Goal: Transaction & Acquisition: Purchase product/service

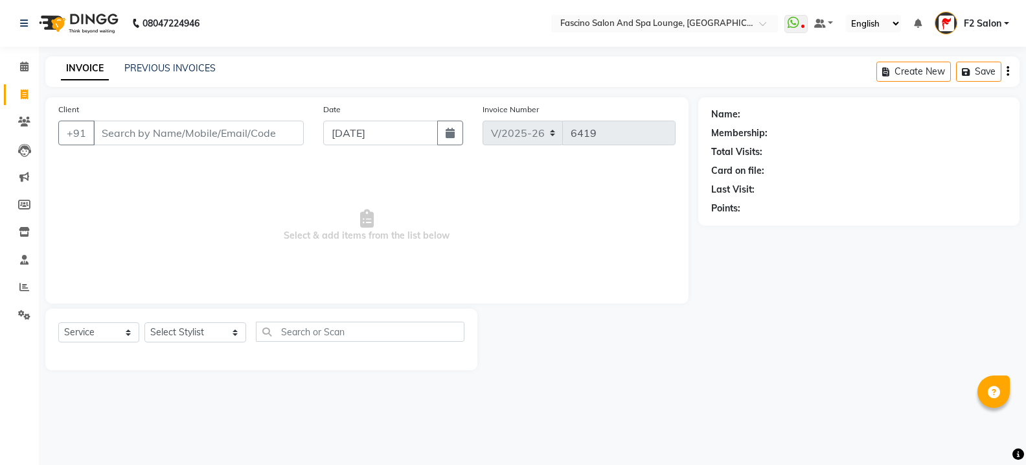
select select "129"
select select "service"
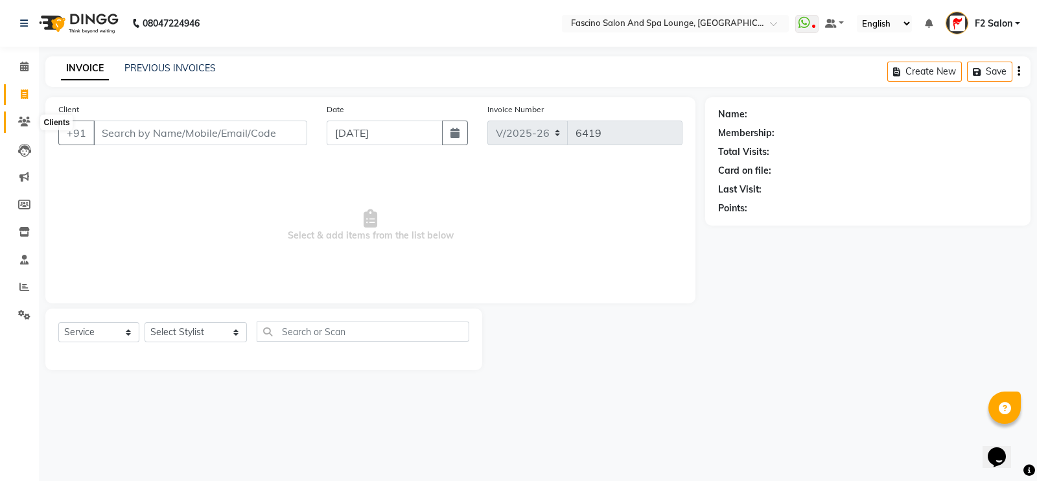
click at [29, 120] on icon at bounding box center [24, 122] width 12 height 10
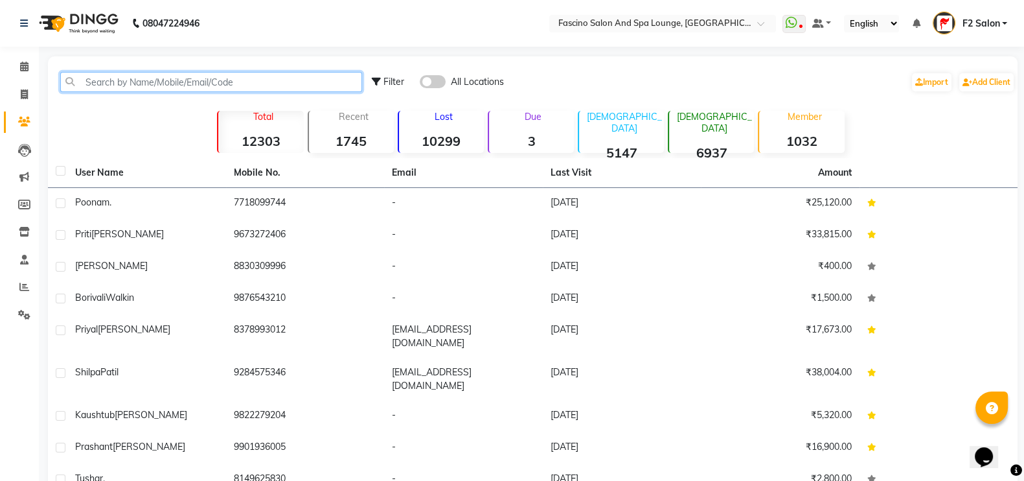
click at [165, 76] on input "text" at bounding box center [211, 82] width 302 height 20
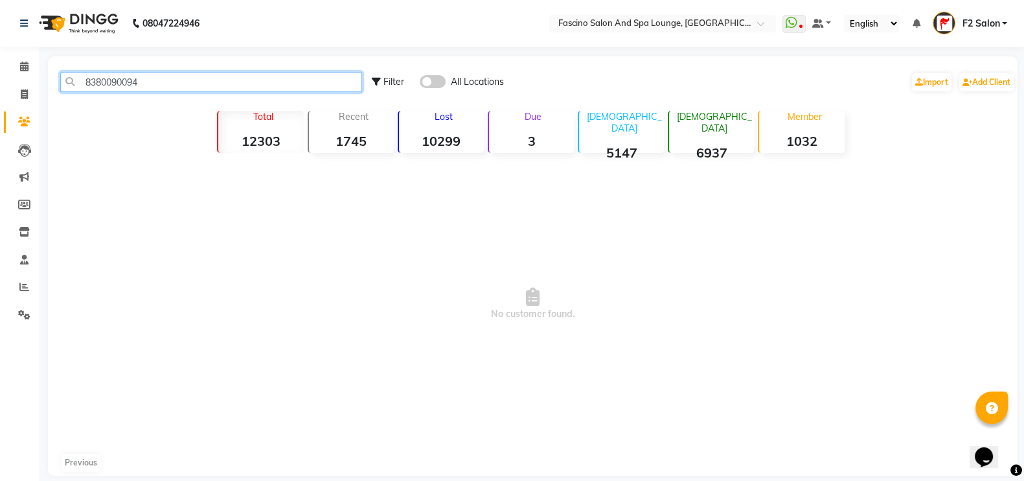
click at [134, 86] on input "8380090094" at bounding box center [211, 82] width 302 height 20
type input "8380090094"
click at [432, 82] on span at bounding box center [433, 81] width 26 height 13
click at [420, 84] on input "checkbox" at bounding box center [420, 84] width 0 height 0
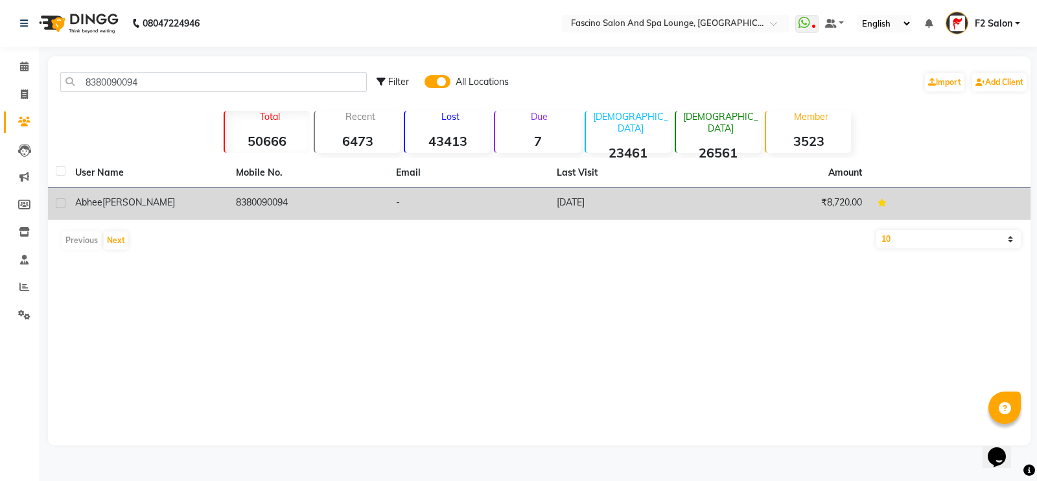
click at [255, 194] on td "8380090094" at bounding box center [308, 204] width 161 height 32
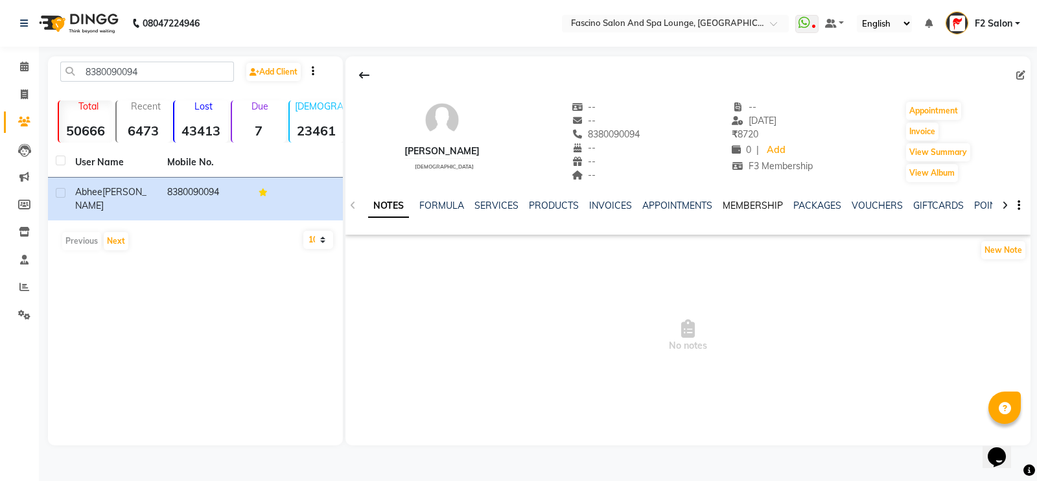
click at [729, 206] on link "MEMBERSHIP" at bounding box center [752, 206] width 60 height 12
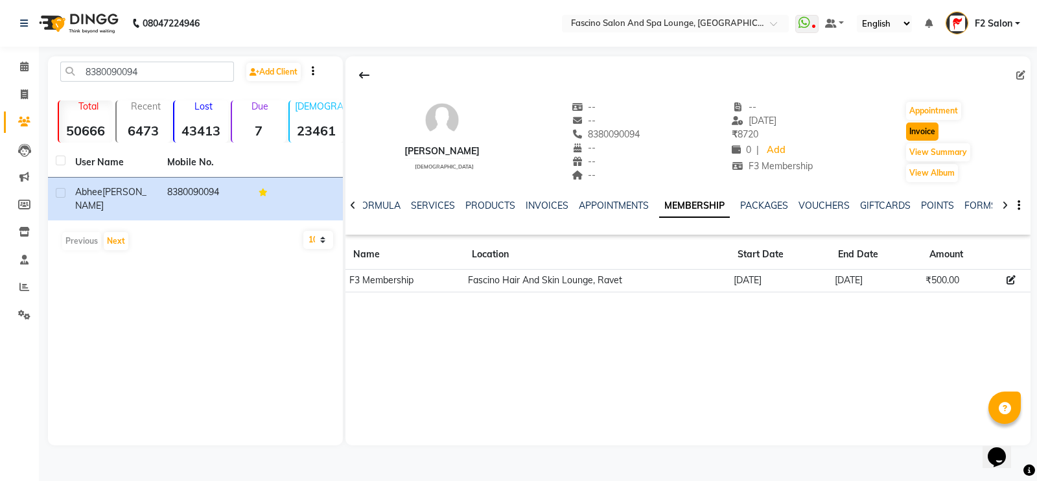
click at [928, 128] on button "Invoice" at bounding box center [922, 131] width 32 height 18
select select "service"
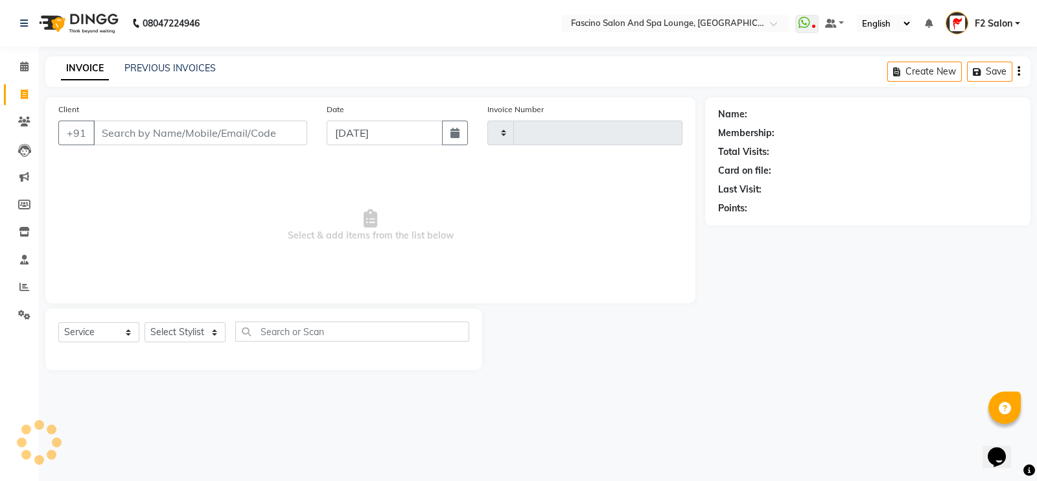
type input "6419"
select select "129"
click at [200, 136] on input "Client" at bounding box center [200, 133] width 214 height 25
type input "8380090094"
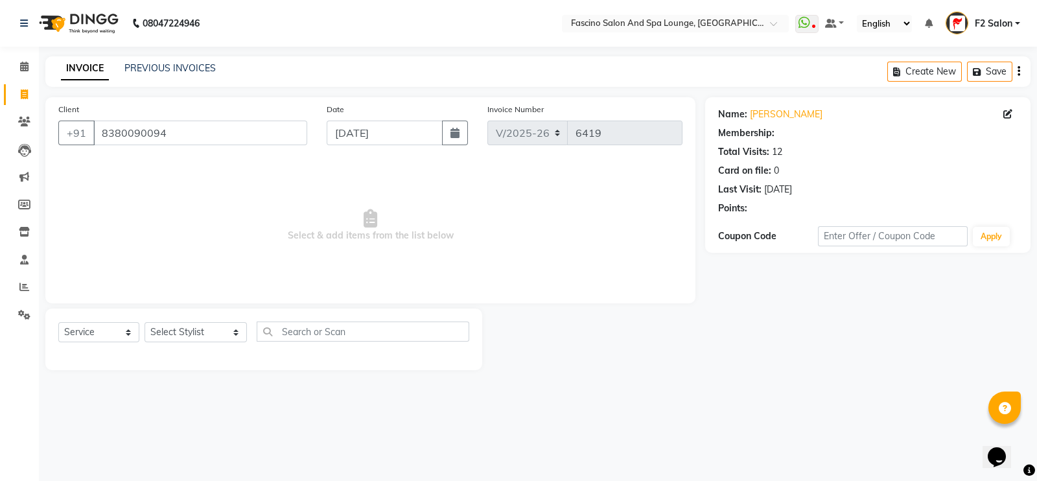
select select "1: Object"
click at [173, 333] on select "Select Stylist akash F3 [PERSON_NAME] [PERSON_NAME] Bhushan [PERSON_NAME] Mam […" at bounding box center [195, 332] width 102 height 20
select select "23065"
click at [144, 323] on select "Select Stylist akash F3 [PERSON_NAME] [PERSON_NAME] Bhushan [PERSON_NAME] Mam […" at bounding box center [195, 332] width 102 height 20
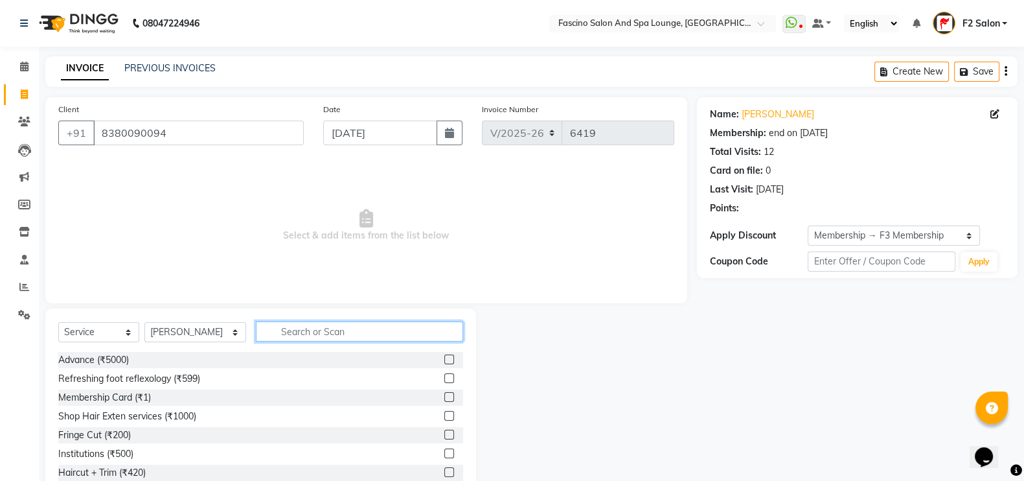
click at [287, 332] on input "text" at bounding box center [360, 331] width 208 height 20
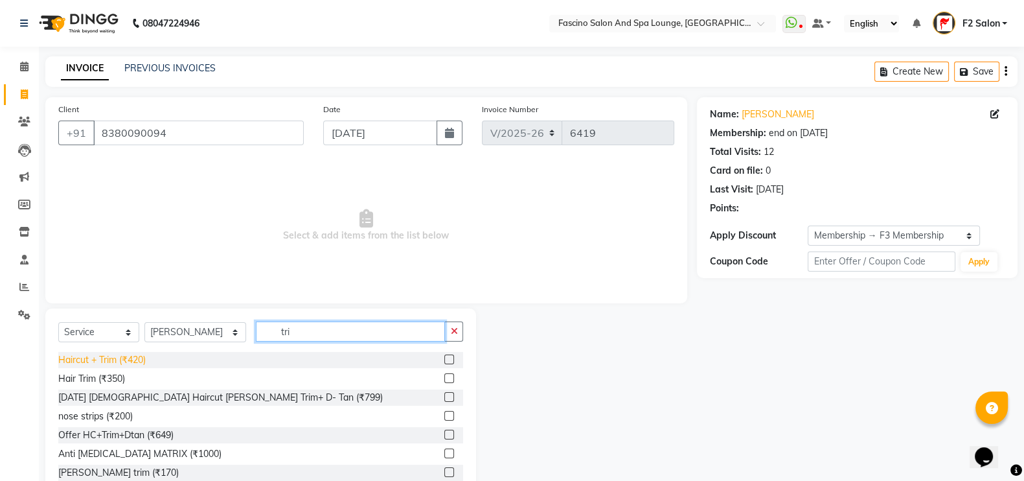
type input "tri"
click at [115, 358] on div "Haircut + Trim (₹420)" at bounding box center [101, 360] width 87 height 14
checkbox input "false"
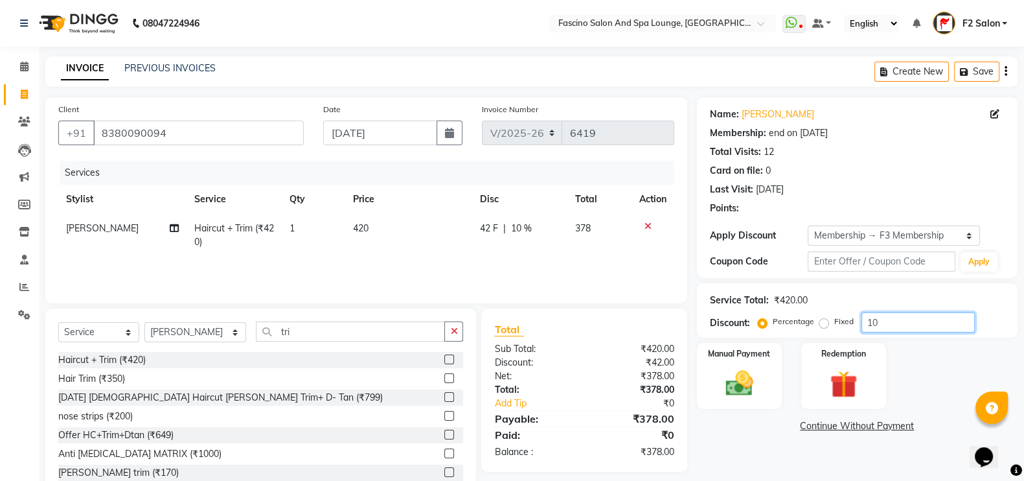
click at [904, 329] on input "10" at bounding box center [918, 322] width 113 height 20
type input "1"
click at [727, 377] on img at bounding box center [740, 383] width 46 height 32
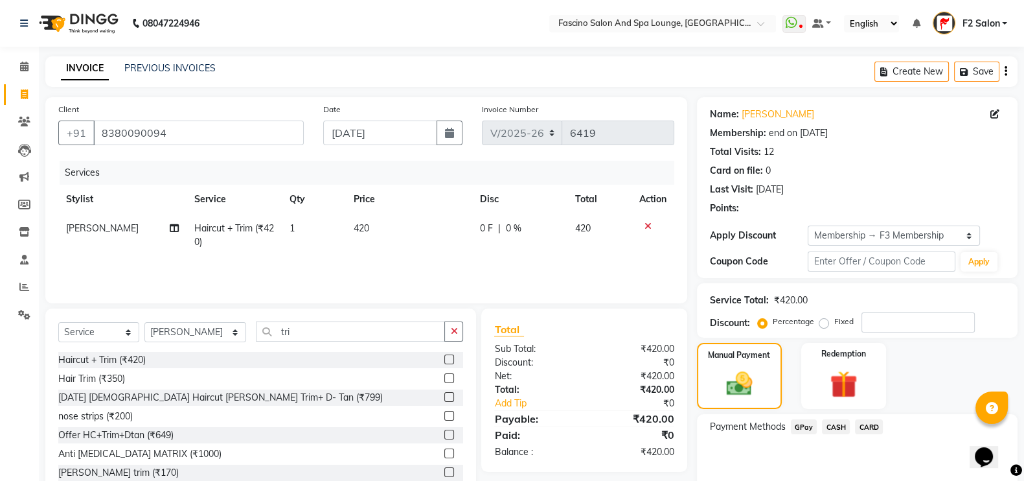
drag, startPoint x: 728, startPoint y: 377, endPoint x: 705, endPoint y: 279, distance: 100.4
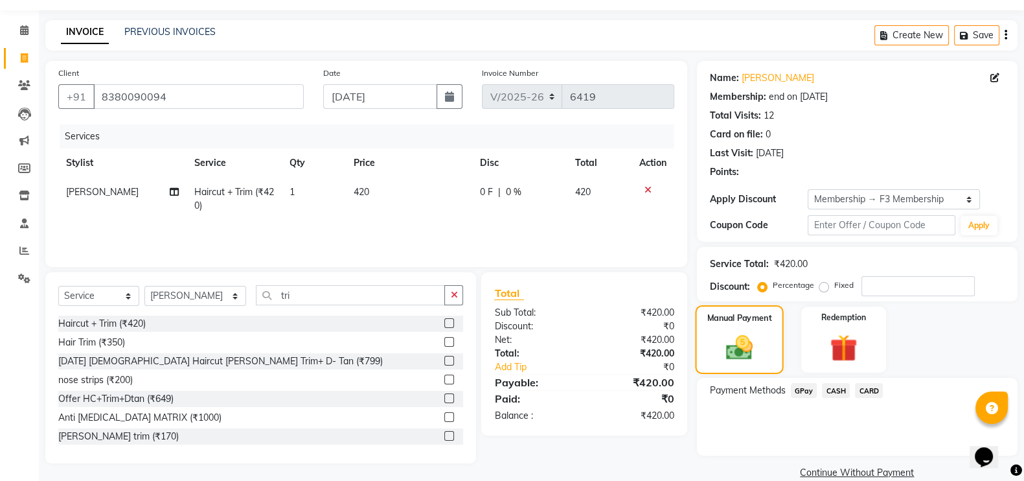
scroll to position [57, 0]
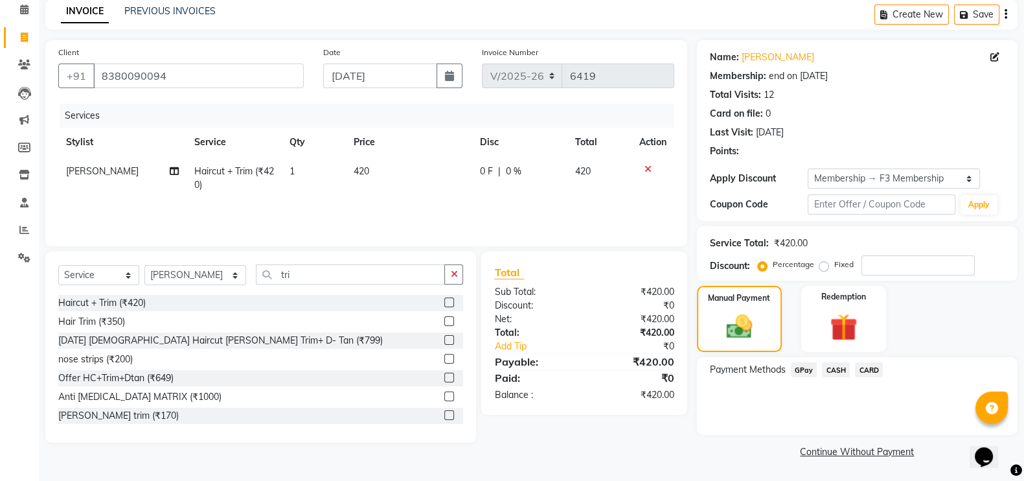
click at [803, 372] on span "GPay" at bounding box center [804, 369] width 27 height 15
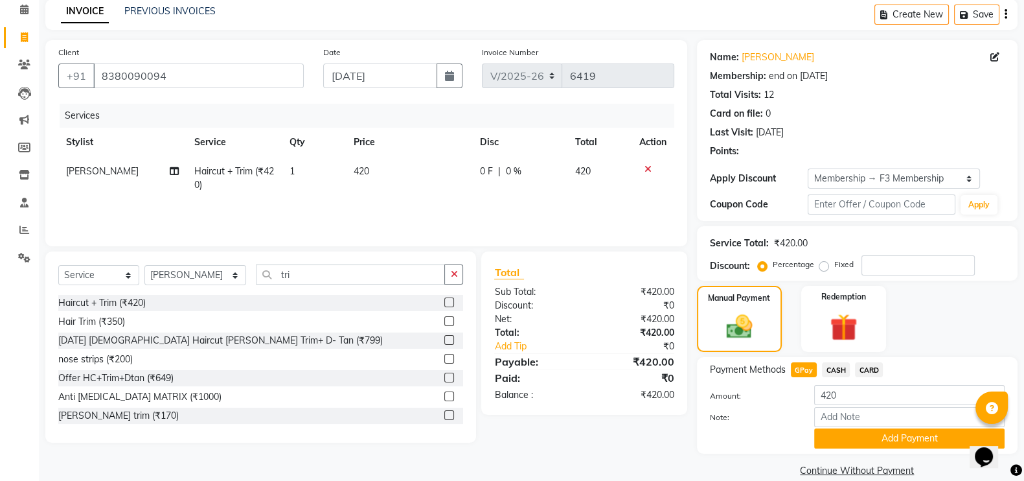
scroll to position [77, 0]
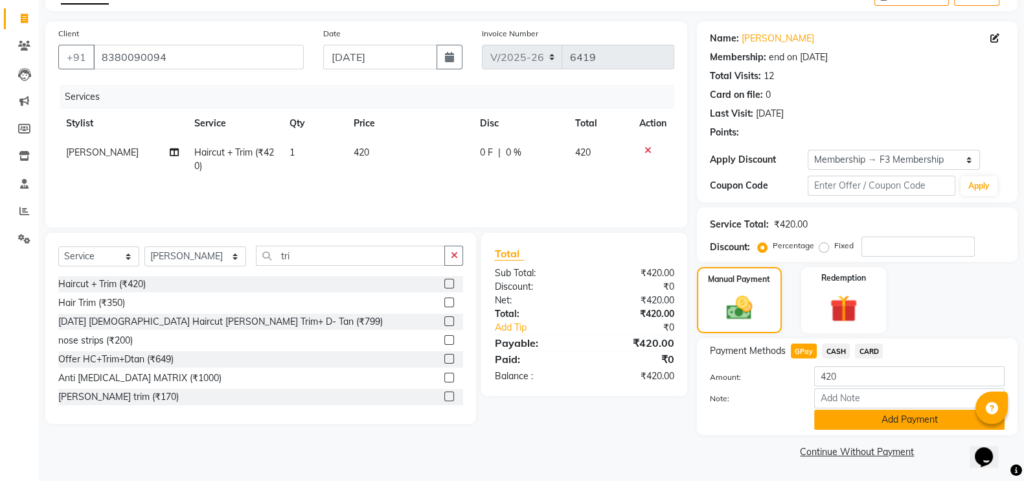
click at [861, 424] on button "Add Payment" at bounding box center [909, 420] width 190 height 20
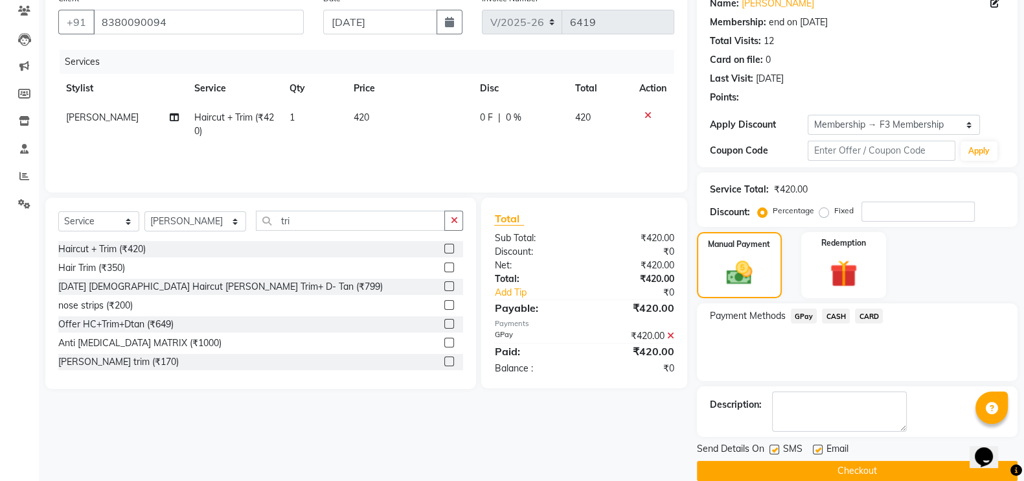
scroll to position [130, 0]
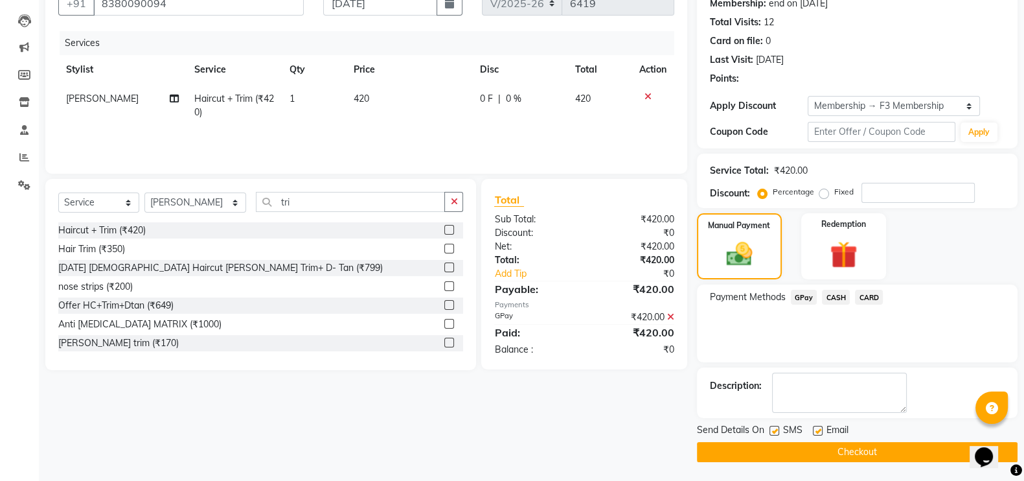
click at [846, 463] on main "INVOICE PREVIOUS INVOICES Create New Save Client [PHONE_NUMBER] Date [DATE] Inv…" at bounding box center [532, 204] width 986 height 555
click at [838, 446] on button "Checkout" at bounding box center [857, 452] width 321 height 20
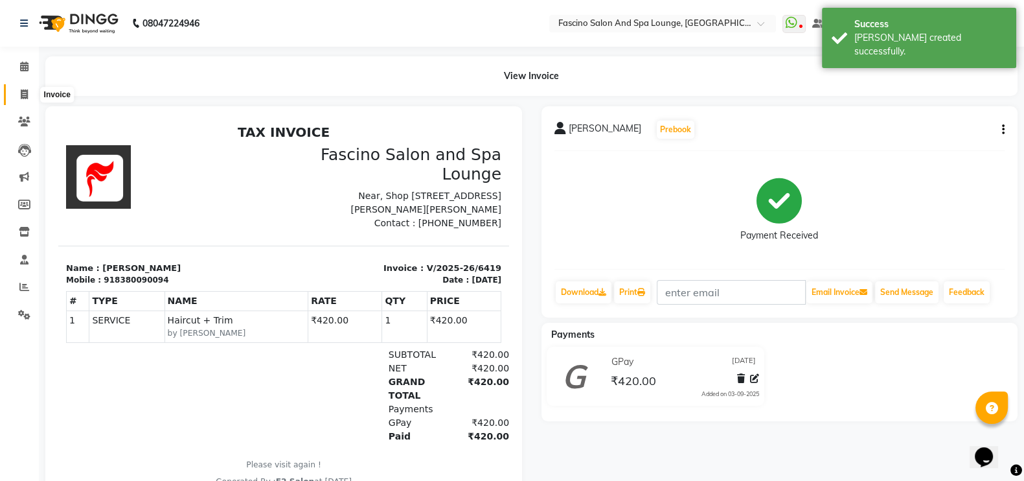
click at [17, 94] on span at bounding box center [24, 94] width 23 height 15
select select "service"
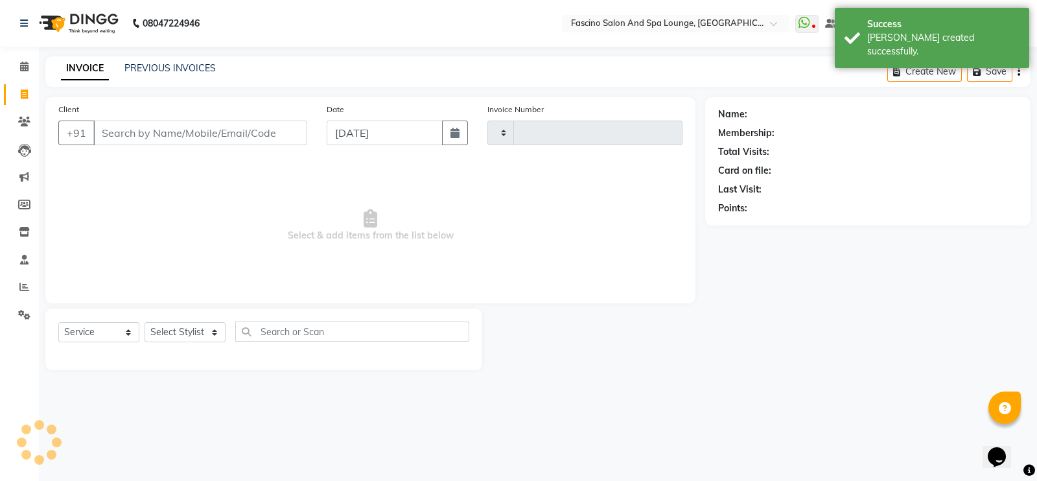
type input "6420"
select select "129"
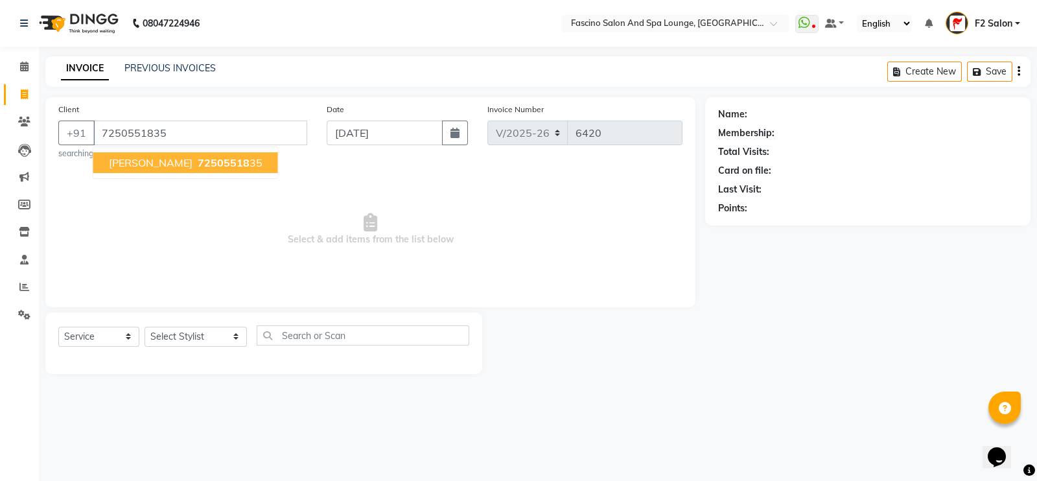
type input "7250551835"
select select "1: Object"
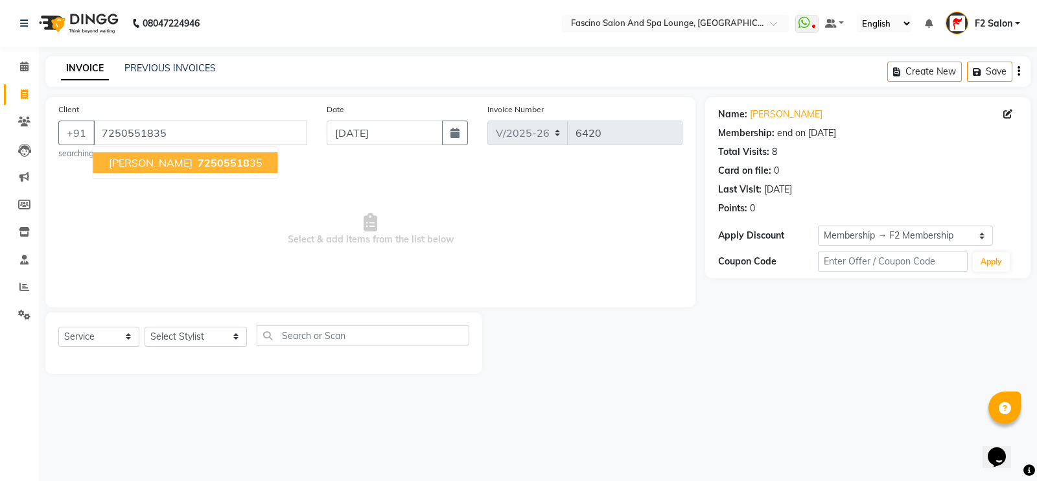
click at [139, 157] on span "[PERSON_NAME]" at bounding box center [151, 162] width 84 height 13
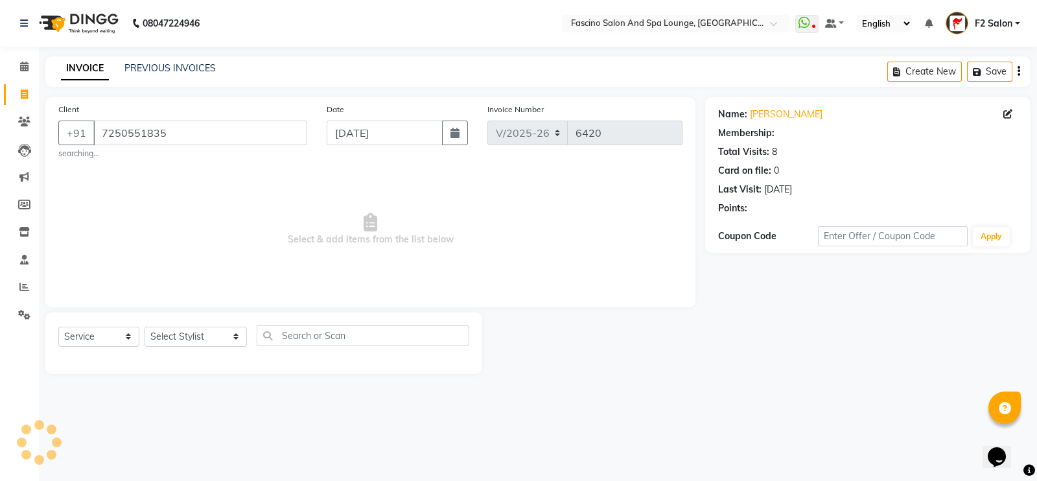
select select "1: Object"
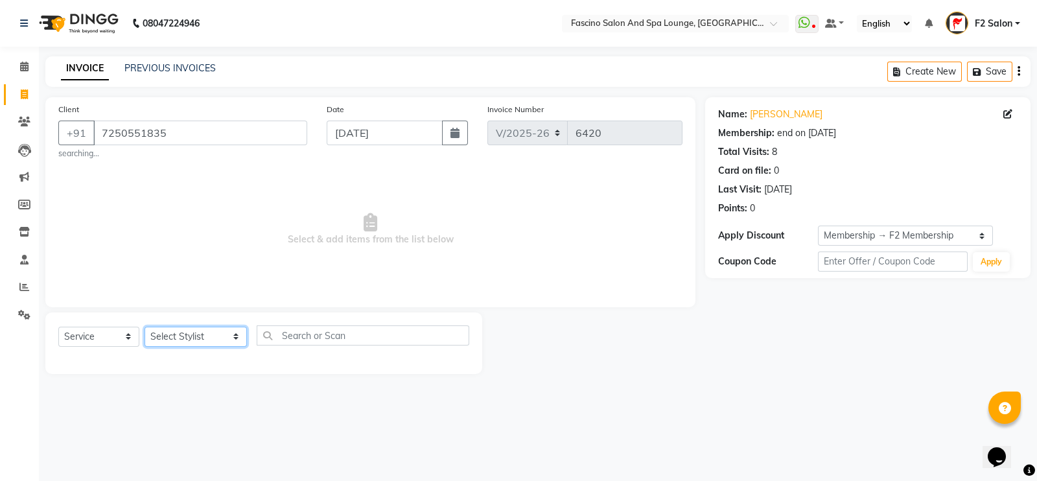
click at [168, 335] on select "Select Stylist akash F3 [PERSON_NAME] [PERSON_NAME] Bhushan [PERSON_NAME] Mam […" at bounding box center [195, 337] width 102 height 20
select select "74326"
click at [144, 327] on select "Select Stylist akash F3 [PERSON_NAME] [PERSON_NAME] Bhushan [PERSON_NAME] Mam […" at bounding box center [195, 337] width 102 height 20
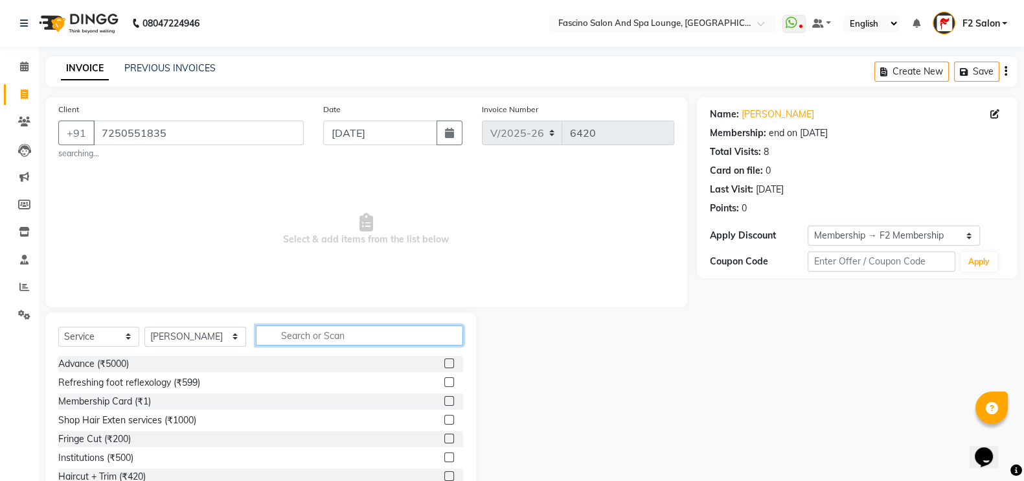
click at [277, 341] on input "text" at bounding box center [360, 335] width 208 height 20
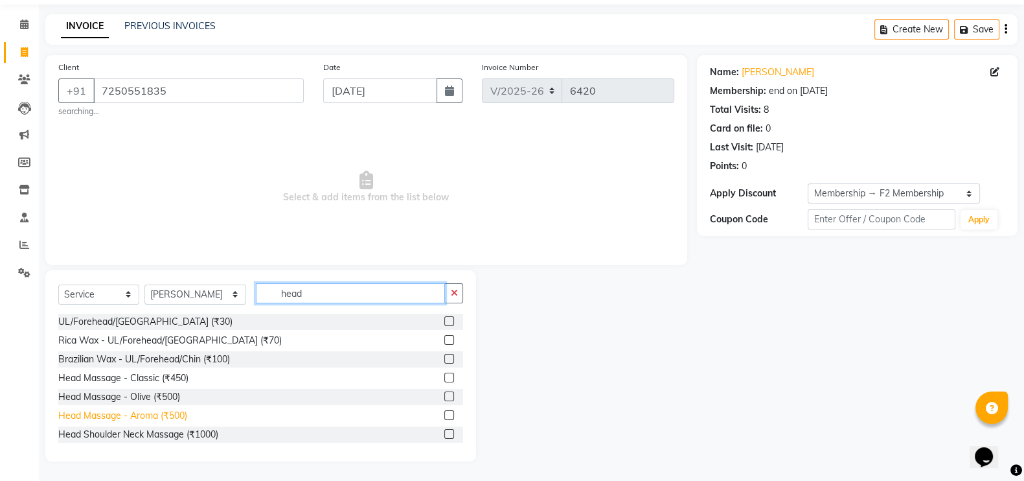
type input "head"
click at [147, 413] on div "Head Massage - Aroma (₹500)" at bounding box center [122, 416] width 129 height 14
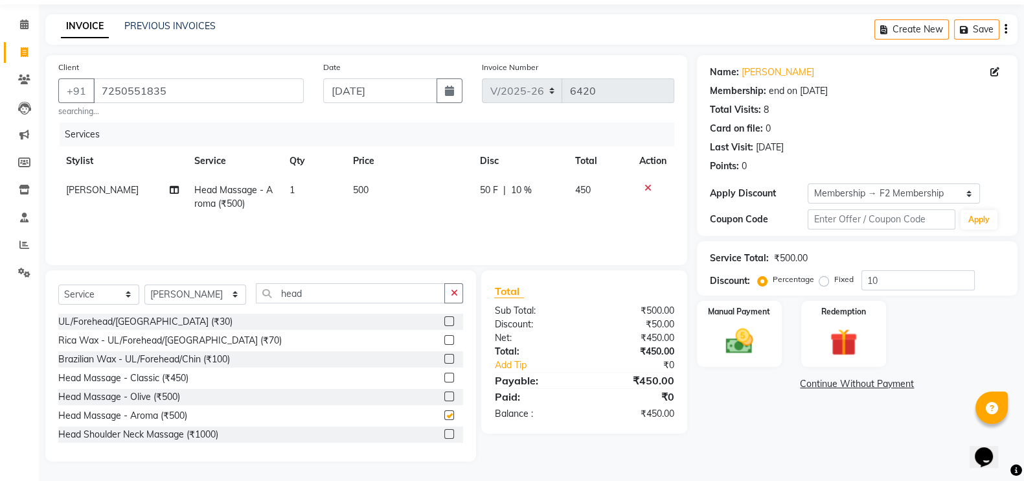
checkbox input "false"
click at [301, 290] on input "head" at bounding box center [351, 293] width 190 height 20
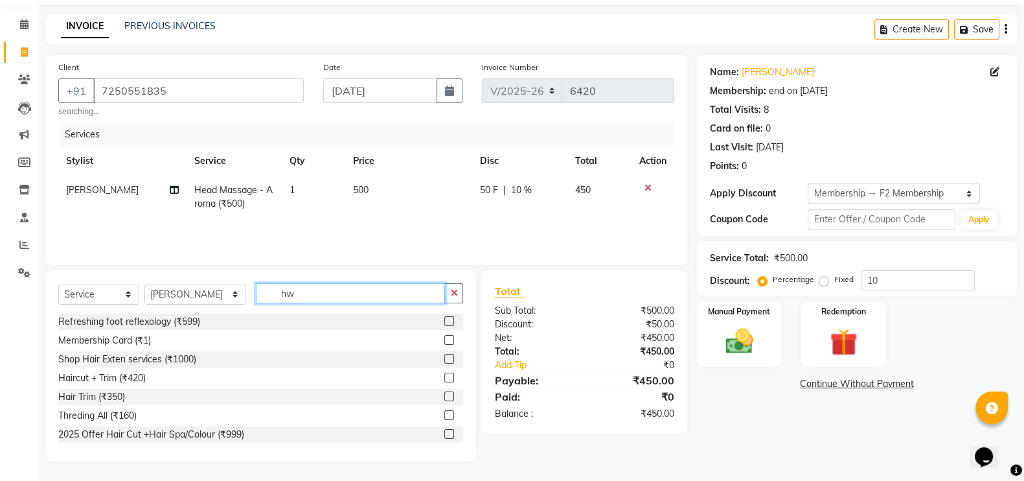
scroll to position [15, 0]
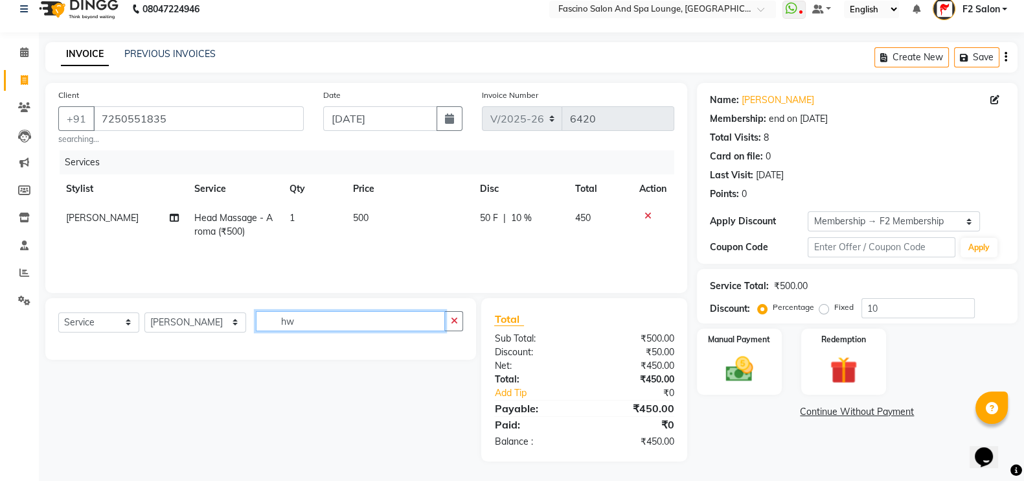
type input "h"
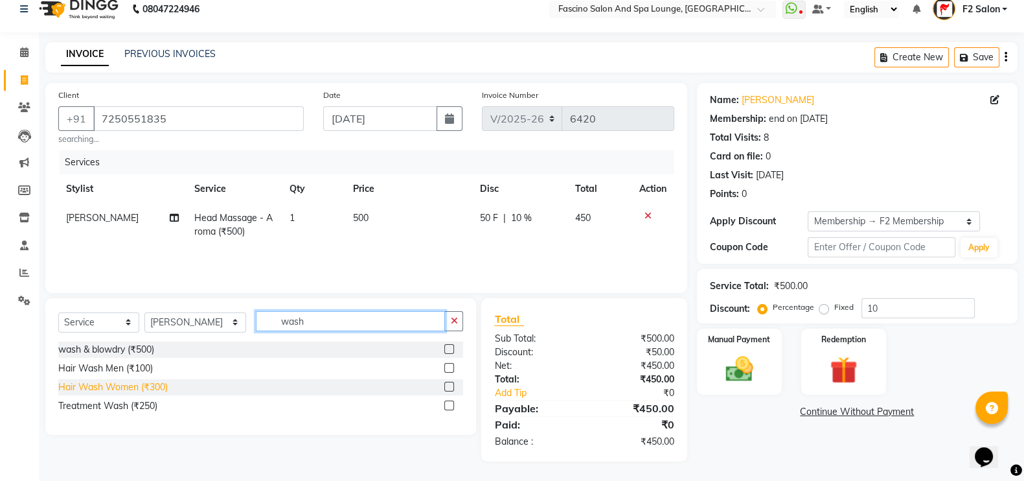
type input "wash"
click at [131, 384] on div "Hair Wash Women (₹300)" at bounding box center [113, 387] width 110 height 14
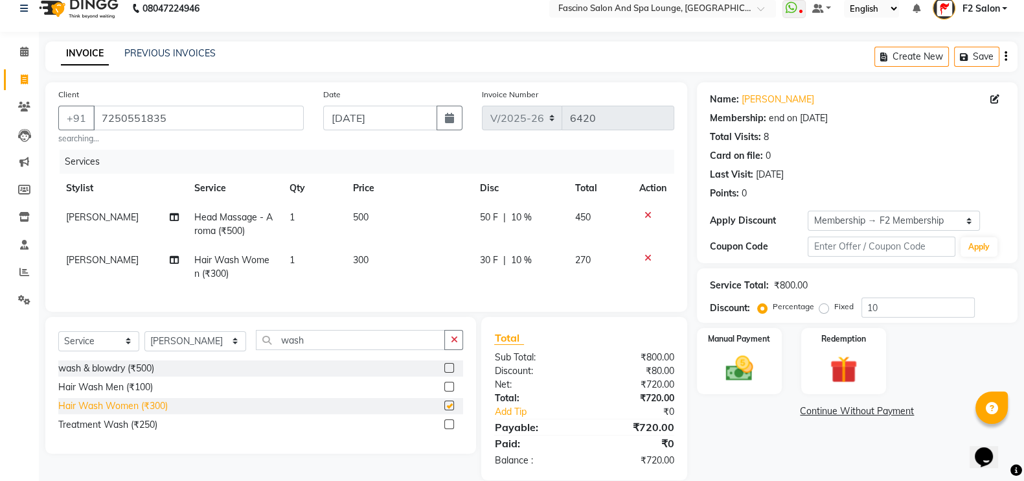
checkbox input "false"
click at [395, 258] on td "300" at bounding box center [408, 267] width 126 height 43
select select "74326"
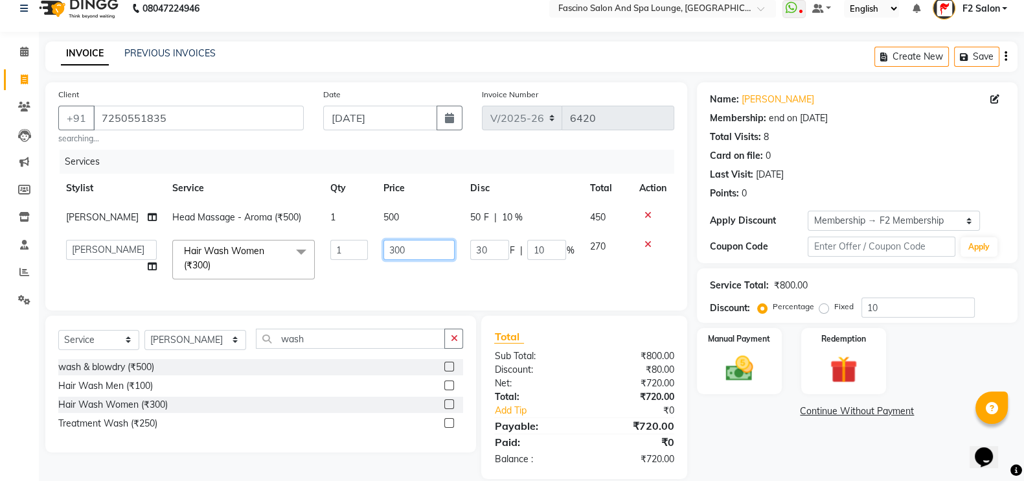
click at [401, 254] on input "300" at bounding box center [419, 250] width 71 height 20
type input "3"
type input "200"
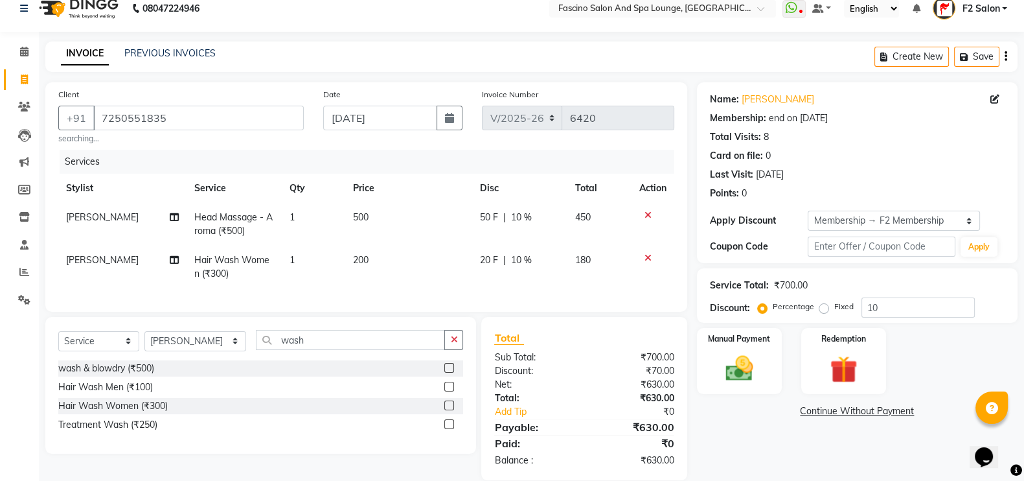
click at [392, 228] on td "500" at bounding box center [408, 224] width 126 height 43
select select "74326"
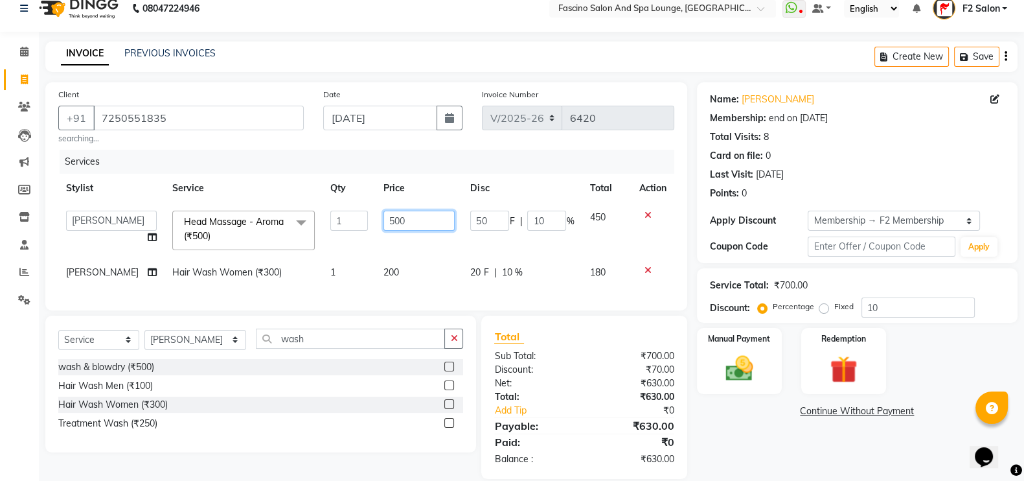
click at [394, 218] on input "500" at bounding box center [419, 221] width 71 height 20
type input "5"
type input "420"
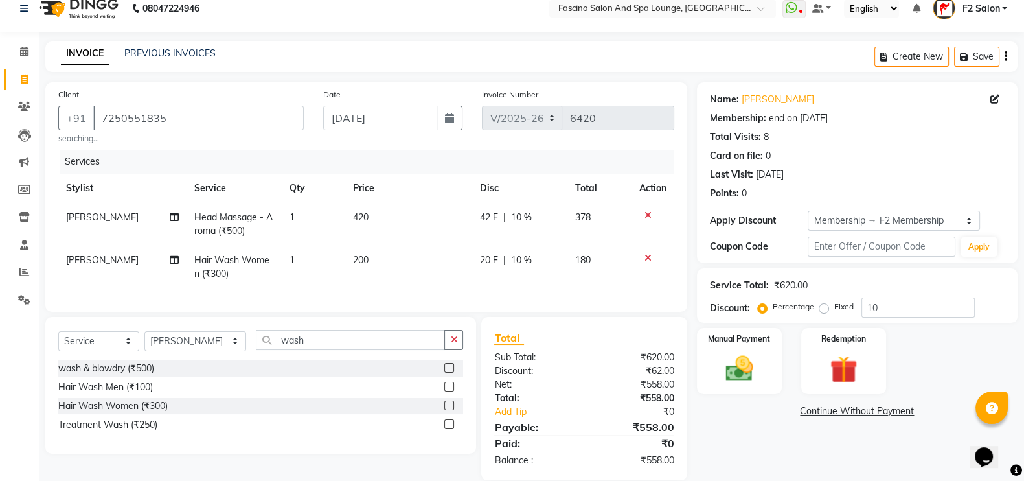
click at [356, 242] on tr "[PERSON_NAME] Head Massage - Aroma (₹500) 1 420 42 F | 10 % 378" at bounding box center [366, 224] width 616 height 43
click at [376, 217] on td "420" at bounding box center [408, 224] width 126 height 43
select select "74326"
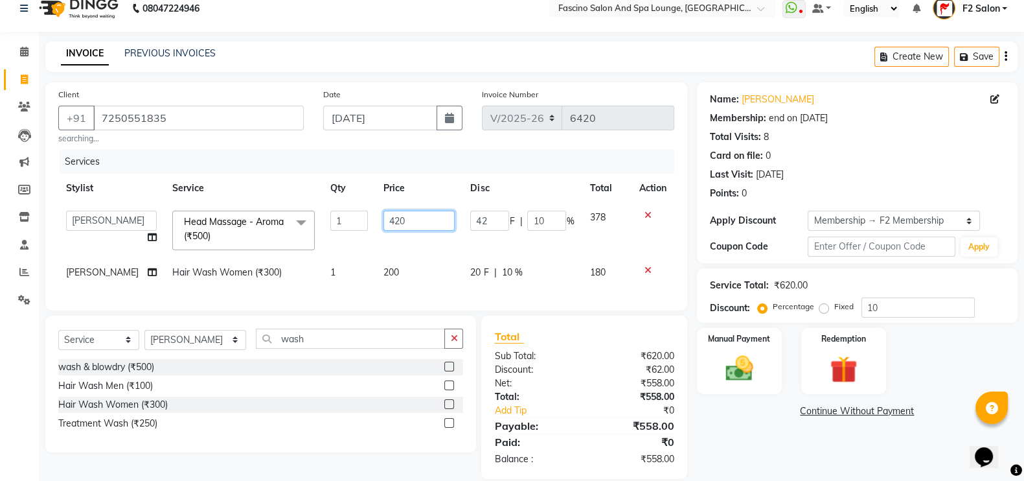
click at [402, 217] on input "420" at bounding box center [419, 221] width 71 height 20
type input "450"
click at [376, 246] on tbody "akash F3 [PERSON_NAME] [PERSON_NAME] Bhushan [PERSON_NAME] Mam [PERSON_NAME] [P…" at bounding box center [366, 245] width 616 height 84
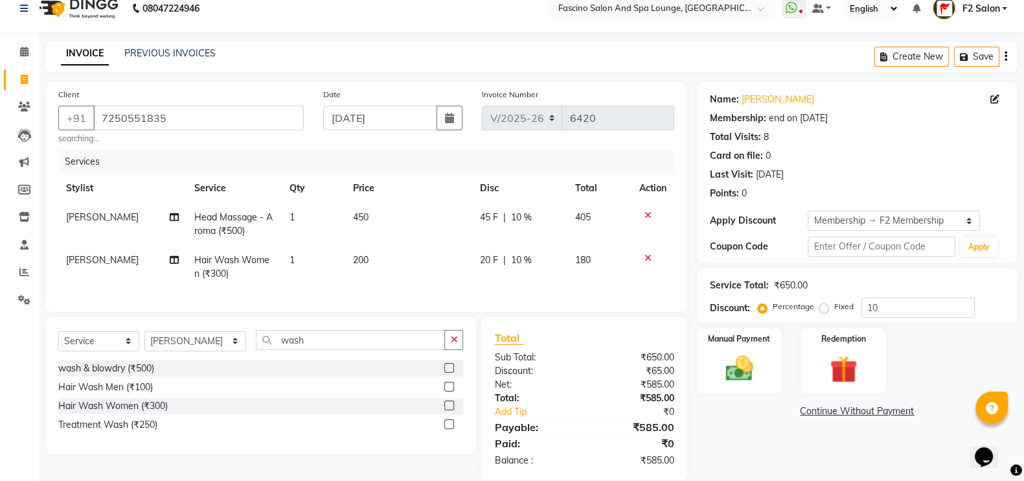
click at [376, 218] on td "450" at bounding box center [408, 224] width 126 height 43
select select "74326"
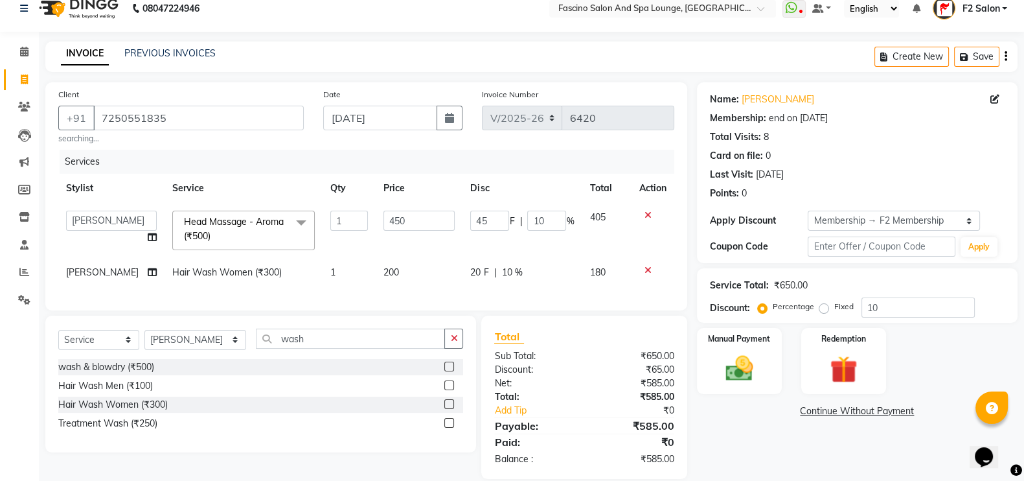
click at [395, 270] on td "200" at bounding box center [419, 272] width 87 height 29
select select "74326"
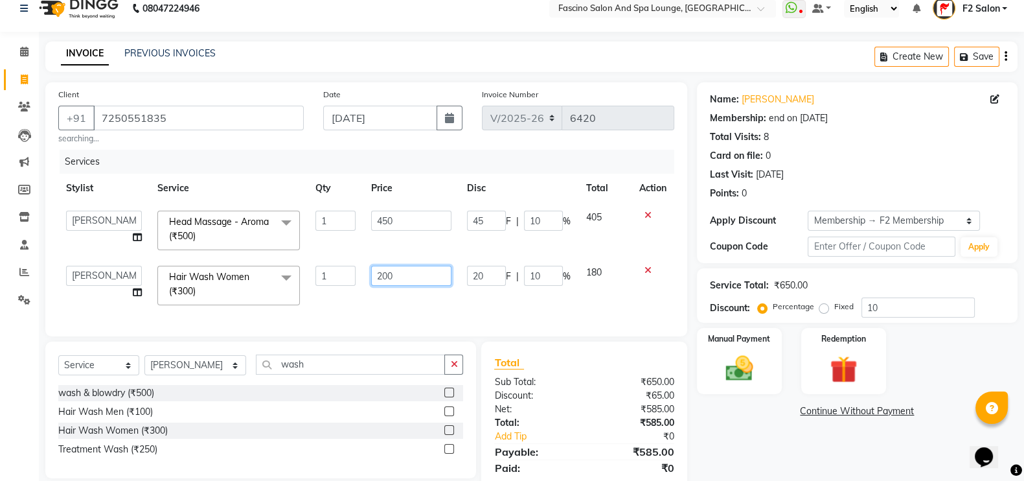
click at [400, 274] on input "200" at bounding box center [411, 276] width 81 height 20
type input "2"
type input "250"
click at [404, 222] on input "450" at bounding box center [411, 221] width 81 height 20
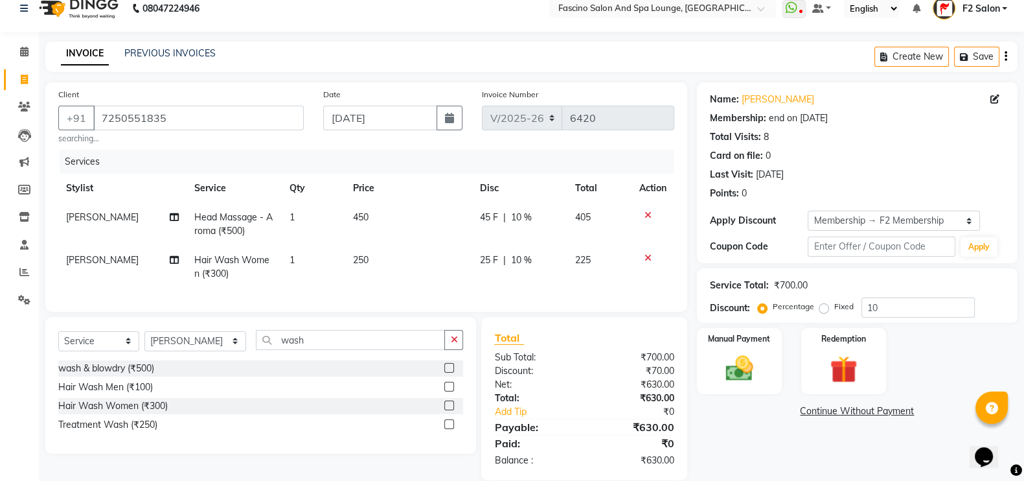
click at [395, 279] on td "250" at bounding box center [408, 267] width 126 height 43
select select "74326"
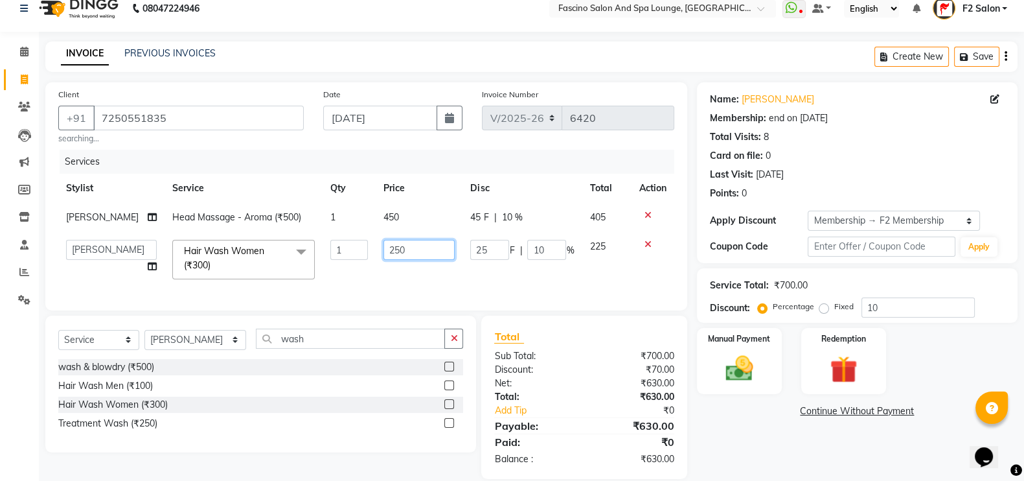
click at [404, 253] on input "250" at bounding box center [419, 250] width 71 height 20
type input "2"
type input "170"
click at [376, 217] on td "450" at bounding box center [419, 217] width 87 height 29
select select "74326"
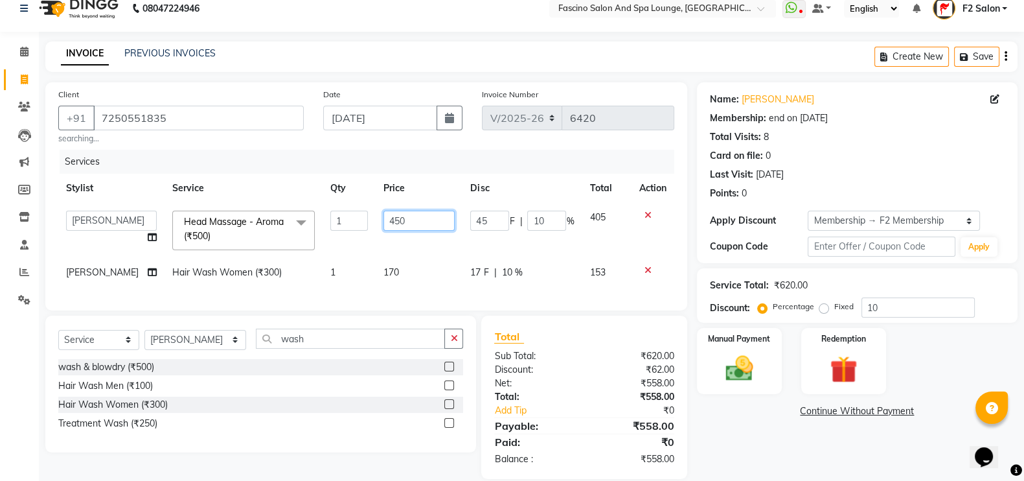
click at [411, 222] on input "450" at bounding box center [419, 221] width 71 height 20
type input "4"
type input "500"
click at [389, 241] on td "500" at bounding box center [419, 230] width 87 height 55
select select "74326"
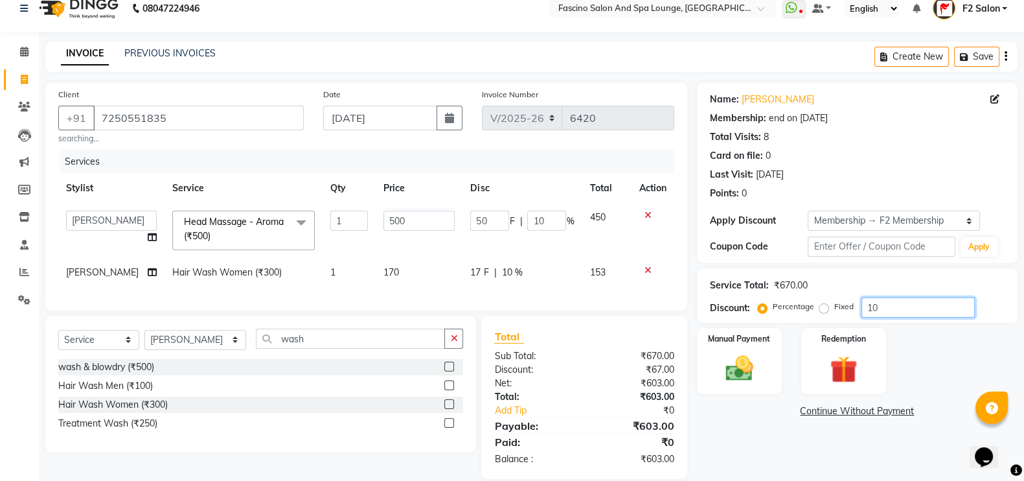
click at [897, 299] on input "10" at bounding box center [918, 307] width 113 height 20
type input "1"
type input "5"
type input "1"
type input "0"
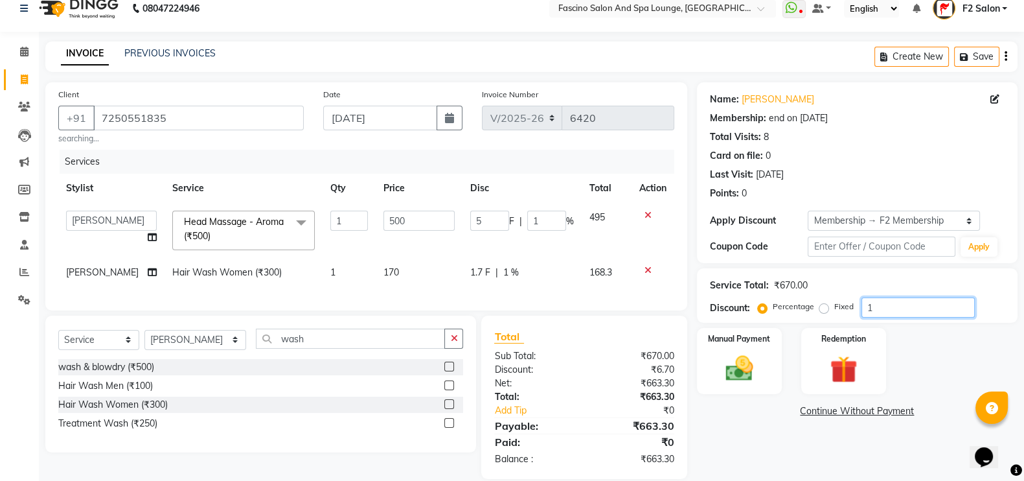
type input "0"
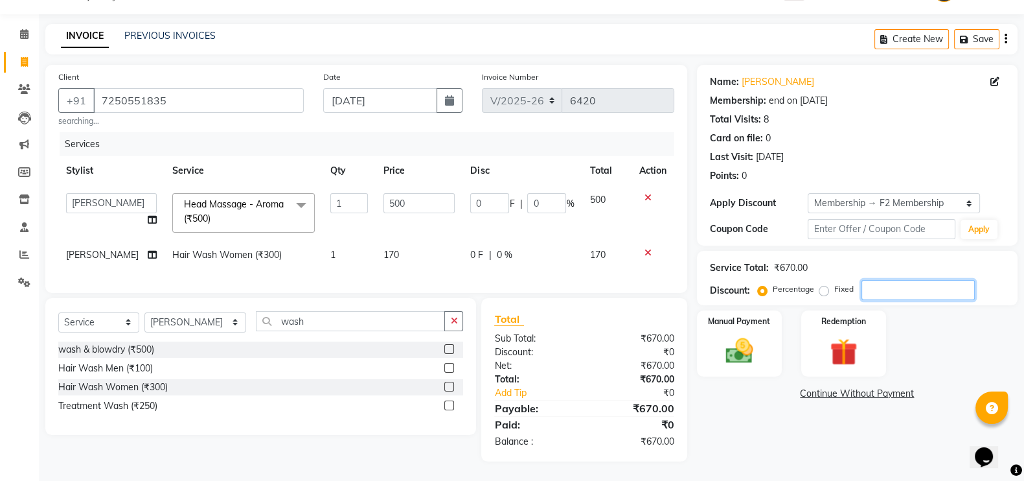
scroll to position [45, 0]
click at [185, 324] on select "Select Stylist akash F3 [PERSON_NAME] [PERSON_NAME] Bhushan [PERSON_NAME] Mam […" at bounding box center [195, 322] width 102 height 20
select select "16063"
click at [144, 312] on select "Select Stylist akash F3 [PERSON_NAME] [PERSON_NAME] Bhushan [PERSON_NAME] Mam […" at bounding box center [195, 322] width 102 height 20
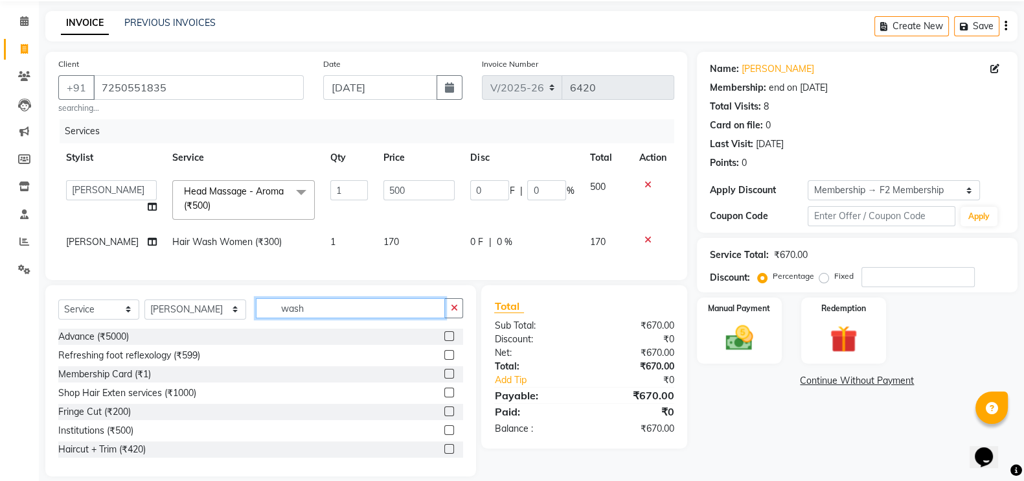
click at [286, 318] on input "wash" at bounding box center [351, 308] width 190 height 20
type input "w"
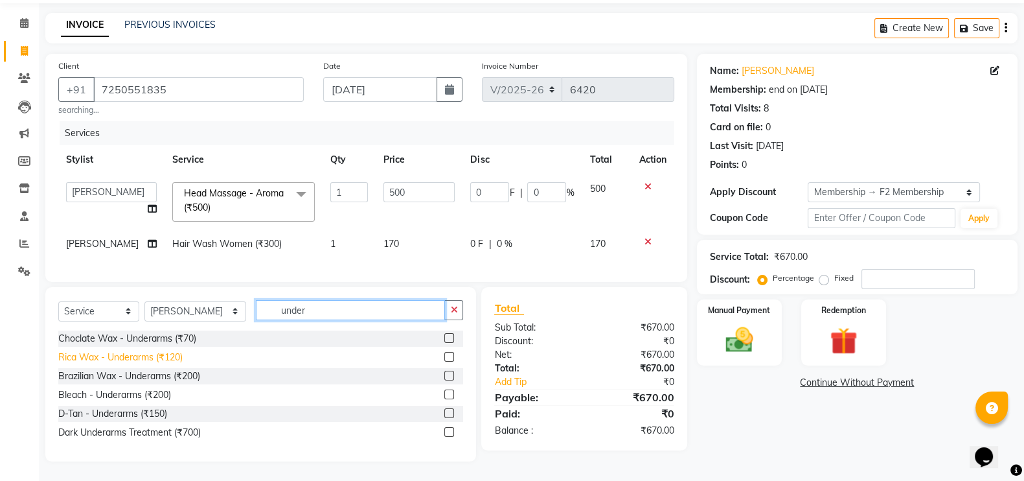
type input "under"
click at [139, 364] on div "Rica Wax - Underarms (₹120)" at bounding box center [120, 358] width 124 height 14
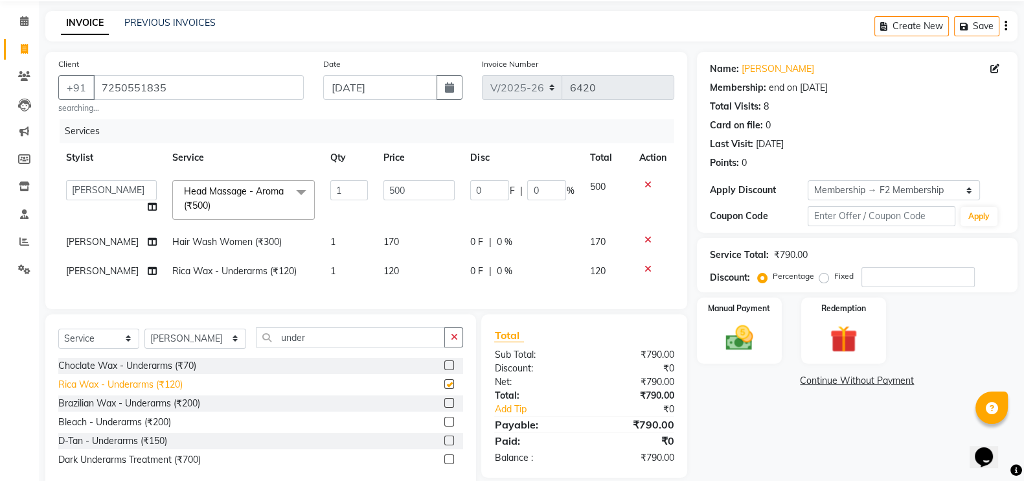
checkbox input "false"
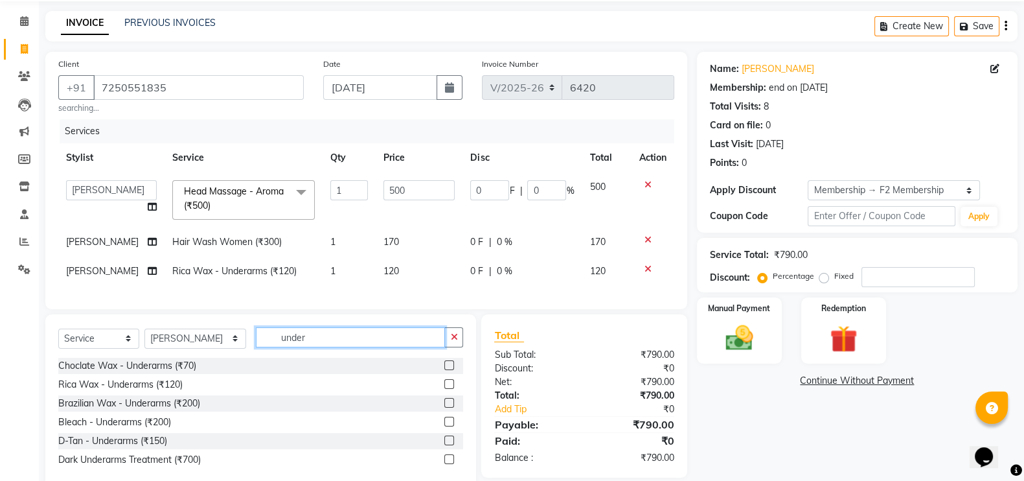
click at [314, 347] on input "under" at bounding box center [351, 337] width 190 height 20
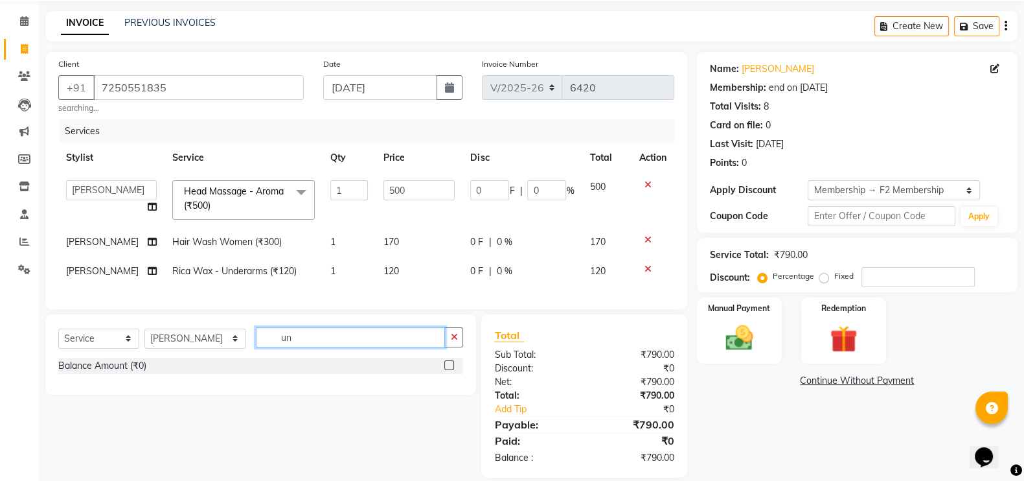
type input "u"
type input "thre"
click at [84, 373] on div "Threding All (₹160)" at bounding box center [97, 366] width 78 height 14
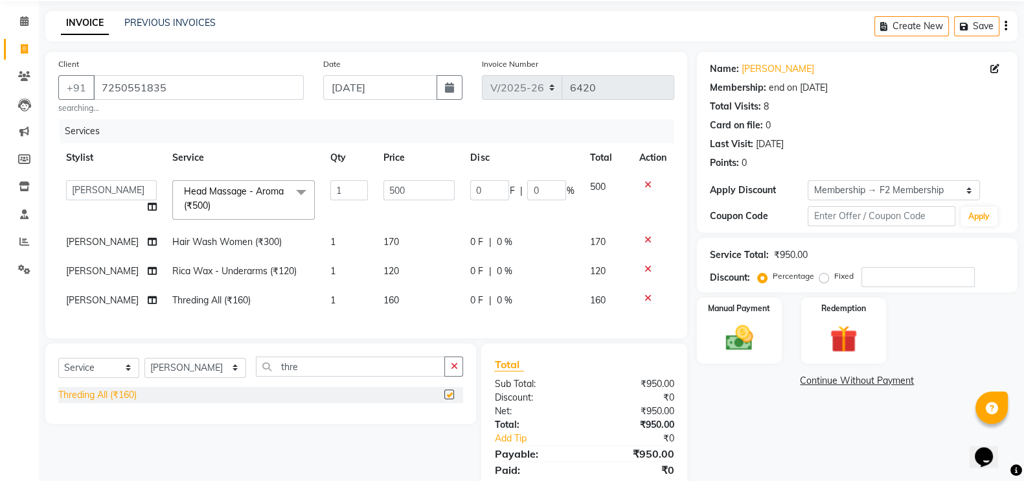
checkbox input "false"
click at [386, 299] on span "160" at bounding box center [392, 300] width 16 height 12
select select "16063"
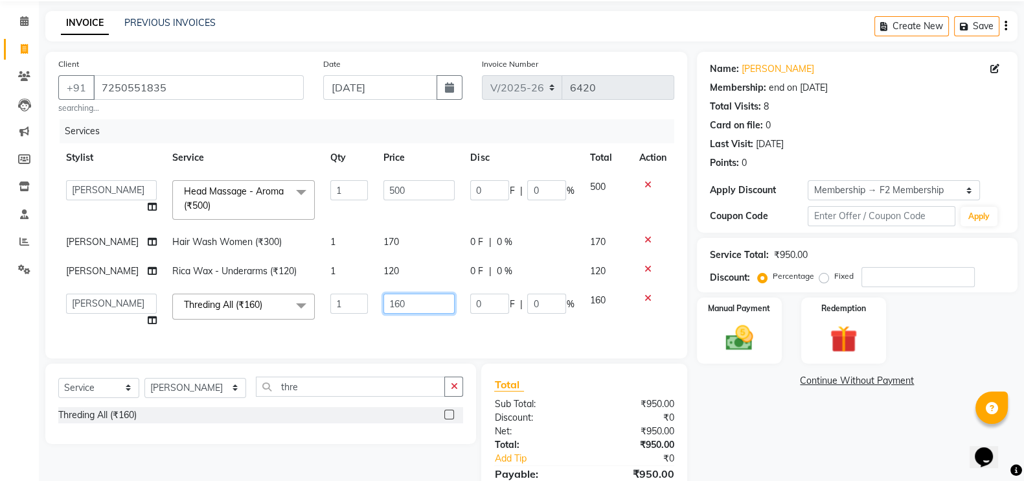
click at [413, 301] on input "160" at bounding box center [419, 304] width 71 height 20
type input "1"
type input "130"
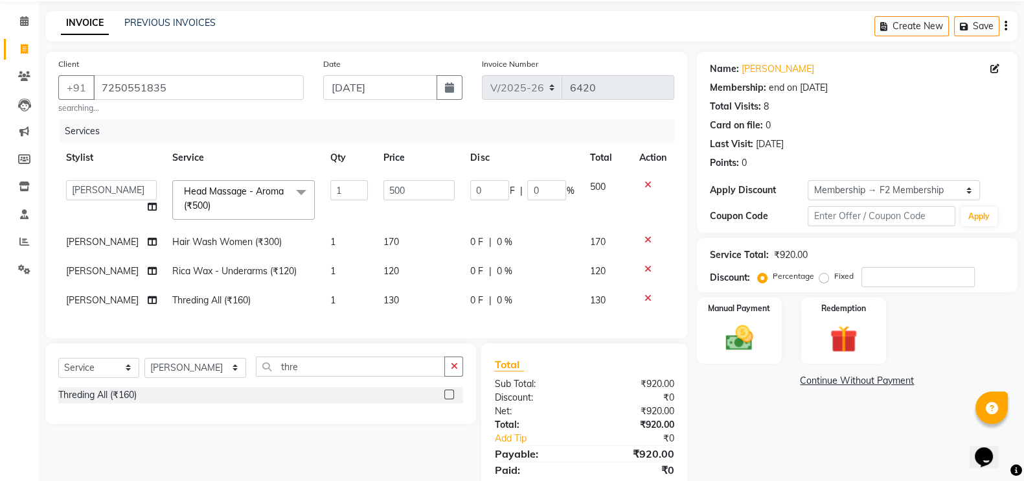
click at [391, 264] on td "120" at bounding box center [419, 271] width 87 height 29
select select "16063"
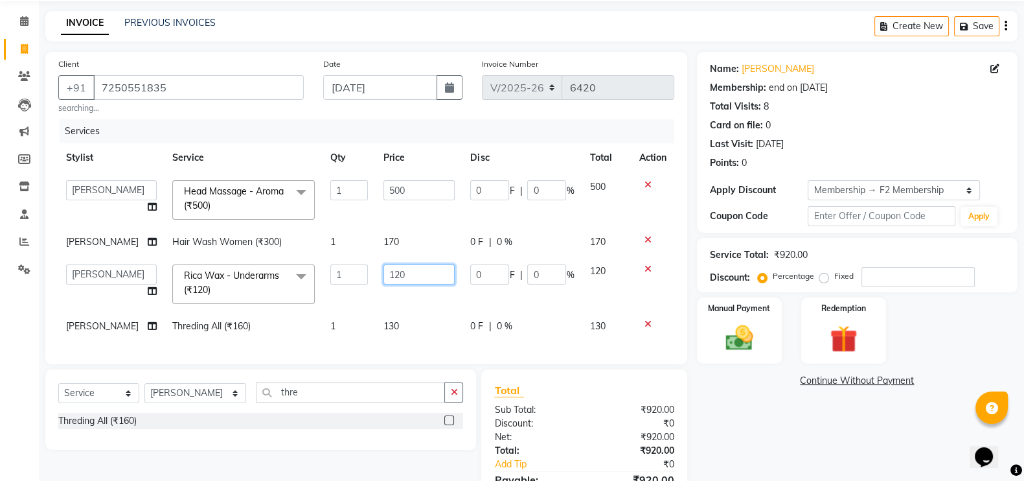
click at [400, 273] on input "120" at bounding box center [419, 274] width 71 height 20
type input "100"
click at [384, 312] on td "130" at bounding box center [419, 326] width 87 height 29
select select "16063"
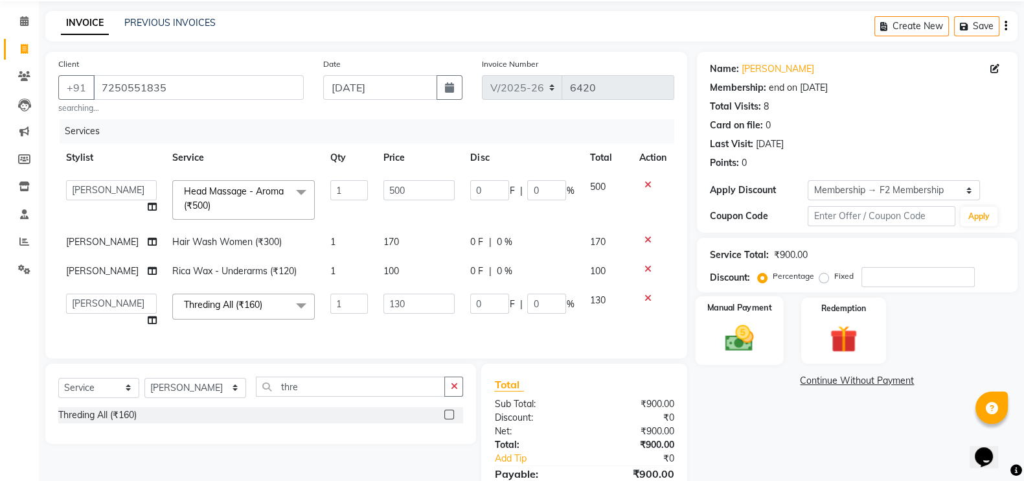
click at [755, 319] on div "Manual Payment" at bounding box center [739, 330] width 89 height 69
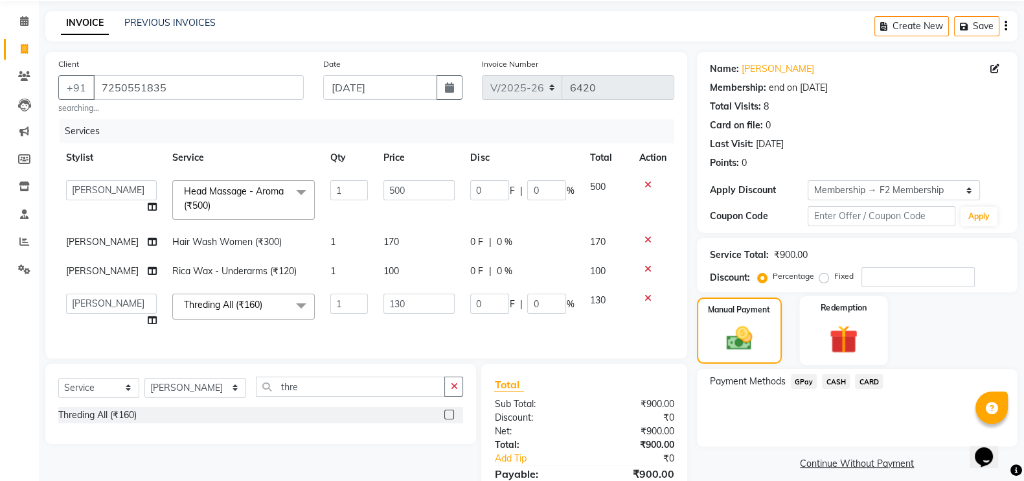
scroll to position [123, 0]
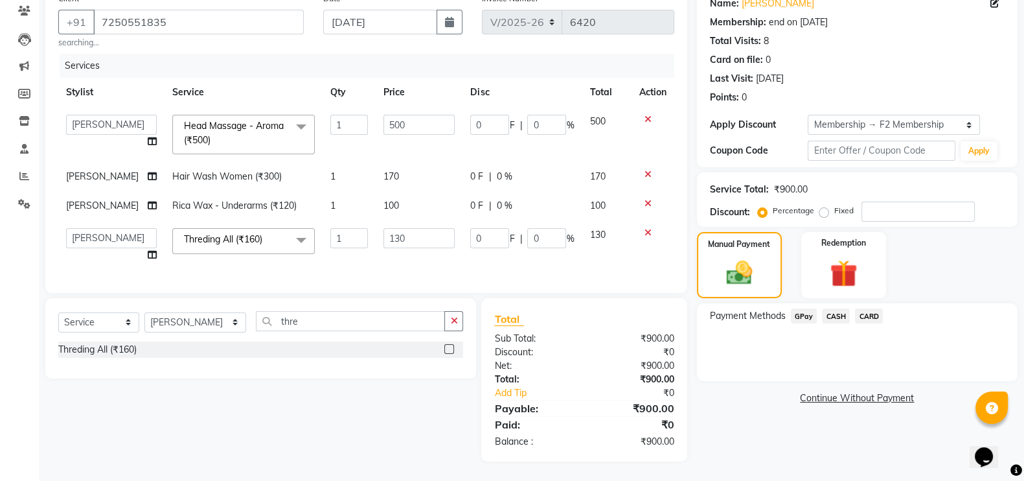
click at [805, 308] on span "GPay" at bounding box center [804, 315] width 27 height 15
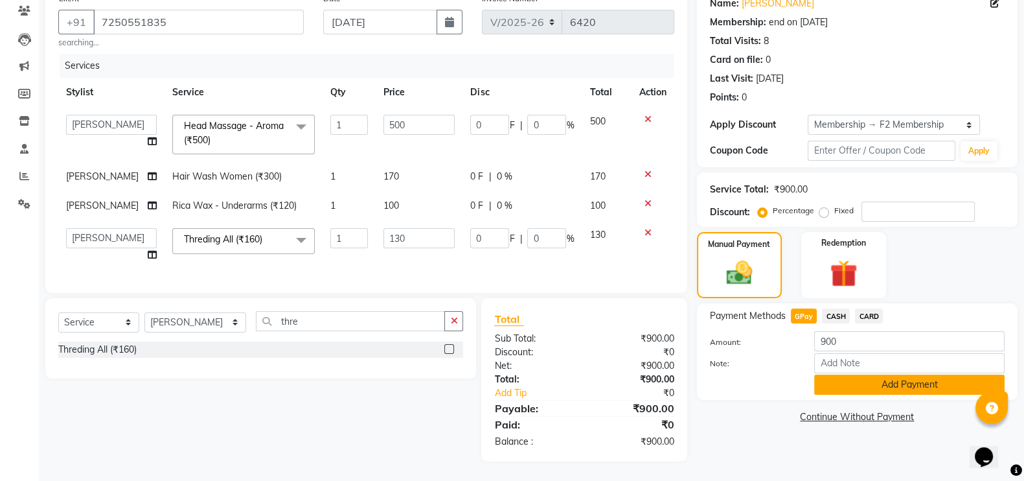
click at [852, 375] on button "Add Payment" at bounding box center [909, 385] width 190 height 20
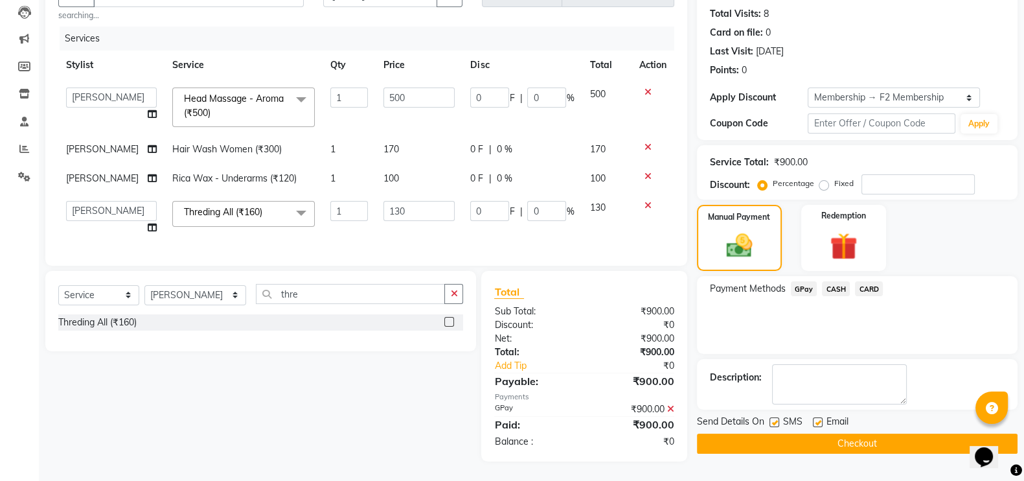
scroll to position [150, 0]
click at [851, 433] on button "Checkout" at bounding box center [857, 443] width 321 height 20
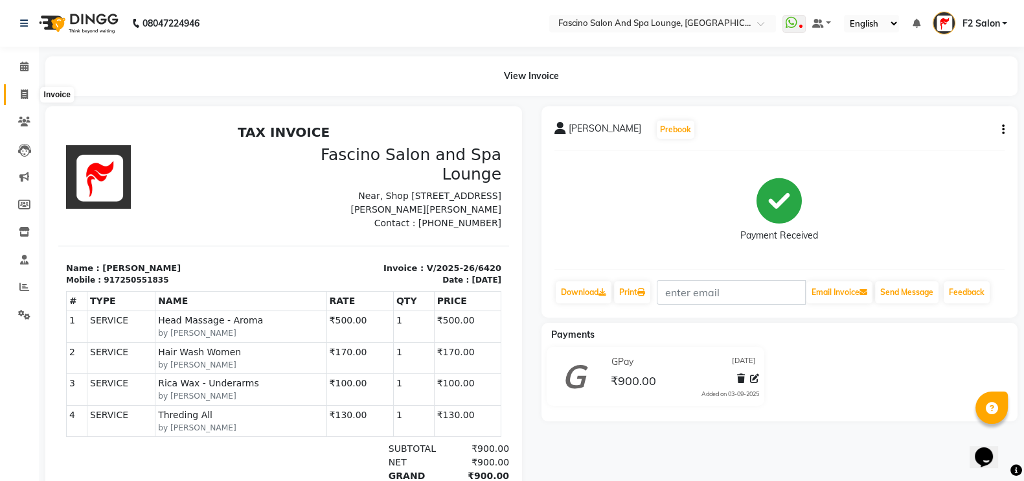
click at [21, 92] on icon at bounding box center [24, 94] width 7 height 10
select select "129"
select select "service"
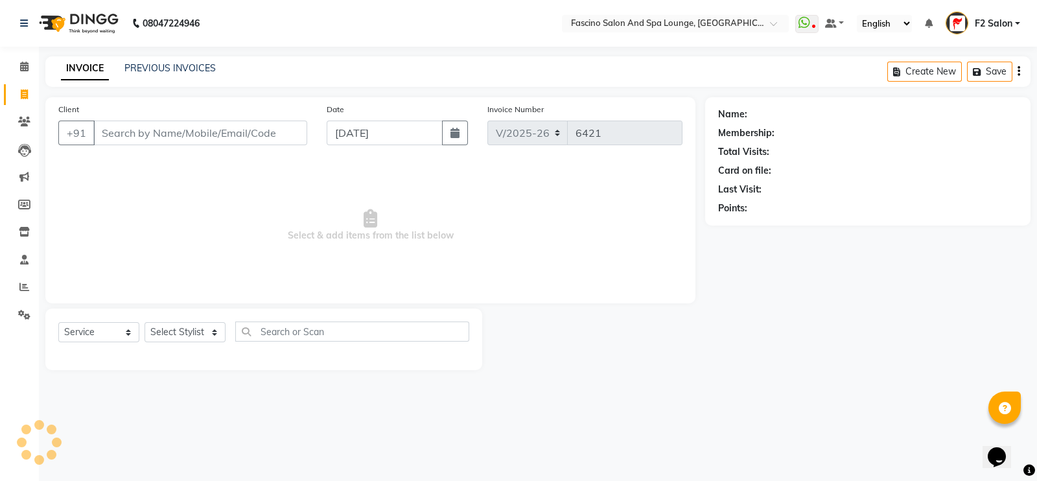
click at [21, 92] on icon at bounding box center [24, 94] width 7 height 10
select select "129"
select select "service"
click at [141, 124] on input "Client" at bounding box center [200, 133] width 214 height 25
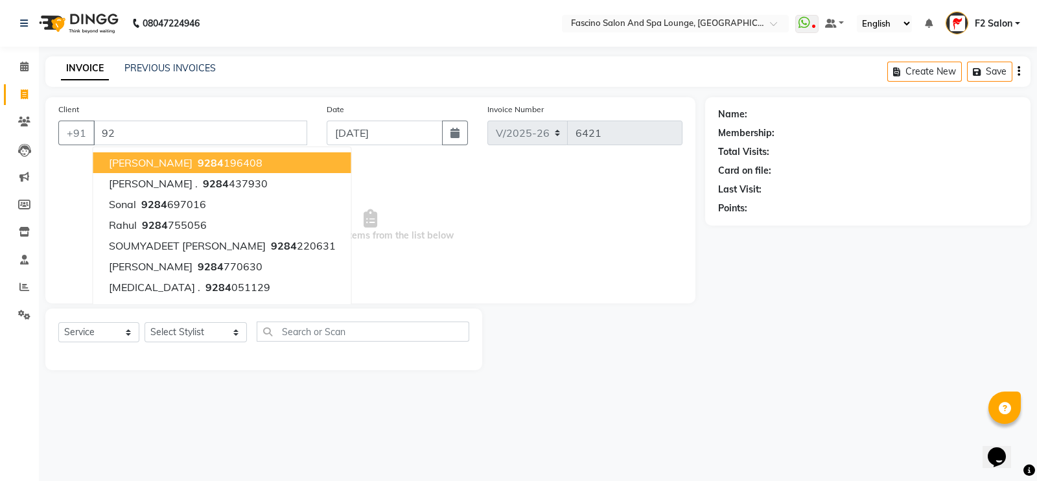
type input "9"
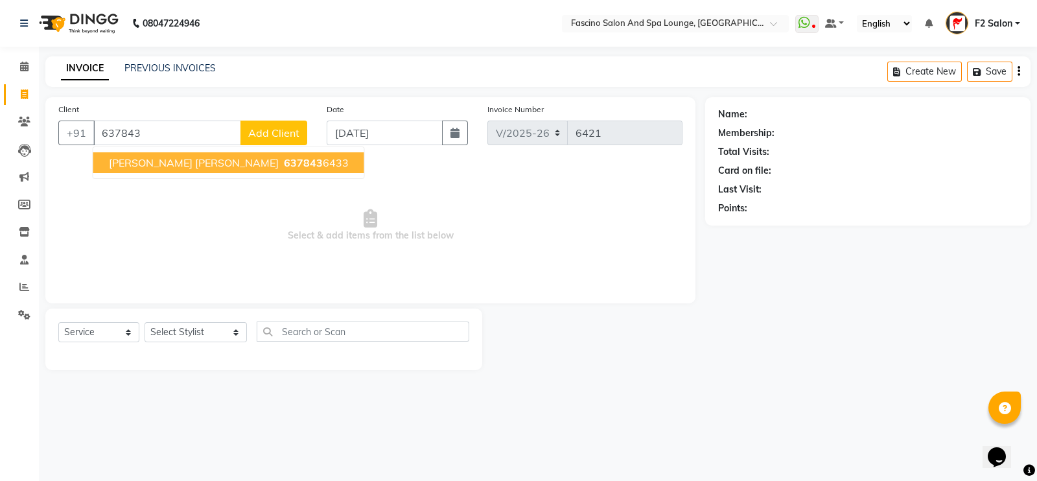
click at [170, 156] on span "[PERSON_NAME] [PERSON_NAME]" at bounding box center [194, 162] width 170 height 13
type input "6378436433"
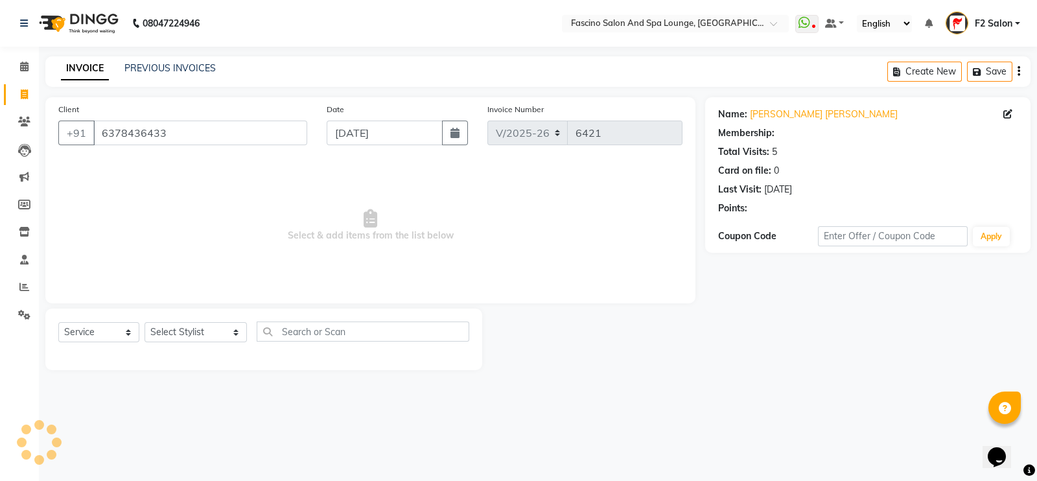
select select "1: Object"
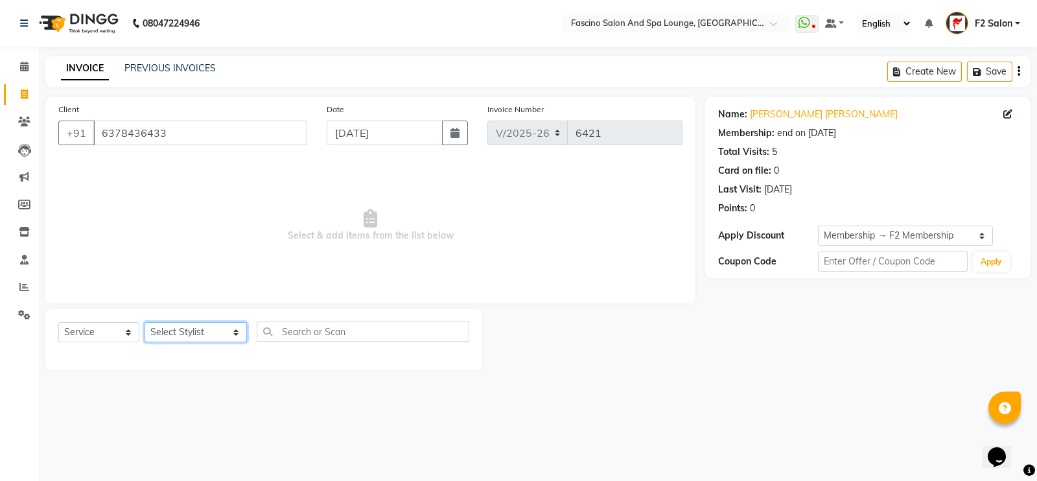
click at [192, 328] on select "Select Stylist akash F3 [PERSON_NAME] [PERSON_NAME] Bhushan [PERSON_NAME] Mam […" at bounding box center [195, 332] width 102 height 20
select select "72667"
click at [144, 323] on select "Select Stylist akash F3 [PERSON_NAME] [PERSON_NAME] Bhushan [PERSON_NAME] Mam […" at bounding box center [195, 332] width 102 height 20
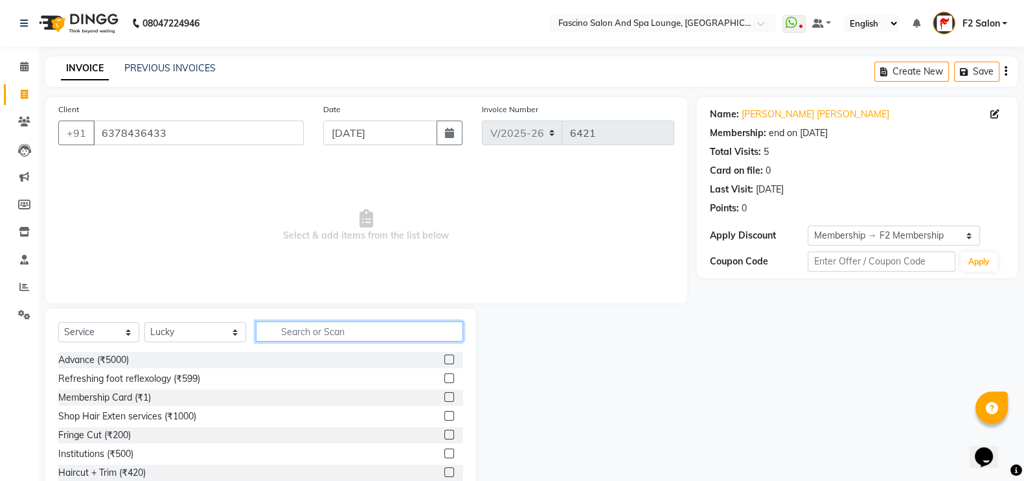
click at [271, 330] on input "text" at bounding box center [360, 331] width 208 height 20
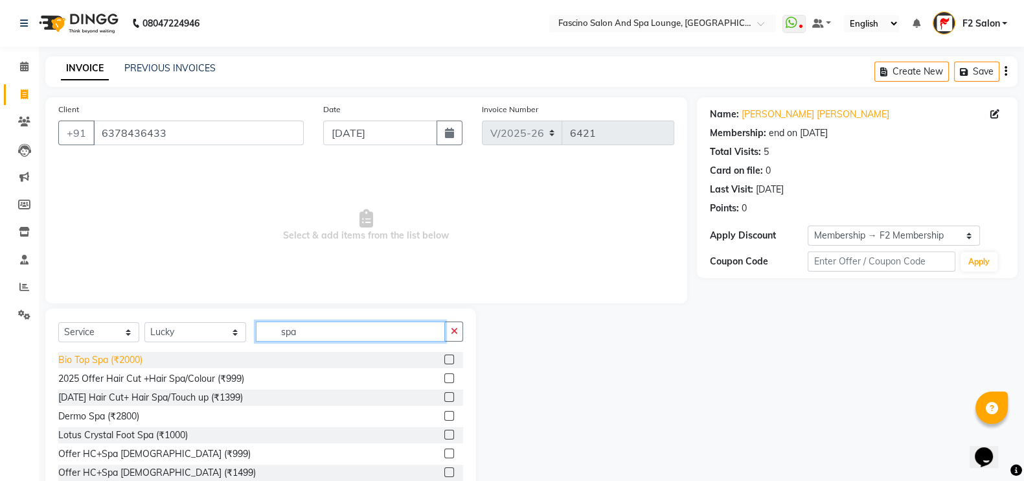
type input "spa"
click at [134, 363] on div "Bio Top Spa (₹2000)" at bounding box center [100, 360] width 84 height 14
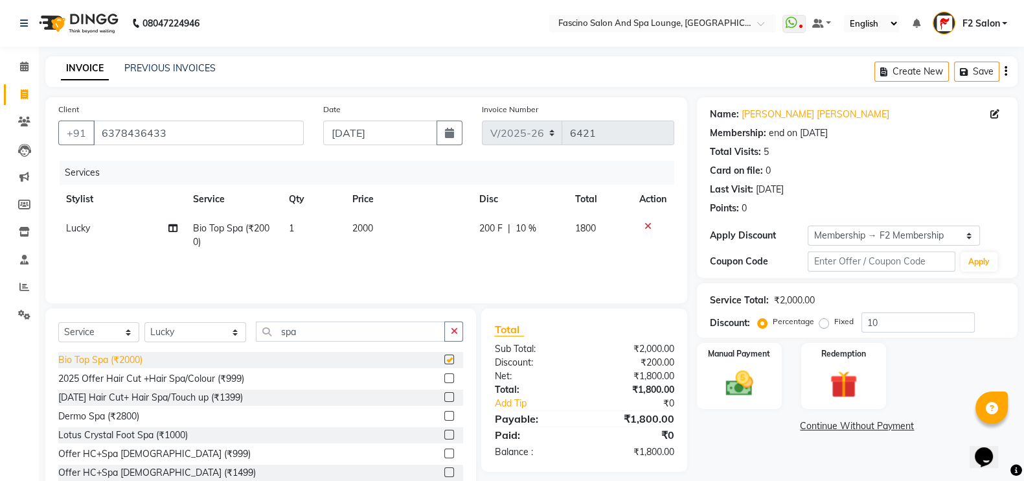
checkbox input "false"
click at [375, 236] on td "2000" at bounding box center [408, 235] width 127 height 43
select select "72667"
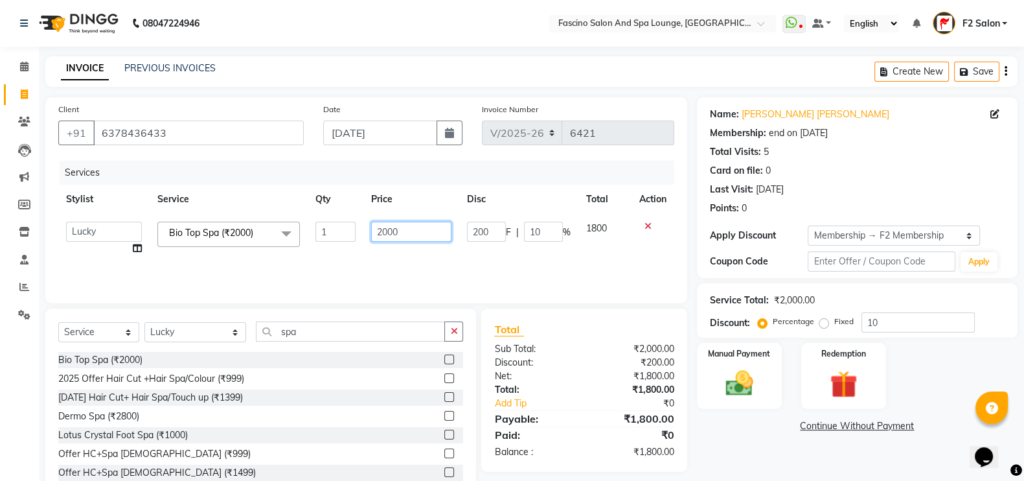
click at [384, 233] on input "2000" at bounding box center [411, 232] width 81 height 20
type input "3000"
click at [152, 339] on select "Select Stylist akash F3 [PERSON_NAME] [PERSON_NAME] Bhushan [PERSON_NAME] Mam […" at bounding box center [195, 332] width 102 height 20
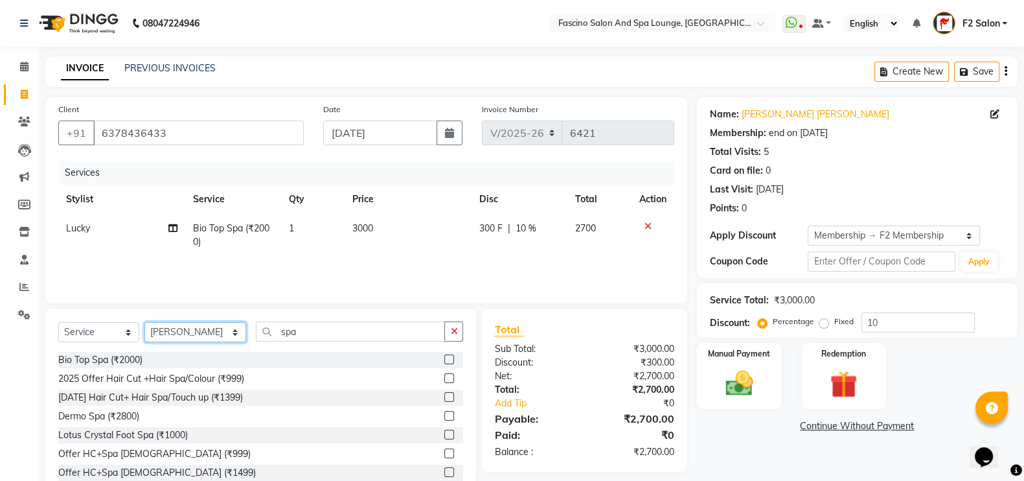
click at [144, 323] on select "Select Stylist akash F3 [PERSON_NAME] [PERSON_NAME] Bhushan [PERSON_NAME] Mam […" at bounding box center [195, 332] width 102 height 20
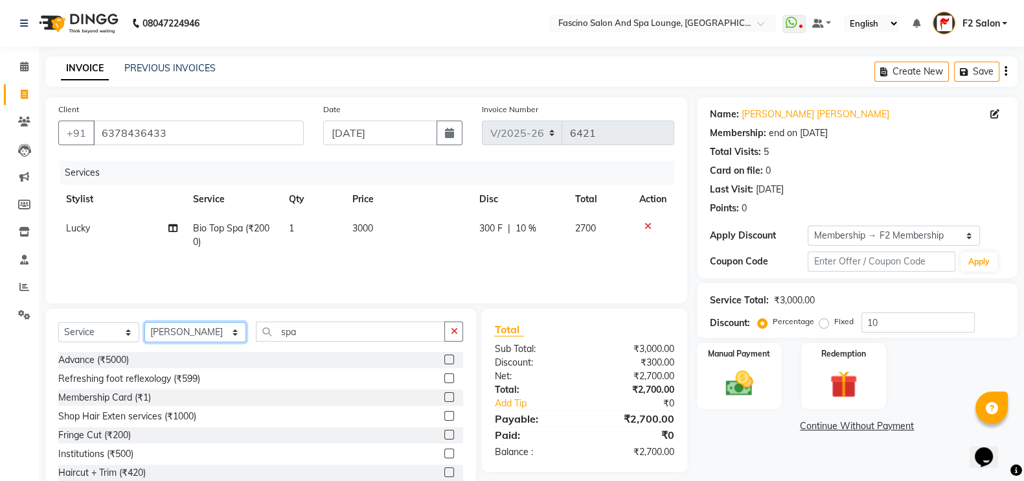
click at [152, 339] on select "Select Stylist akash F3 [PERSON_NAME] [PERSON_NAME] Bhushan [PERSON_NAME] Mam […" at bounding box center [195, 332] width 102 height 20
select select "19687"
click at [144, 323] on select "Select Stylist akash F3 [PERSON_NAME] [PERSON_NAME] Bhushan [PERSON_NAME] Mam […" at bounding box center [195, 332] width 102 height 20
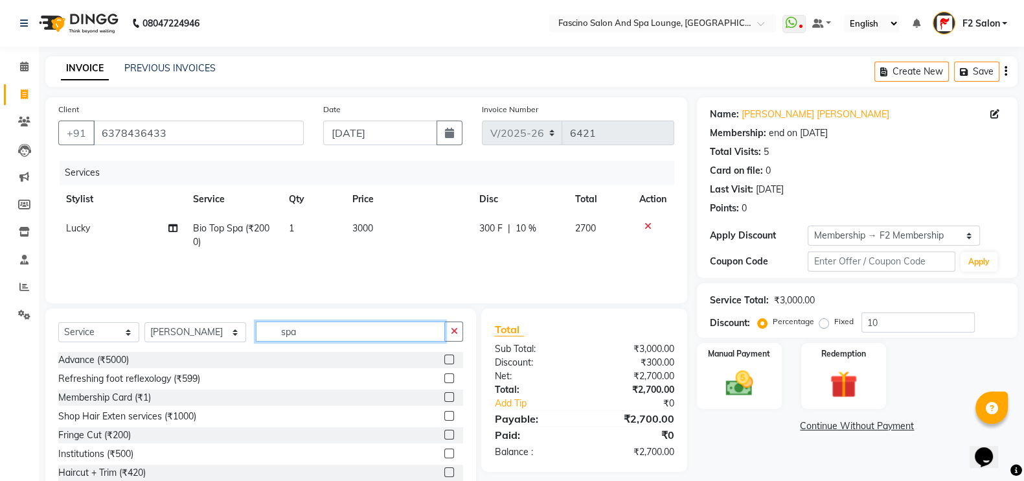
click at [306, 335] on input "spa" at bounding box center [351, 331] width 190 height 20
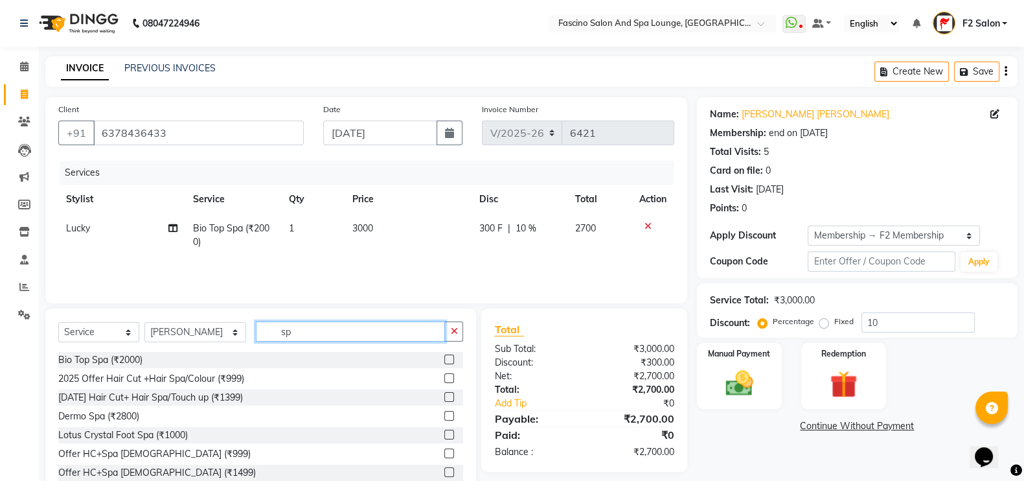
type input "s"
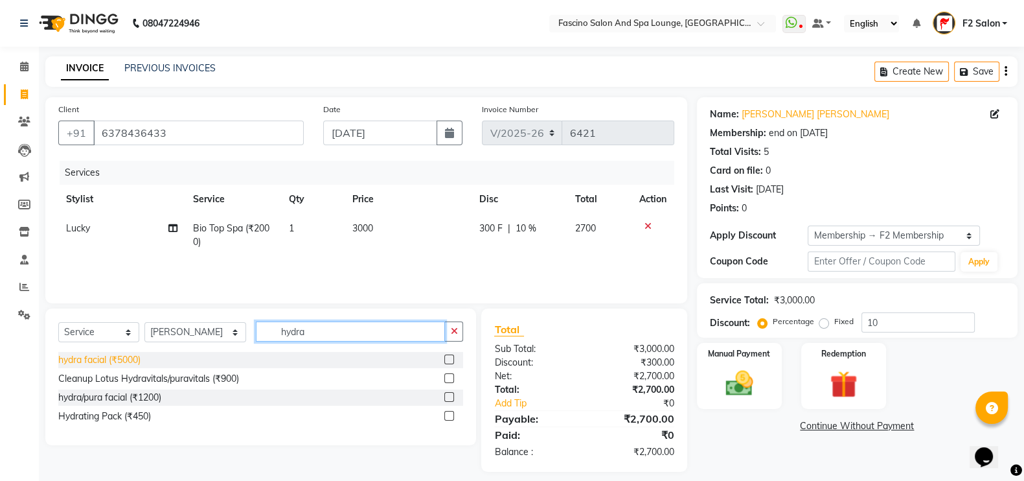
type input "hydra"
click at [133, 361] on div "hydra facial (₹5000)" at bounding box center [99, 360] width 82 height 14
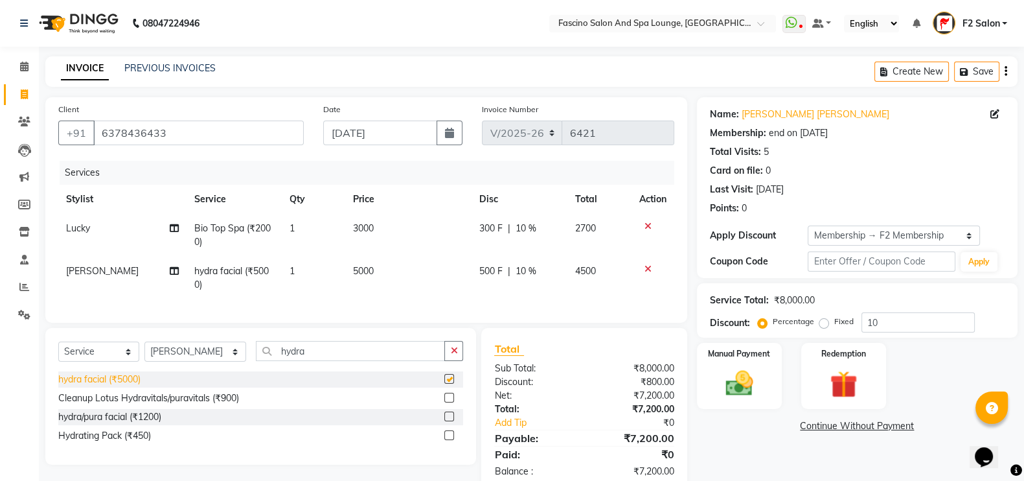
checkbox input "false"
click at [374, 262] on td "5000" at bounding box center [408, 278] width 126 height 43
select select "19687"
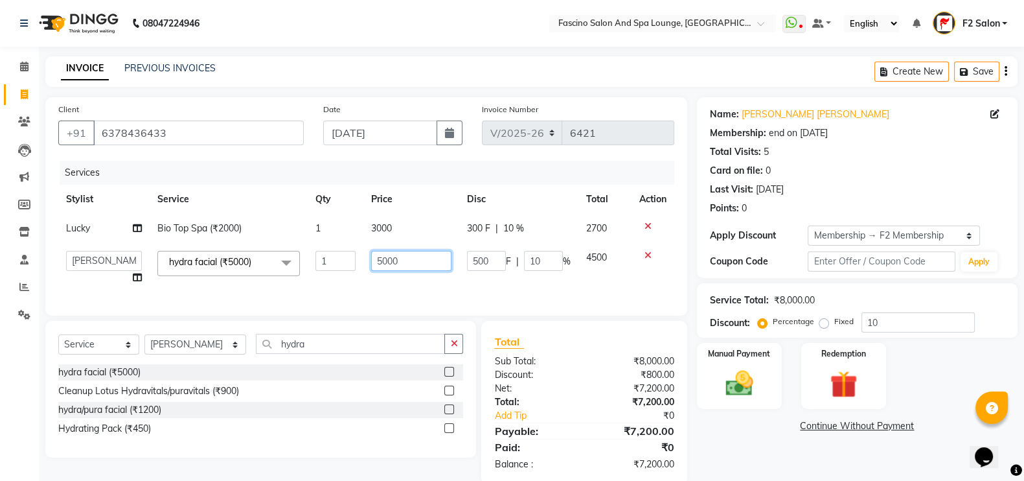
click at [406, 261] on input "5000" at bounding box center [411, 261] width 81 height 20
type input "5"
type input "3000"
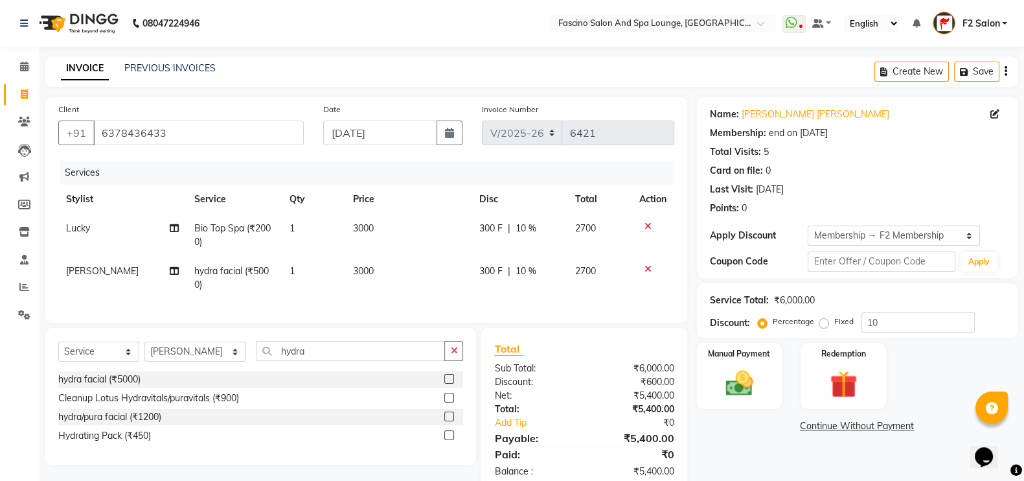
click at [395, 277] on td "3000" at bounding box center [408, 278] width 126 height 43
select select "19687"
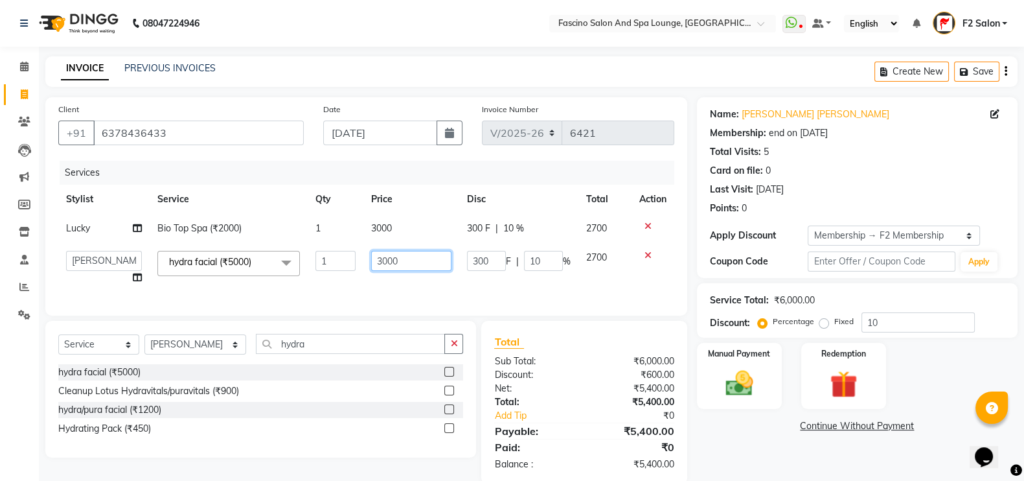
click at [402, 258] on input "3000" at bounding box center [411, 261] width 81 height 20
type input "3300"
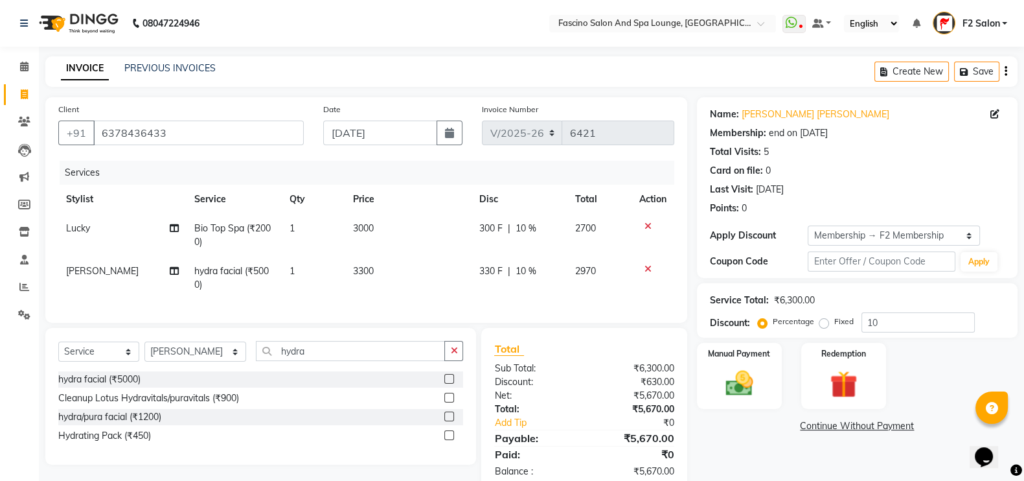
click at [387, 293] on div "Services Stylist Service Qty Price Disc Total Action Lucky Bio Top Spa (₹2000) …" at bounding box center [366, 235] width 616 height 149
click at [918, 315] on input "10" at bounding box center [918, 322] width 113 height 20
type input "1"
click at [394, 270] on td "3300" at bounding box center [409, 278] width 126 height 43
select select "19687"
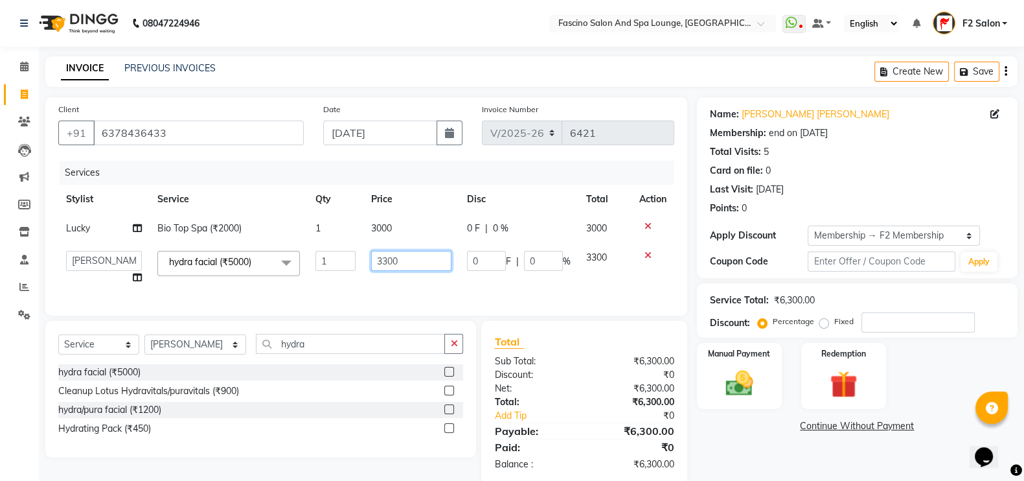
click at [415, 264] on input "3300" at bounding box center [411, 261] width 81 height 20
type input "3000"
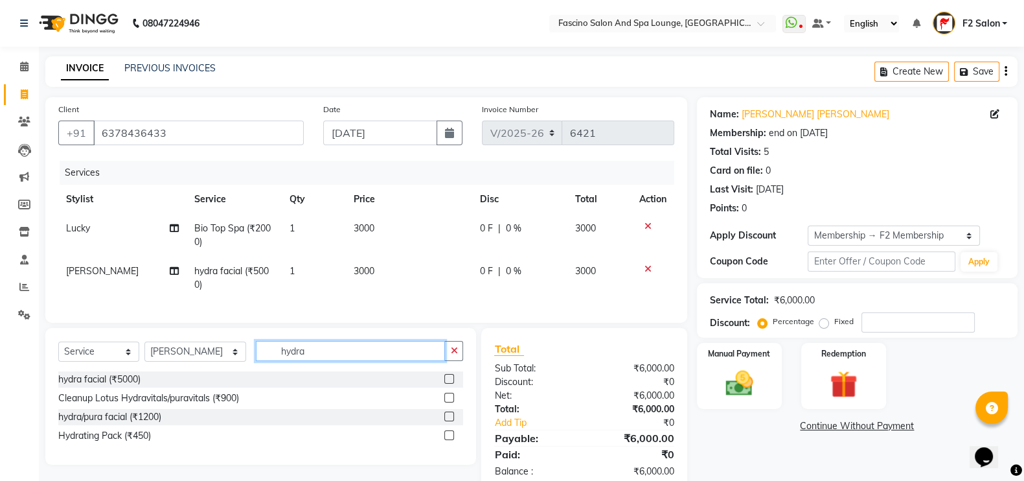
click at [285, 354] on input "hydra" at bounding box center [351, 351] width 190 height 20
type input "h"
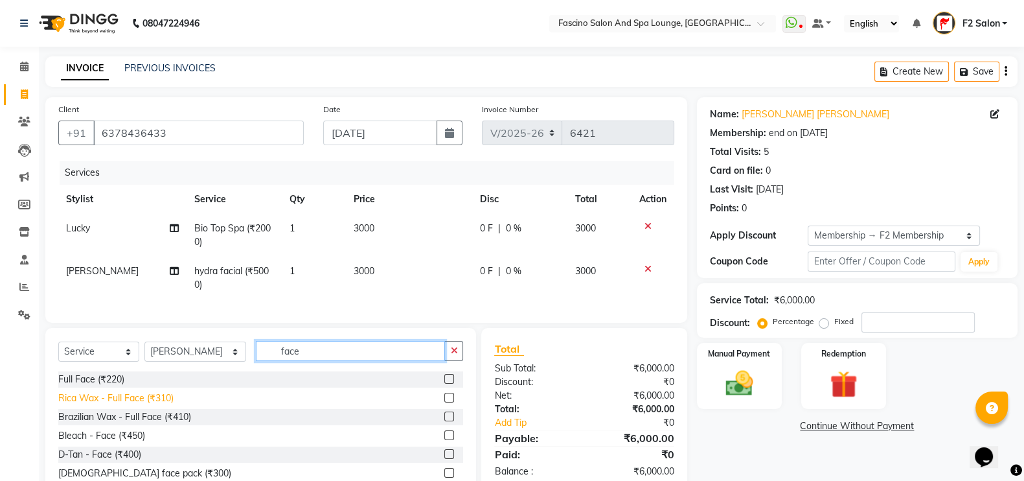
type input "face"
click at [120, 405] on div "Rica Wax - Full Face (₹310)" at bounding box center [115, 398] width 115 height 14
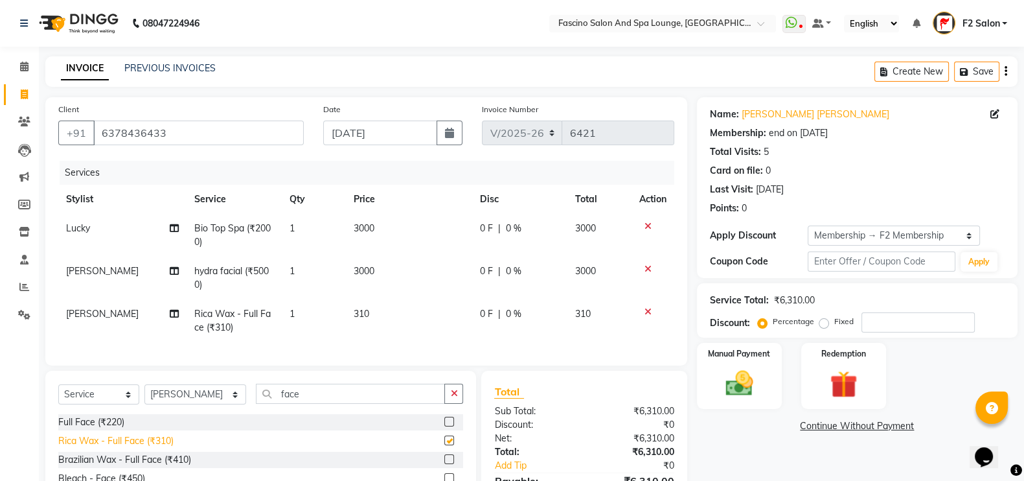
checkbox input "false"
click at [367, 311] on span "310" at bounding box center [362, 314] width 16 height 12
select select "19687"
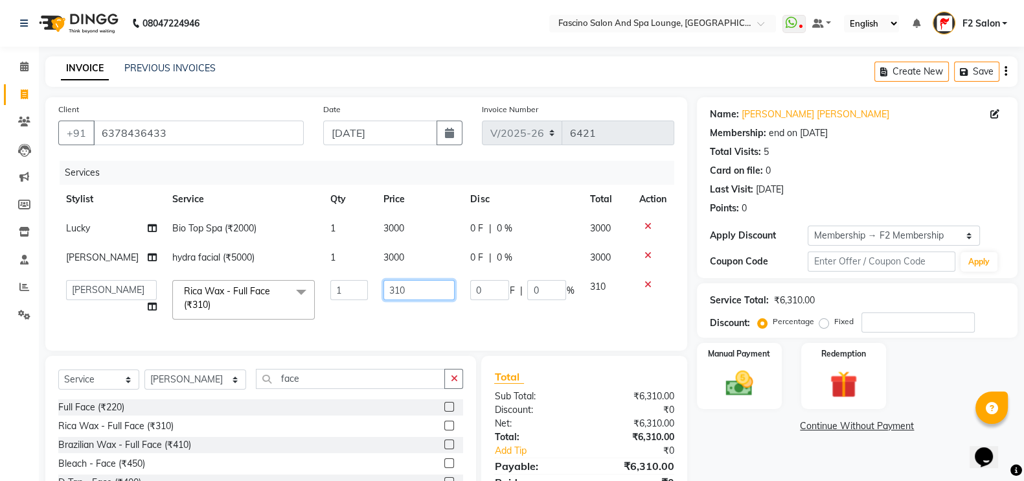
click at [421, 294] on input "310" at bounding box center [419, 290] width 71 height 20
type input "3"
click at [182, 456] on div "Full Face (₹220) Rica Wax - Full Face (₹310) Brazilian Wax - Full Face (₹410) B…" at bounding box center [260, 455] width 405 height 113
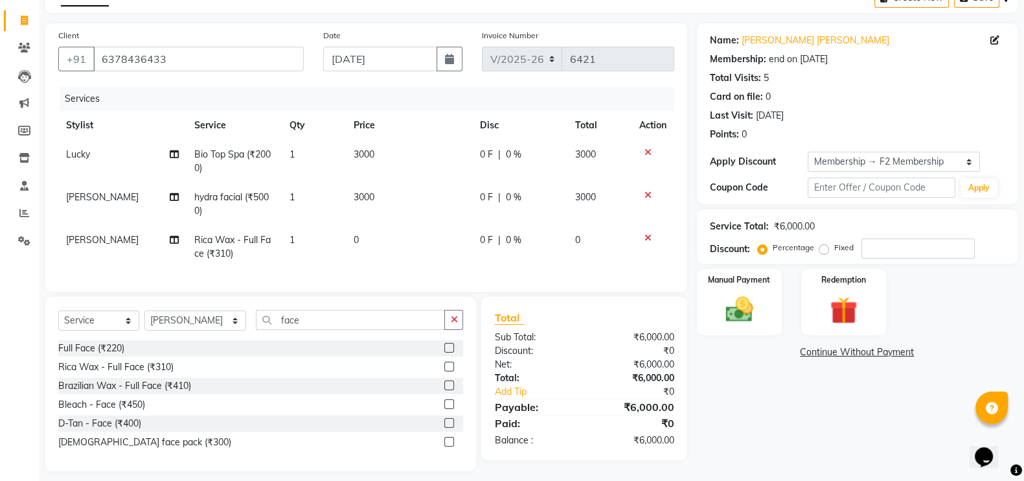
scroll to position [97, 0]
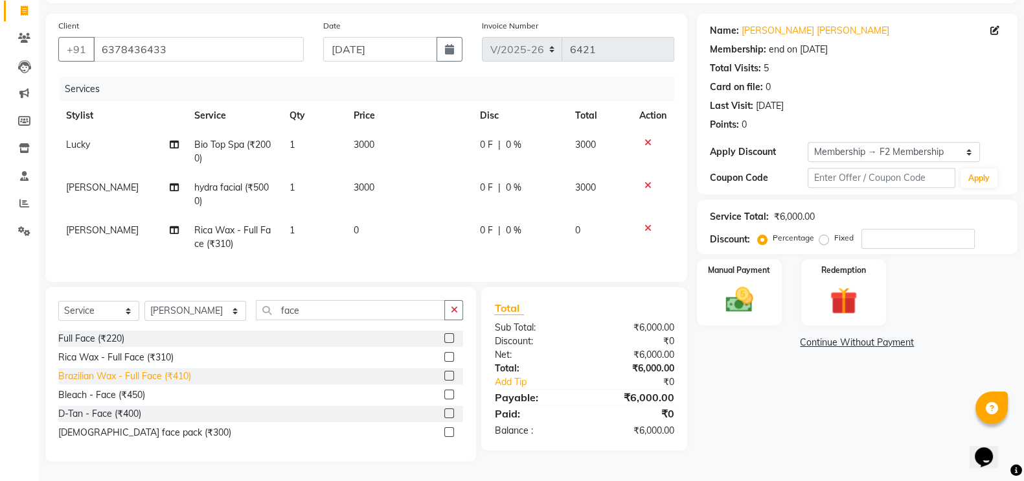
click at [149, 377] on div "Brazilian Wax - Full Face (₹410)" at bounding box center [124, 376] width 133 height 14
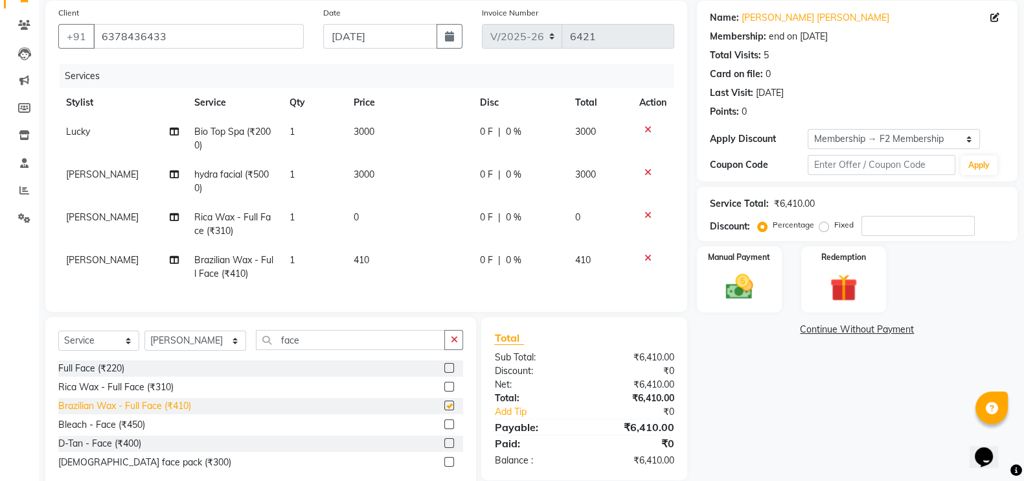
checkbox input "false"
click at [645, 211] on icon at bounding box center [648, 215] width 7 height 9
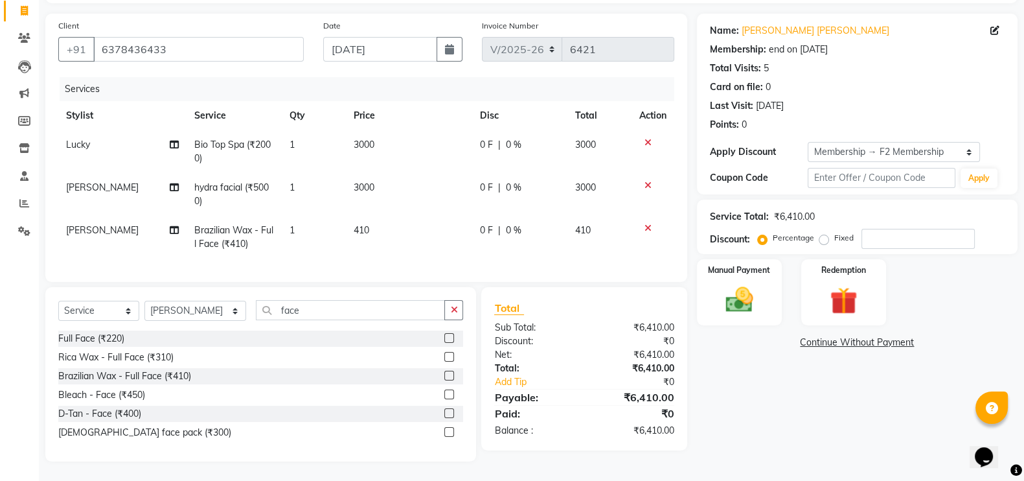
click at [369, 217] on td "410" at bounding box center [409, 237] width 126 height 43
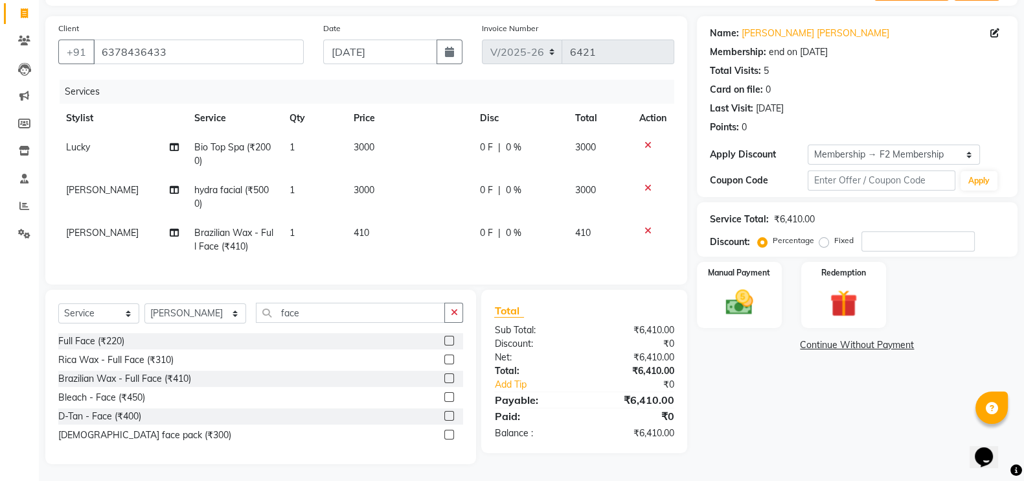
select select "19687"
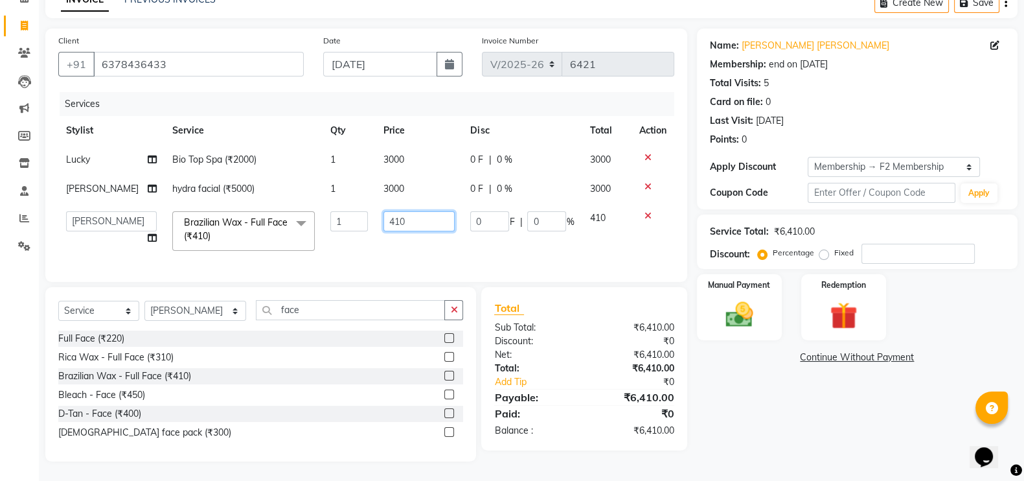
click at [400, 211] on input "410" at bounding box center [419, 221] width 71 height 20
type input "400"
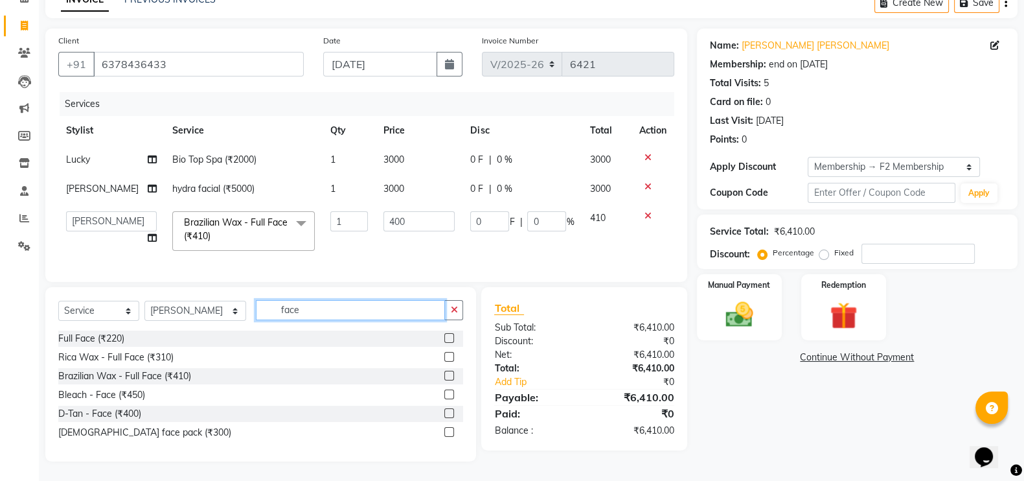
click at [288, 309] on div "Select Service Product Membership Package Voucher Prepaid Gift Card Select Styl…" at bounding box center [260, 374] width 431 height 174
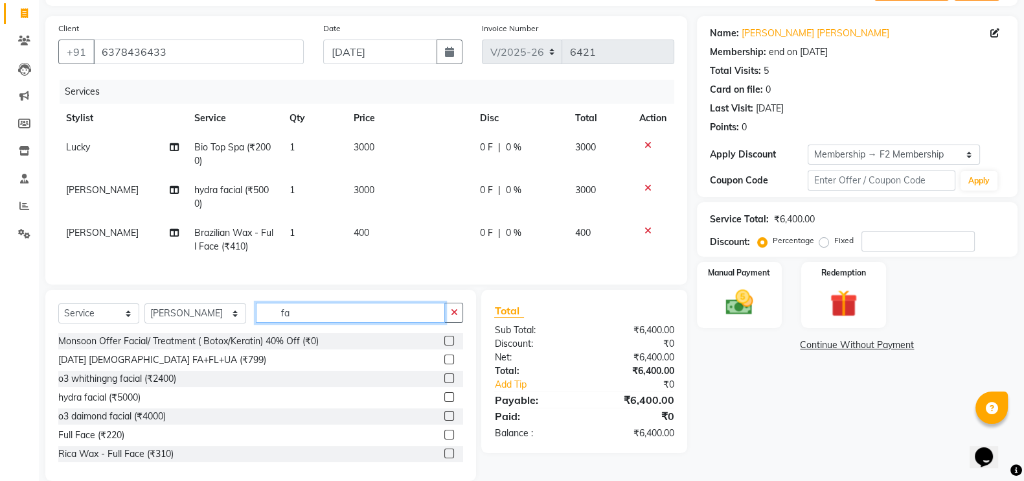
type input "f"
type input "nail"
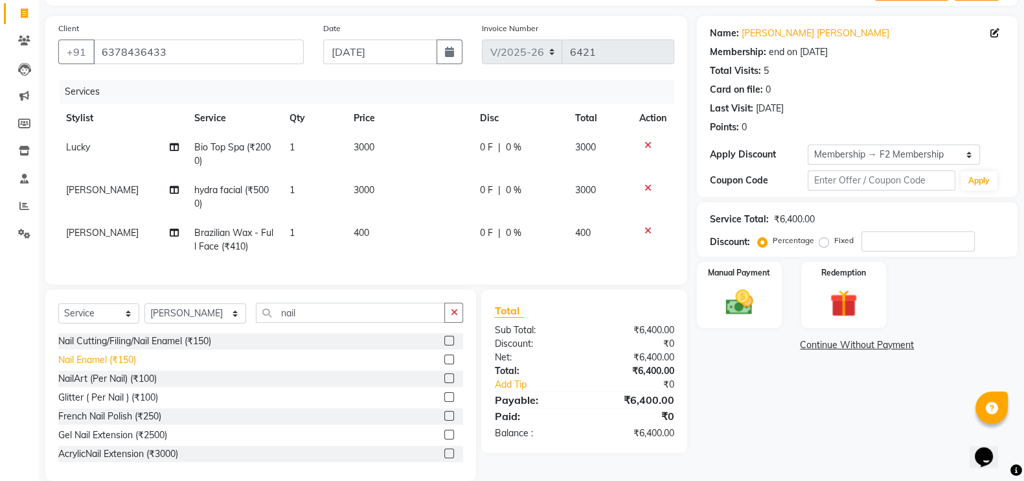
click at [104, 367] on div "Nail Enamel (₹150)" at bounding box center [97, 360] width 78 height 14
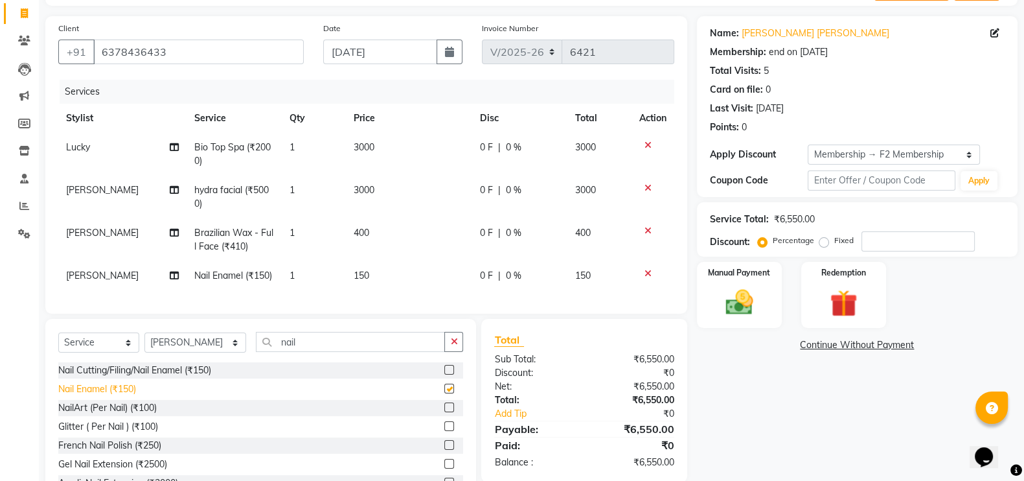
checkbox input "false"
click at [380, 283] on td "150" at bounding box center [409, 275] width 126 height 29
select select "19687"
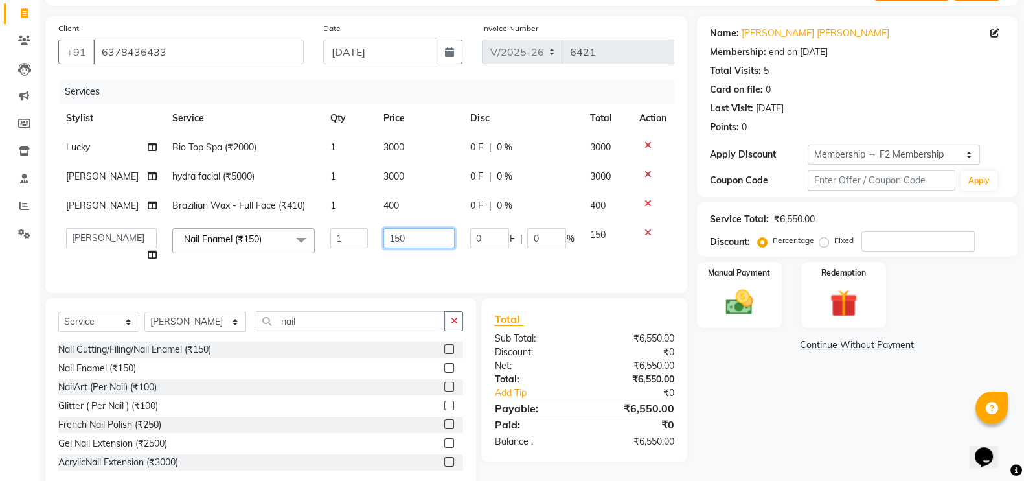
click at [408, 245] on input "150" at bounding box center [419, 238] width 71 height 20
type input "1"
type input "200"
click at [404, 258] on tbody "Lucky Bio Top Spa (₹2000) 1 3000 0 F | 0 % 3000 [PERSON_NAME] hydra facial (₹50…" at bounding box center [366, 201] width 616 height 137
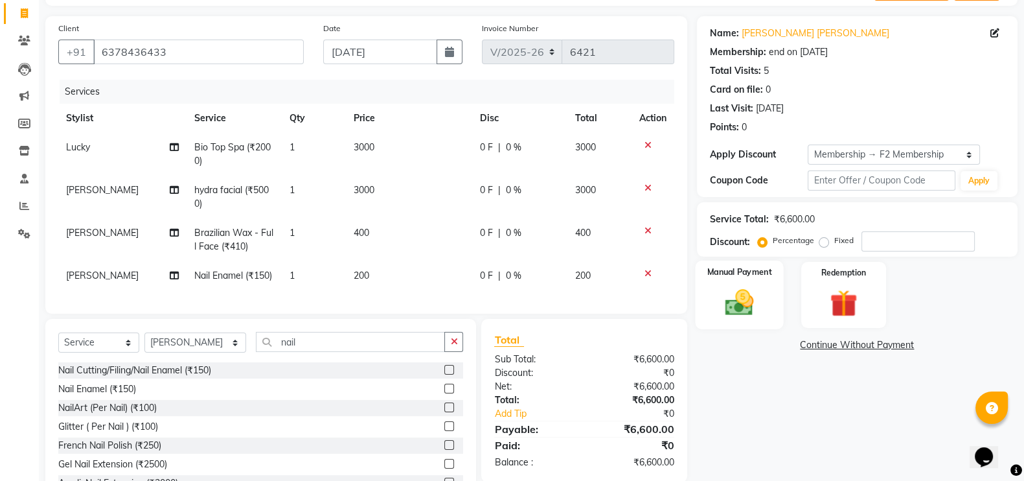
click at [746, 300] on img at bounding box center [740, 302] width 46 height 32
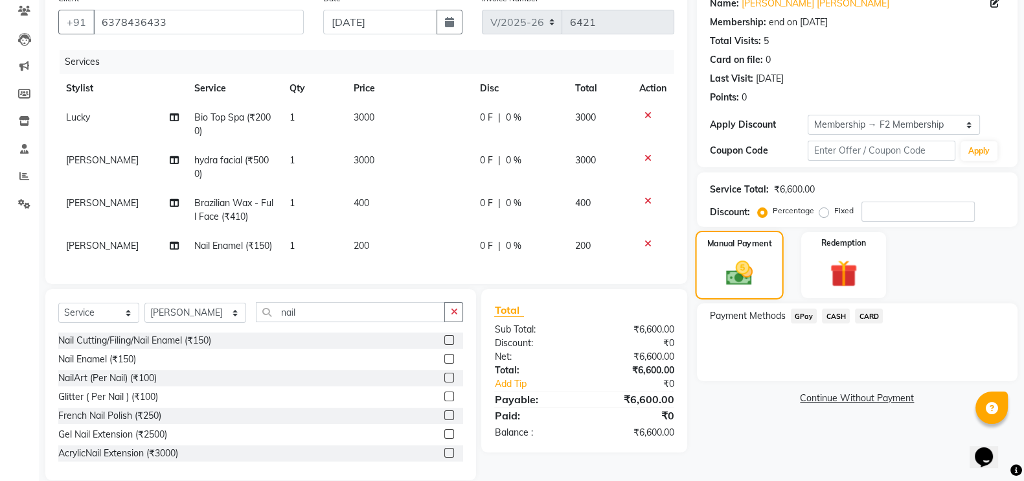
scroll to position [142, 0]
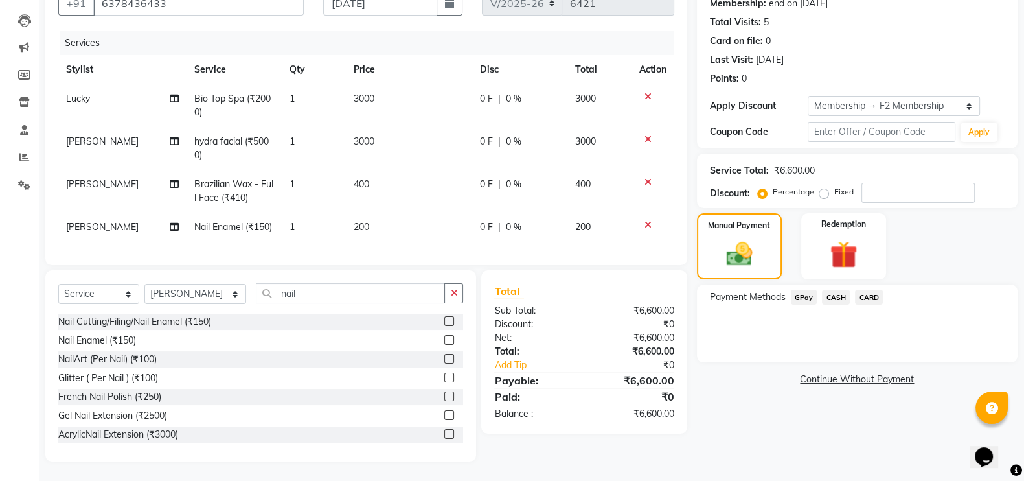
click at [799, 290] on span "GPay" at bounding box center [804, 297] width 27 height 15
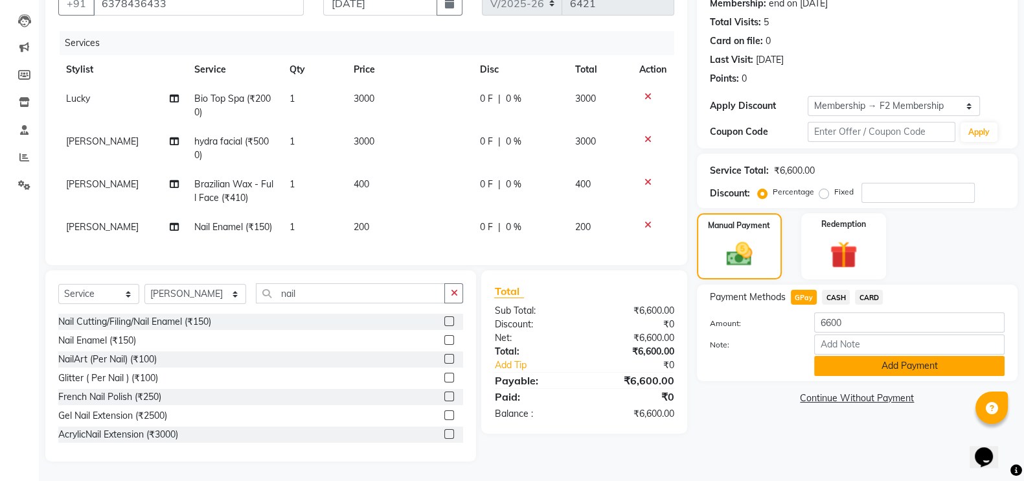
click at [873, 356] on button "Add Payment" at bounding box center [909, 366] width 190 height 20
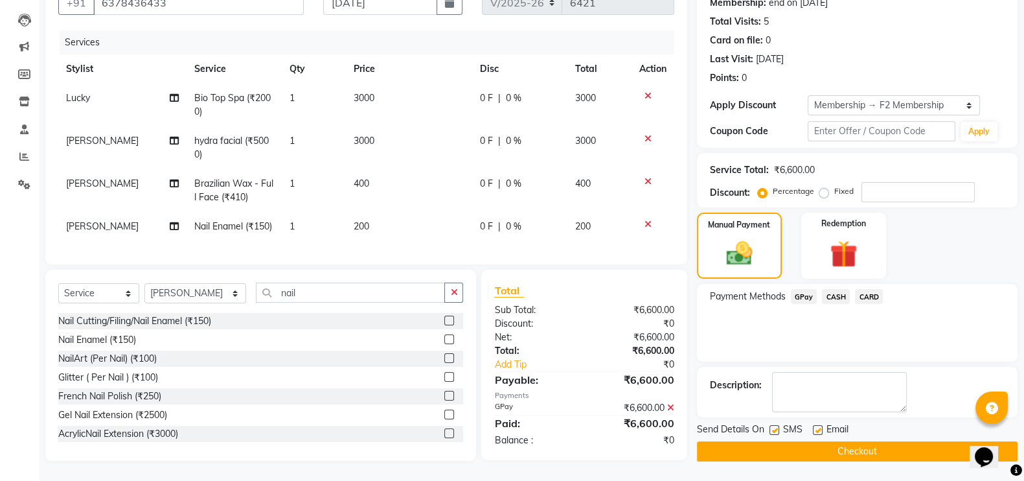
click at [774, 425] on label at bounding box center [775, 430] width 10 height 10
click at [774, 426] on input "checkbox" at bounding box center [774, 430] width 8 height 8
checkbox input "false"
click at [774, 427] on div "Send Details On SMS Email Checkout" at bounding box center [857, 441] width 321 height 39
click at [774, 441] on button "Checkout" at bounding box center [857, 451] width 321 height 20
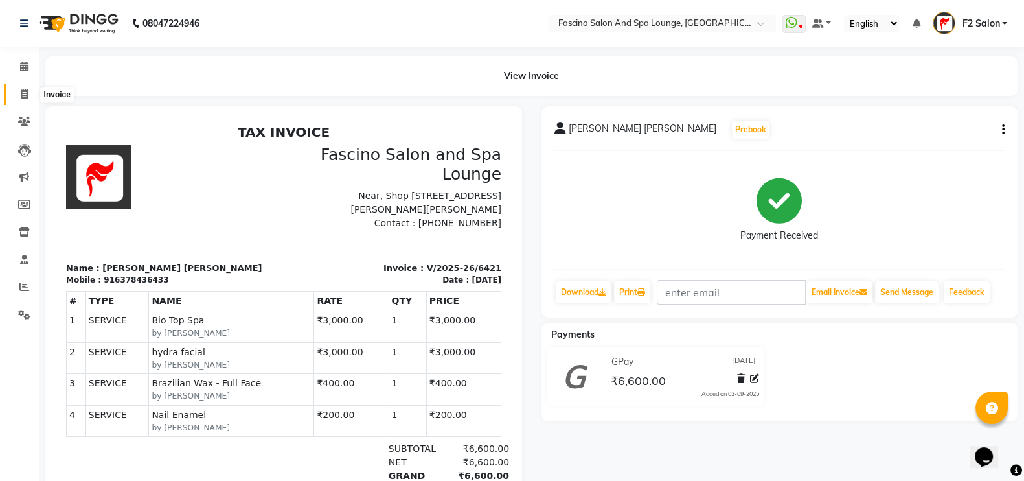
click at [23, 87] on span at bounding box center [24, 94] width 23 height 15
select select "service"
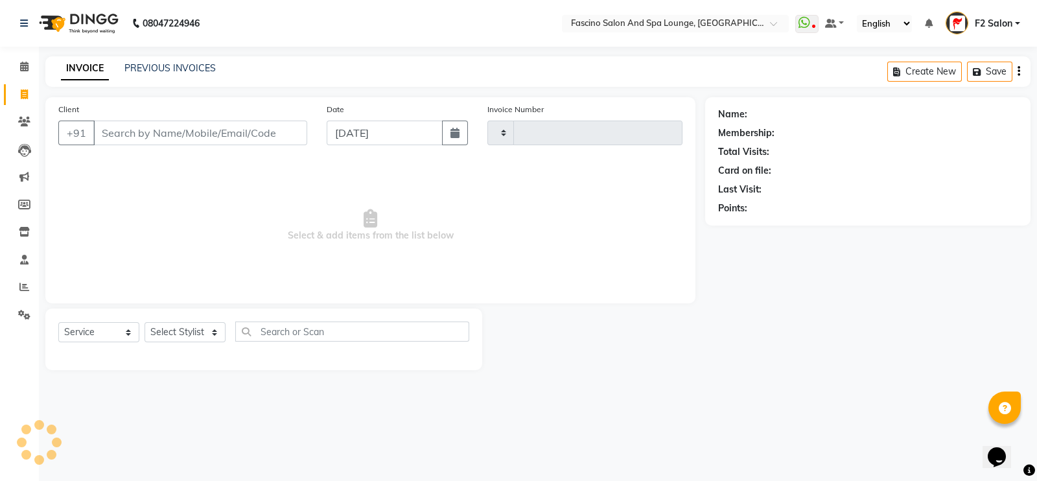
type input "6422"
select select "129"
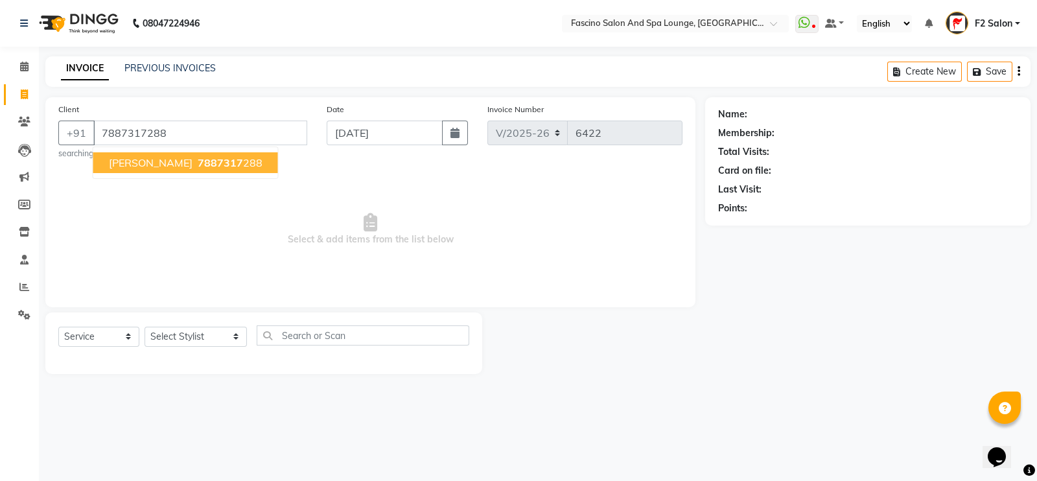
type input "7887317288"
select select "1: Object"
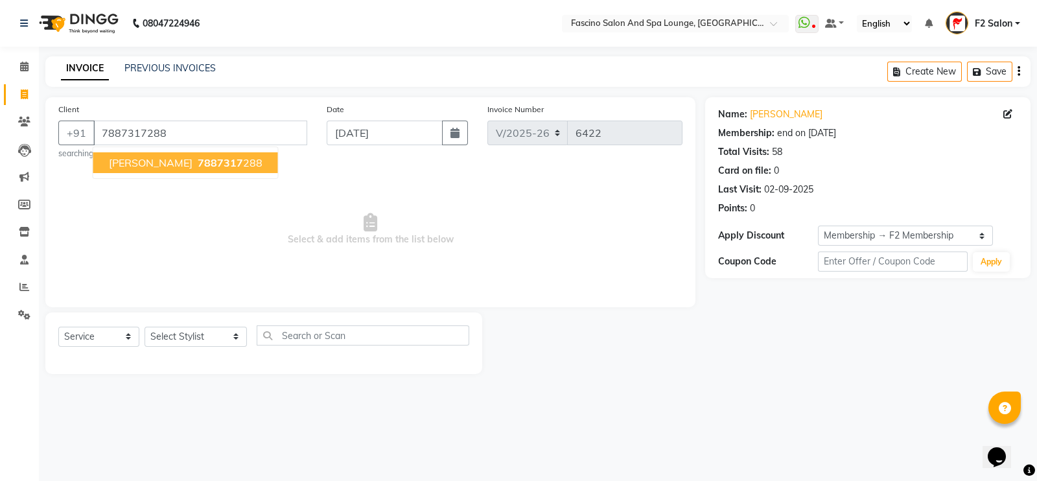
click at [156, 163] on span "[PERSON_NAME]" at bounding box center [151, 162] width 84 height 13
select select "1: Object"
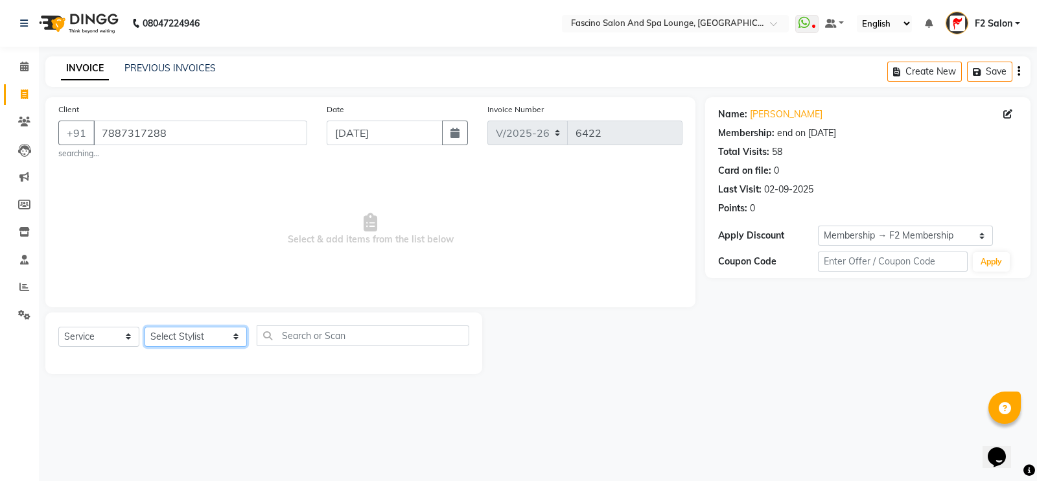
click at [185, 339] on select "Select Stylist akash F3 [PERSON_NAME] [PERSON_NAME] Bhushan [PERSON_NAME] Mam […" at bounding box center [195, 337] width 102 height 20
select select "16063"
click at [144, 327] on select "Select Stylist akash F3 [PERSON_NAME] [PERSON_NAME] Bhushan [PERSON_NAME] Mam […" at bounding box center [195, 337] width 102 height 20
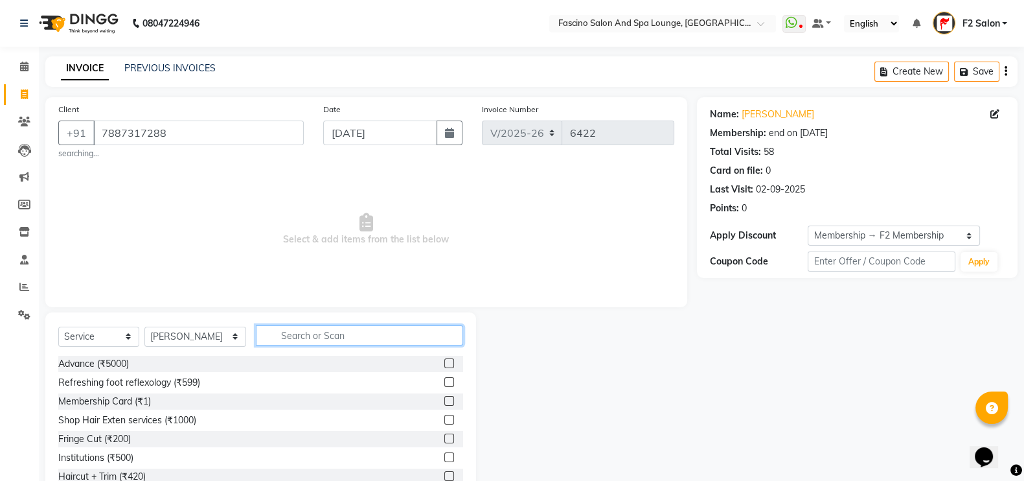
click at [303, 336] on input "text" at bounding box center [360, 335] width 208 height 20
click at [295, 332] on input "full" at bounding box center [351, 335] width 190 height 20
type input "f"
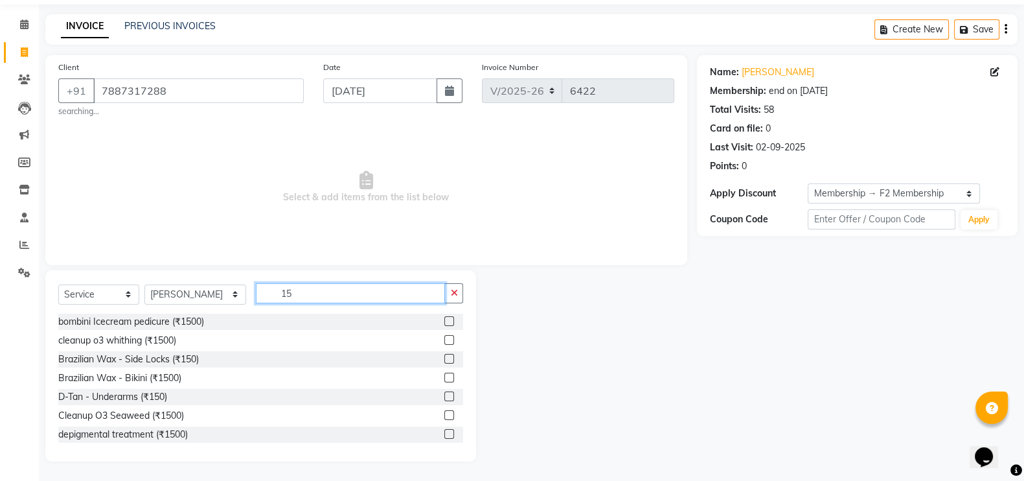
type input "1"
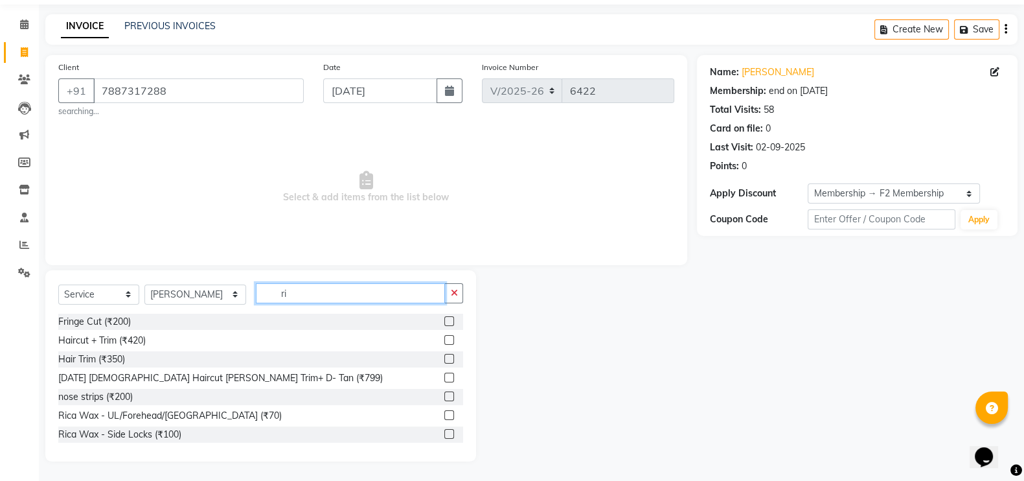
type input "r"
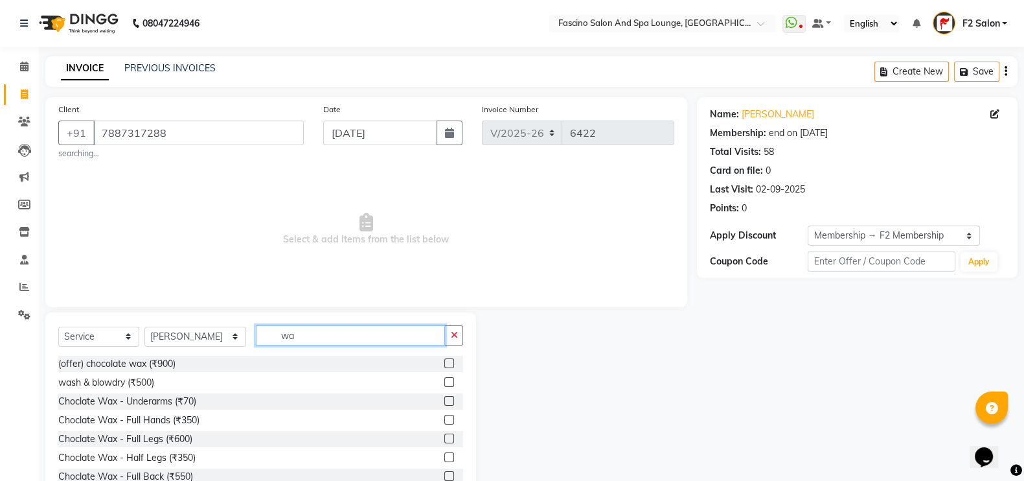
type input "w"
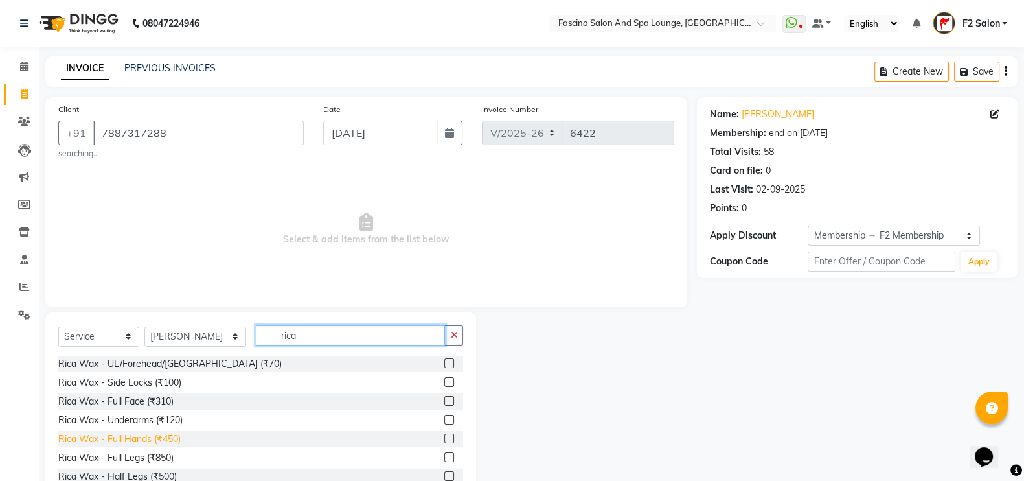
type input "rica"
click at [163, 439] on div "Rica Wax - Full Hands (₹450)" at bounding box center [119, 439] width 122 height 14
checkbox input "false"
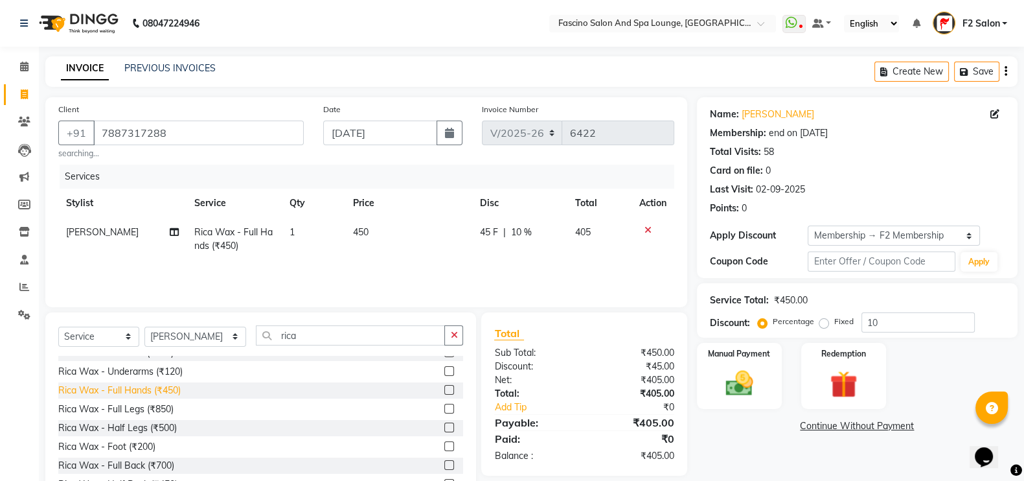
scroll to position [54, 0]
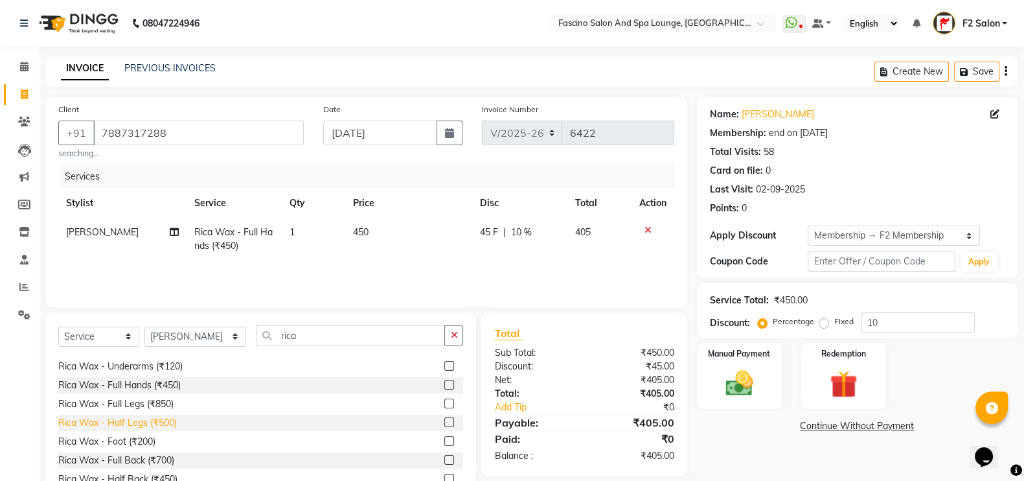
click at [161, 426] on div "Rica Wax - Half Legs (₹500)" at bounding box center [117, 423] width 119 height 14
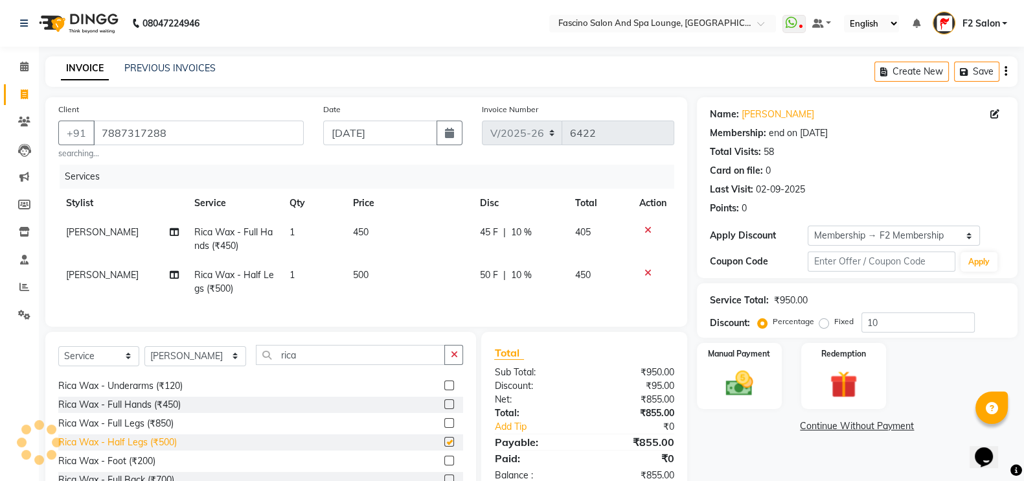
checkbox input "false"
click at [165, 393] on div "Rica Wax - Underarms (₹120)" at bounding box center [120, 386] width 124 height 14
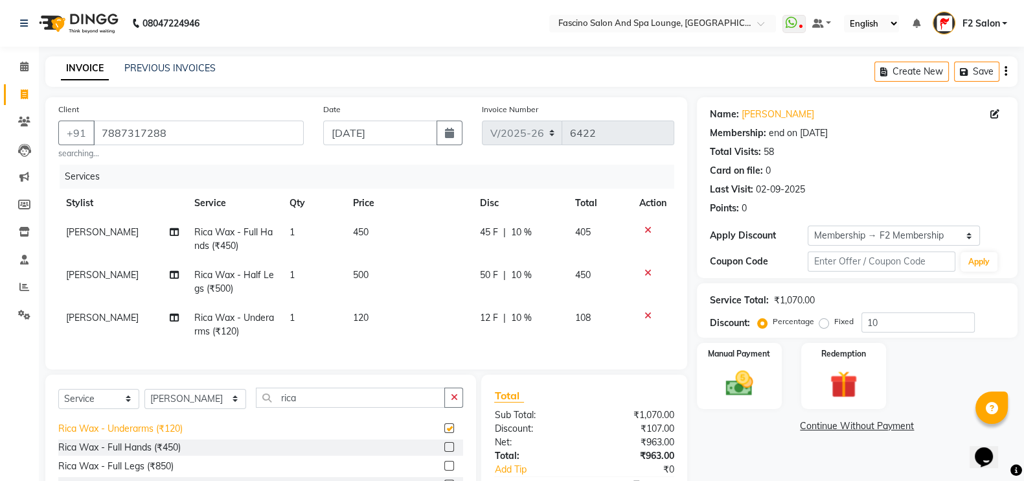
checkbox input "false"
click at [369, 277] on td "500" at bounding box center [408, 281] width 126 height 43
select select "16063"
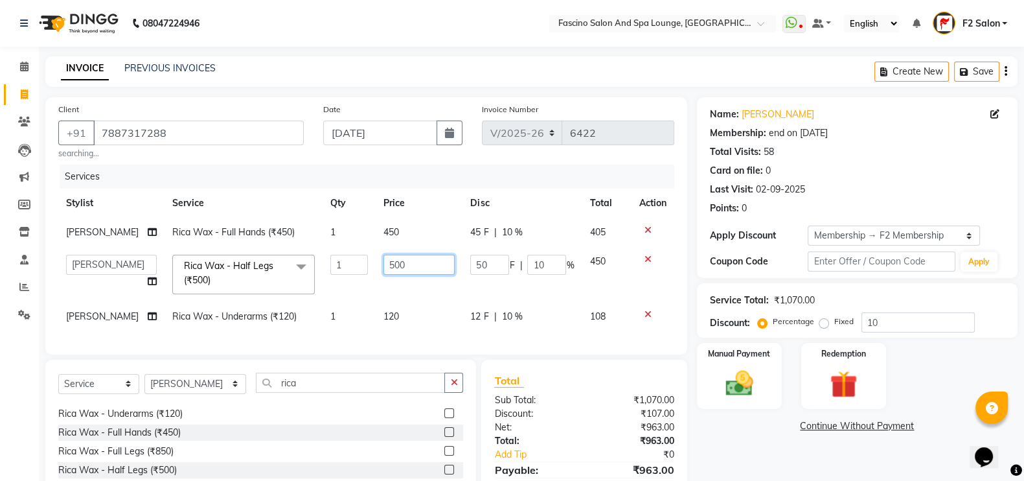
click at [398, 271] on input "500" at bounding box center [419, 265] width 71 height 20
type input "5"
type input "450"
click at [391, 231] on td "450" at bounding box center [419, 232] width 87 height 29
select select "16063"
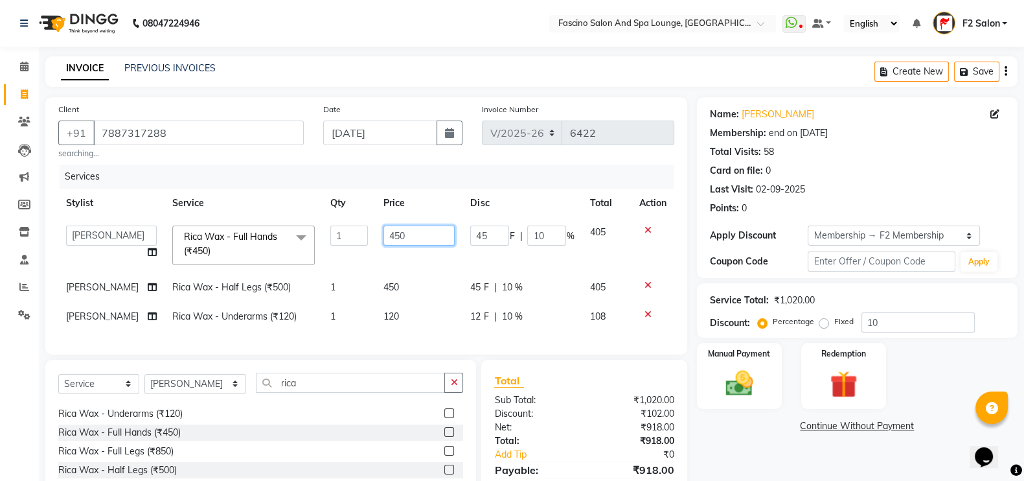
click at [404, 235] on input "450" at bounding box center [419, 235] width 71 height 20
type input "400"
click at [390, 309] on td "120" at bounding box center [419, 316] width 87 height 29
select select "16063"
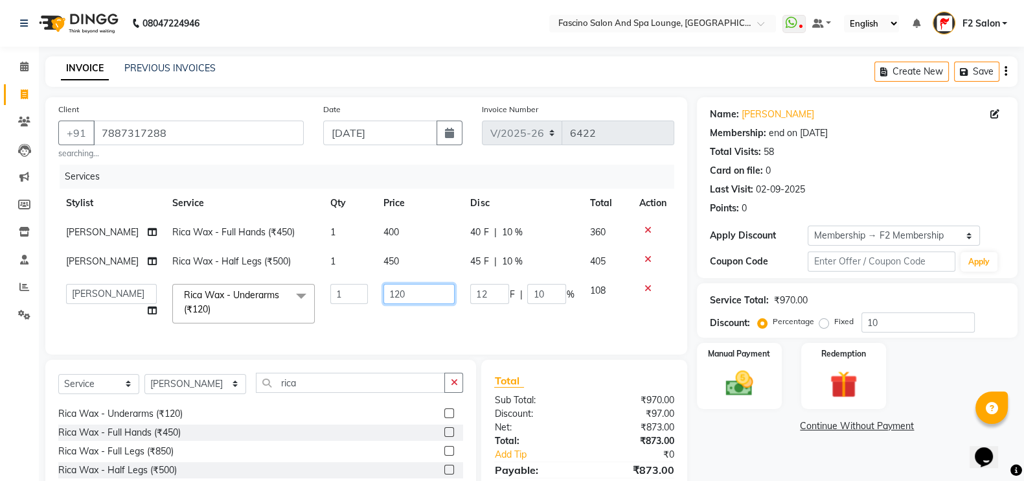
click at [395, 294] on input "120" at bounding box center [419, 294] width 71 height 20
type input "100"
click at [379, 321] on td "100" at bounding box center [419, 303] width 87 height 55
select select "16063"
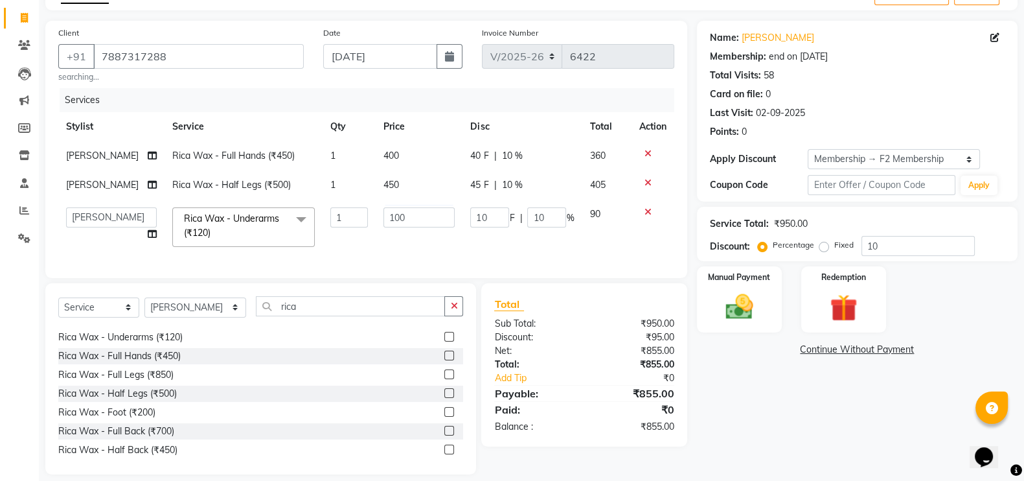
scroll to position [102, 0]
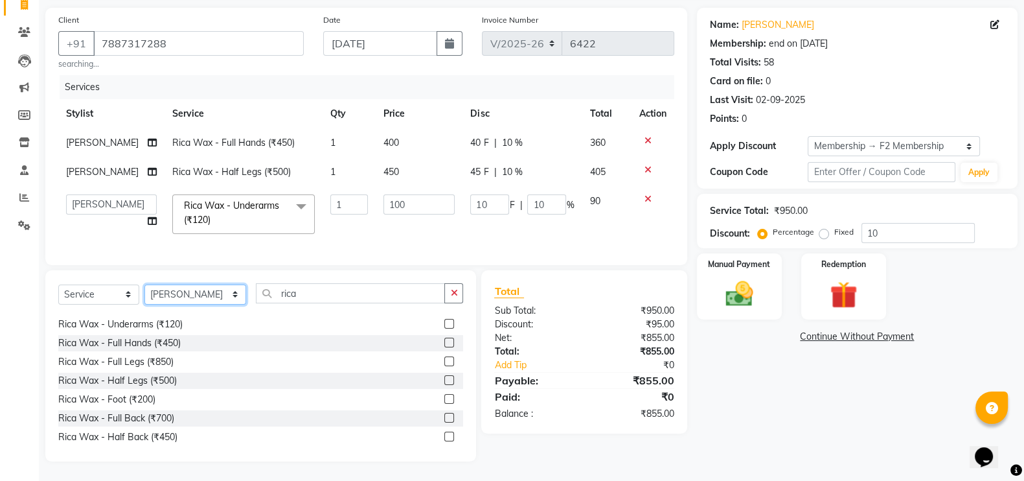
click at [162, 284] on select "Select Stylist akash F3 [PERSON_NAME] [PERSON_NAME] Bhushan [PERSON_NAME] Mam […" at bounding box center [195, 294] width 102 height 20
select select "72667"
click at [144, 284] on select "Select Stylist akash F3 [PERSON_NAME] [PERSON_NAME] Bhushan [PERSON_NAME] Mam […" at bounding box center [195, 294] width 102 height 20
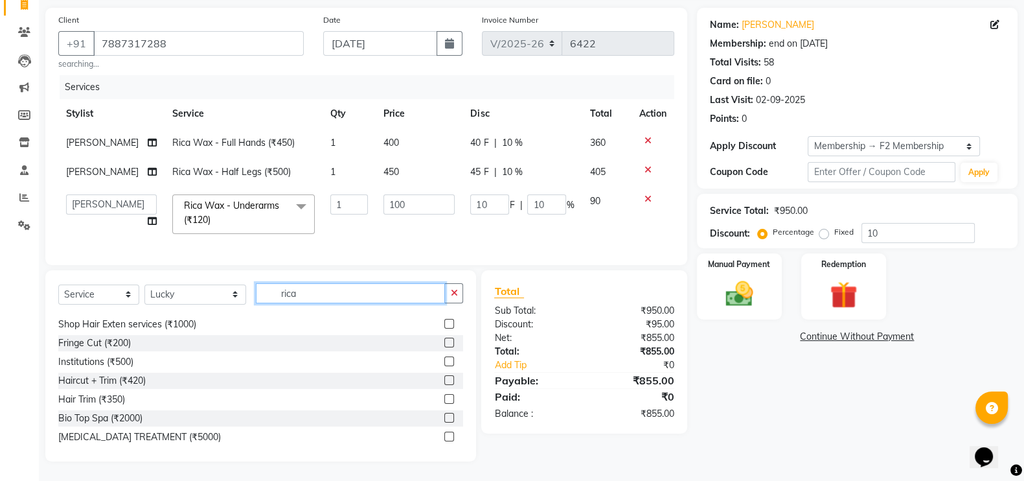
click at [298, 290] on input "rica" at bounding box center [351, 293] width 190 height 20
type input "r"
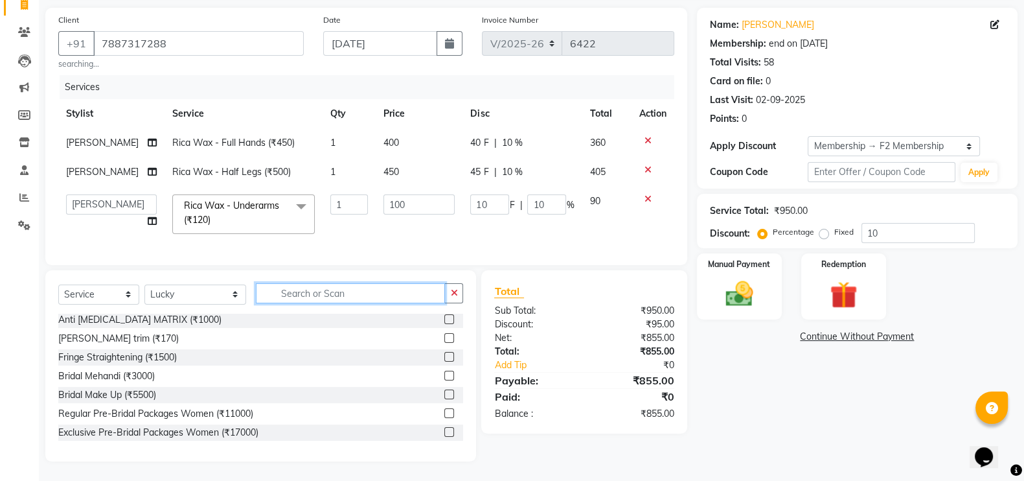
scroll to position [809, 0]
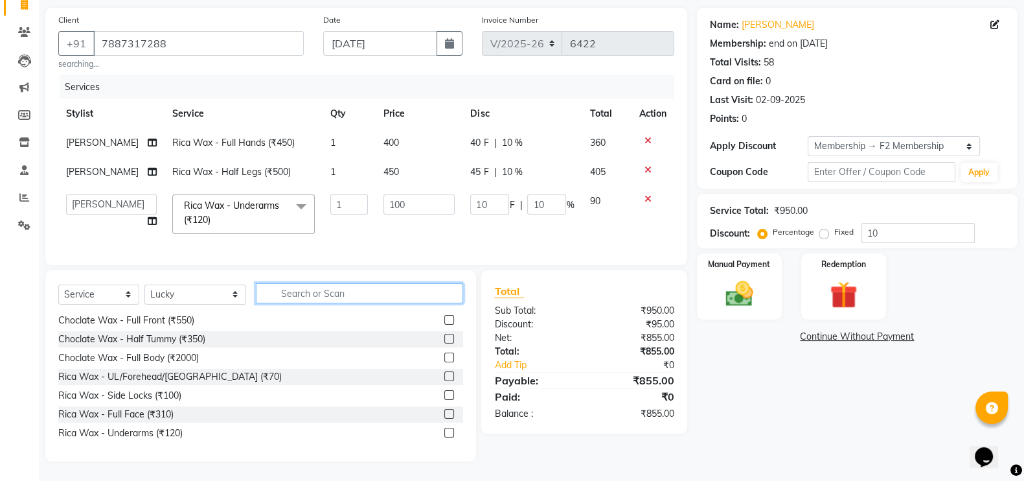
drag, startPoint x: 298, startPoint y: 290, endPoint x: 164, endPoint y: 261, distance: 137.3
click at [164, 261] on div "Client [PHONE_NUMBER] searching... Date [DATE] Invoice Number V/2025 V/[PHONE_N…" at bounding box center [367, 235] width 662 height 454
click at [163, 295] on select "Select Stylist akash F3 [PERSON_NAME] [PERSON_NAME] Bhushan [PERSON_NAME] Mam […" at bounding box center [195, 294] width 102 height 20
select select "74515"
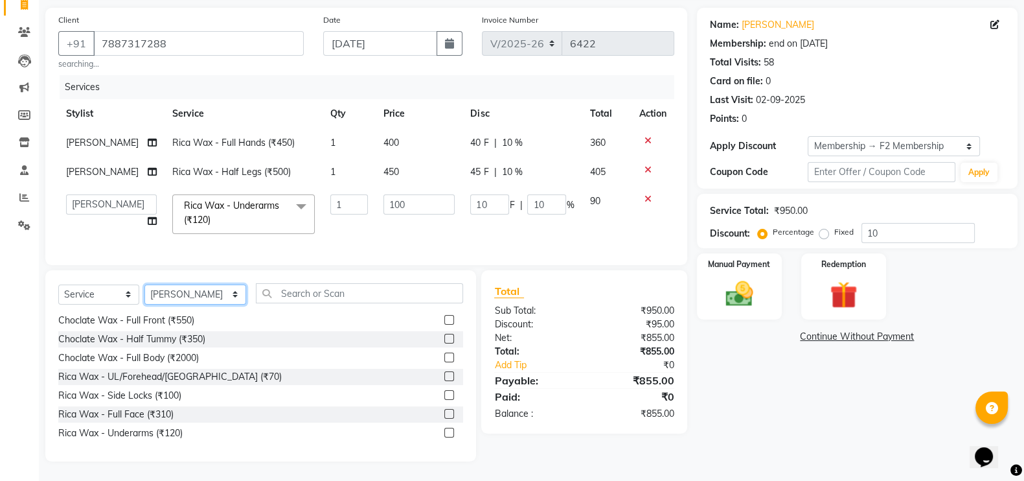
click at [144, 284] on select "Select Stylist akash F3 [PERSON_NAME] [PERSON_NAME] Bhushan [PERSON_NAME] Mam […" at bounding box center [195, 294] width 102 height 20
click at [332, 281] on div "Select Service Product Membership Package Voucher Prepaid Gift Card Select Styl…" at bounding box center [260, 365] width 431 height 191
click at [316, 292] on input "text" at bounding box center [360, 293] width 208 height 20
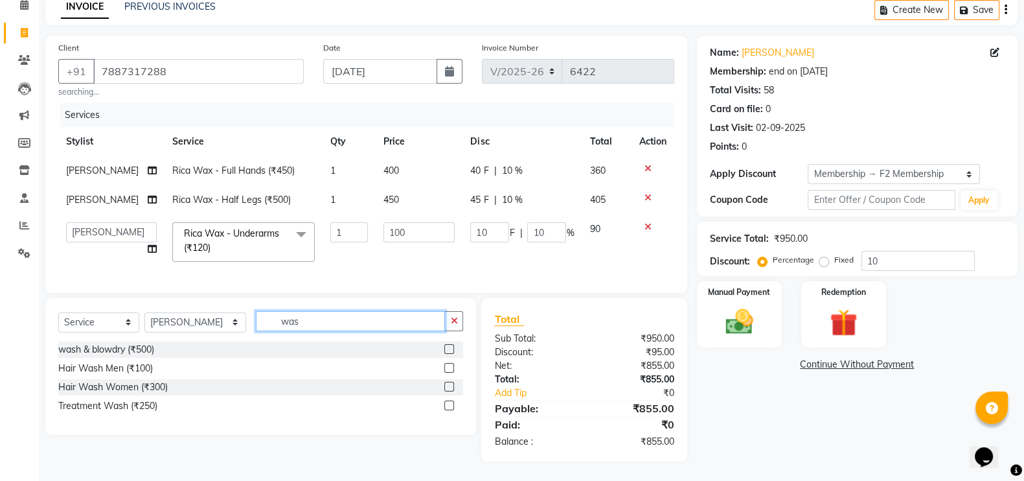
scroll to position [0, 0]
type input "wash"
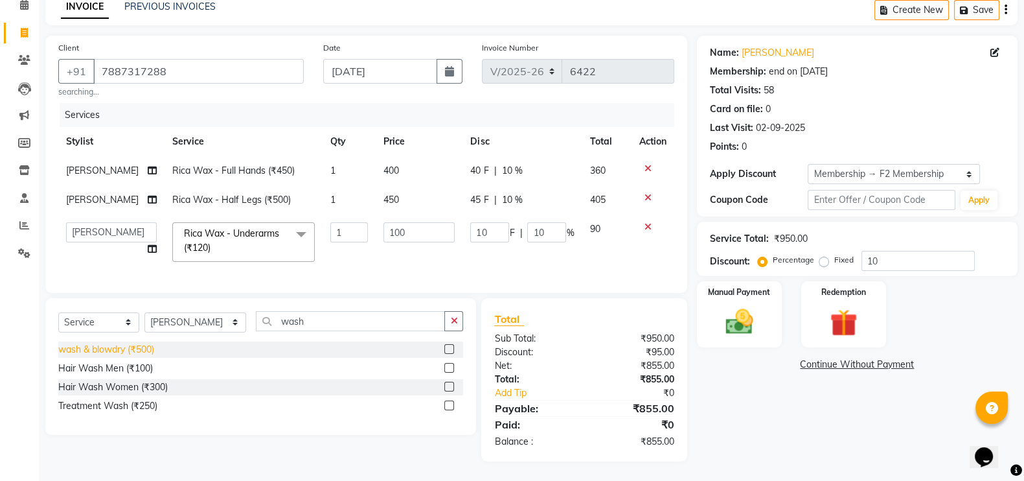
click at [145, 347] on div "wash & blowdry (₹500)" at bounding box center [106, 350] width 96 height 14
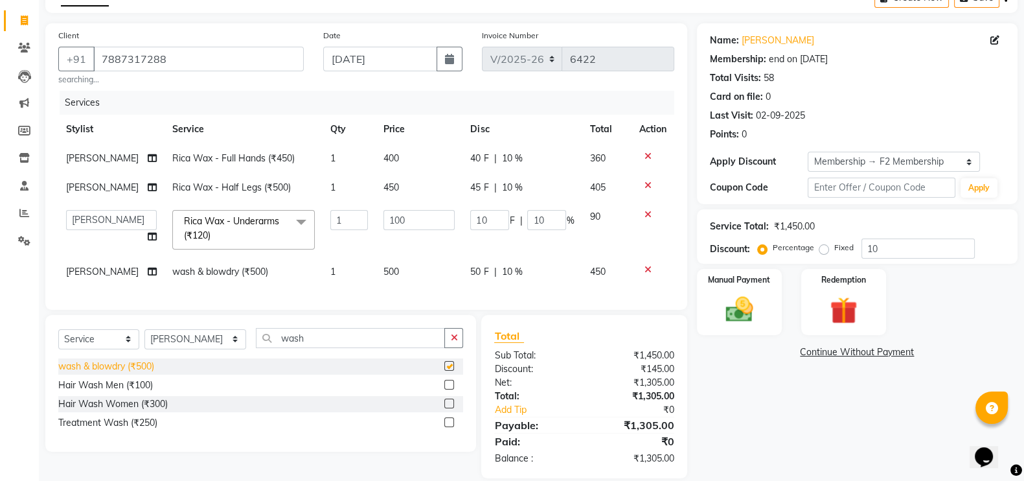
checkbox input "false"
click at [396, 268] on td "500" at bounding box center [419, 271] width 87 height 29
select select "74515"
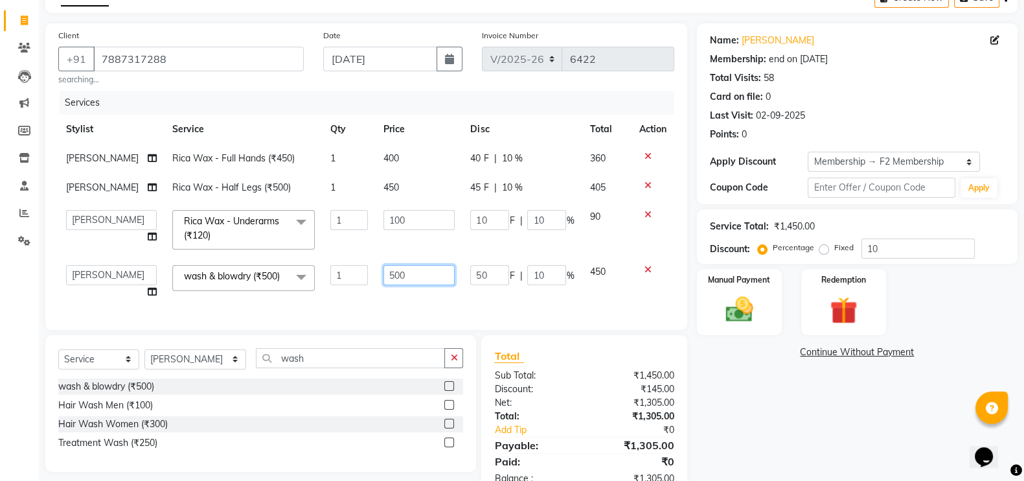
click at [397, 273] on input "500" at bounding box center [419, 275] width 71 height 20
type input "550"
click at [404, 299] on div "Services Stylist Service Qty Price Disc Total Action [PERSON_NAME] Rica Wax - F…" at bounding box center [366, 204] width 616 height 226
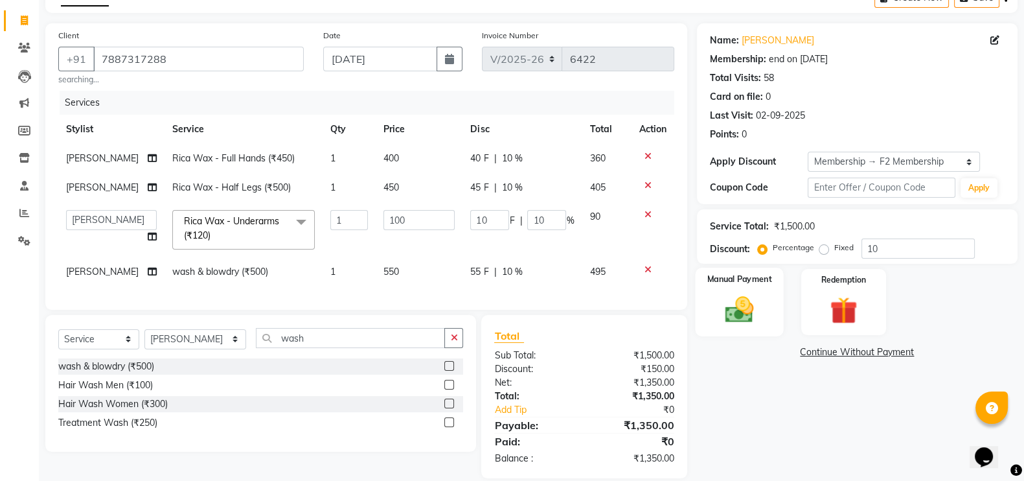
click at [739, 297] on img at bounding box center [740, 309] width 46 height 32
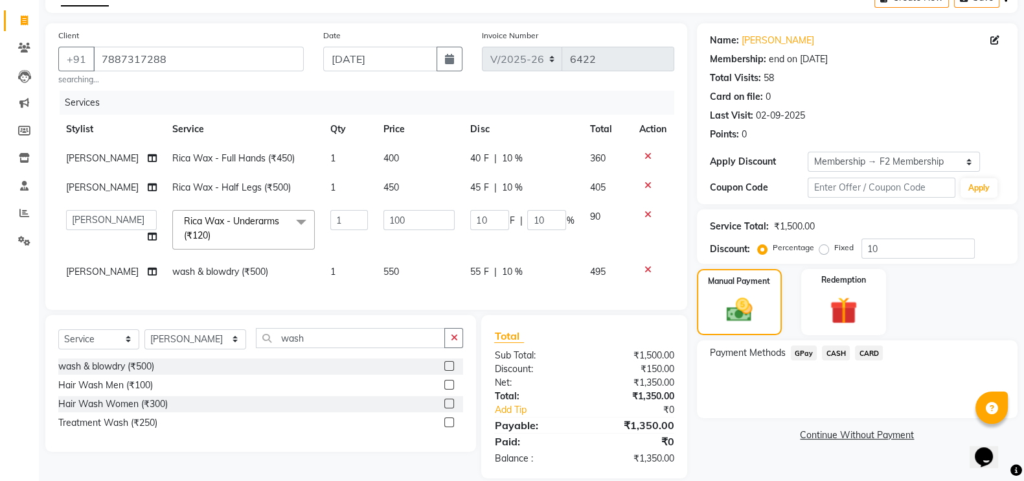
click at [832, 353] on span "CASH" at bounding box center [836, 352] width 28 height 15
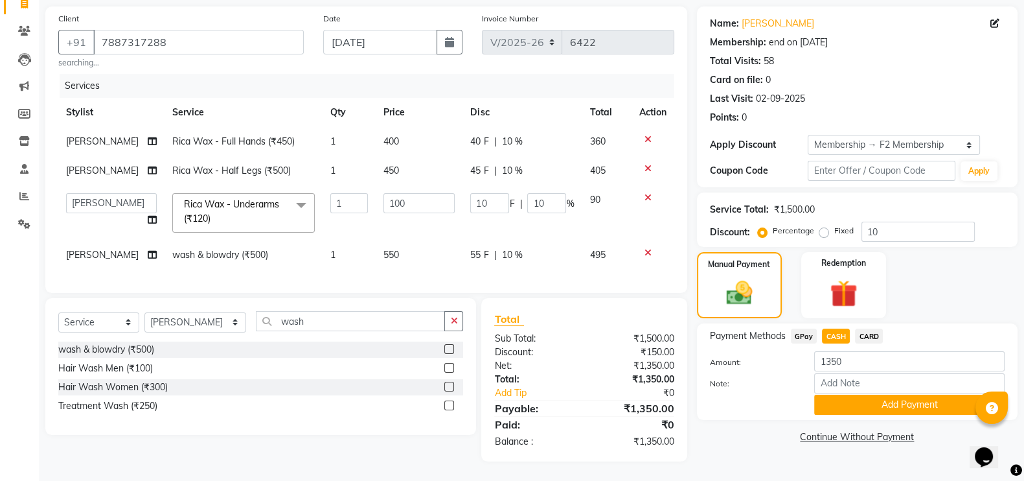
scroll to position [104, 0]
click at [890, 227] on input "10" at bounding box center [918, 232] width 113 height 20
type input "1"
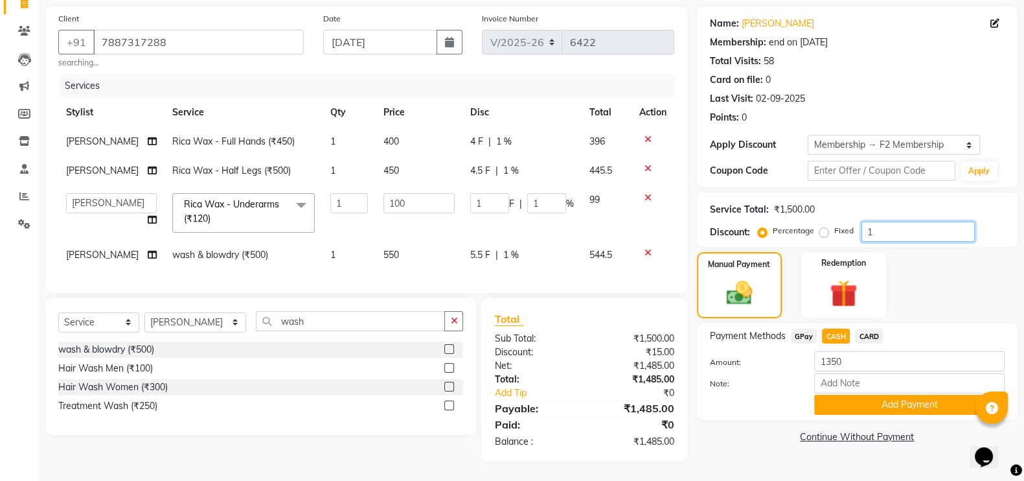
type input "0"
click at [833, 329] on span "CASH" at bounding box center [836, 336] width 28 height 15
type input "1500"
click at [860, 395] on button "Add Payment" at bounding box center [909, 405] width 190 height 20
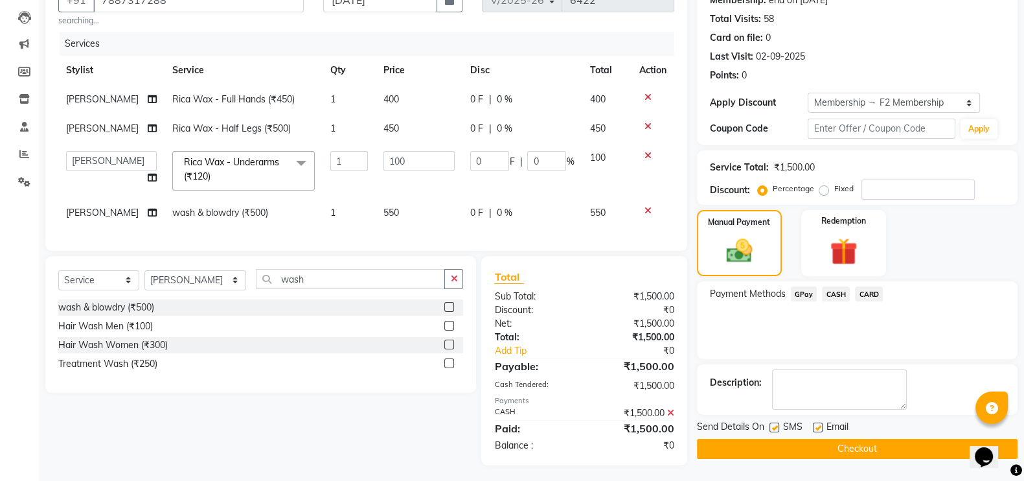
scroll to position [149, 0]
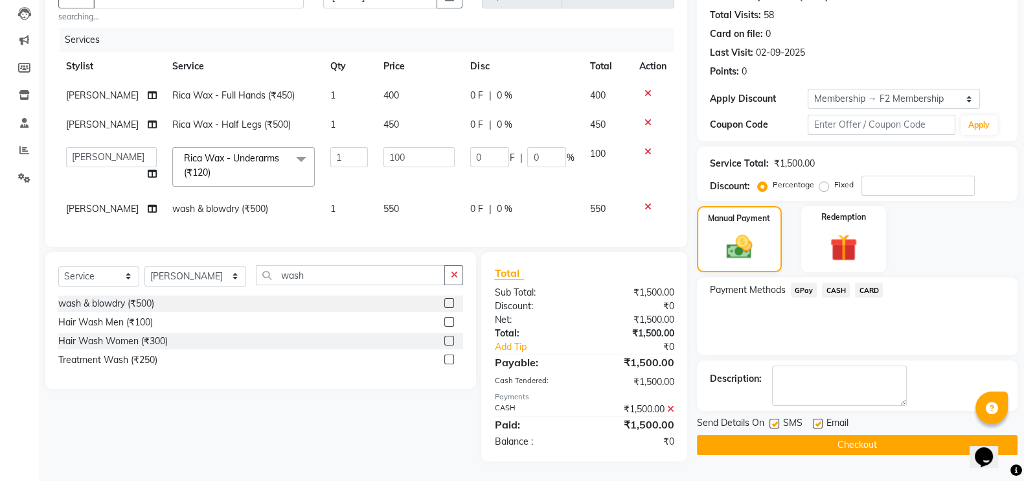
click at [777, 419] on label at bounding box center [775, 424] width 10 height 10
click at [777, 420] on input "checkbox" at bounding box center [774, 424] width 8 height 8
checkbox input "false"
click at [778, 435] on button "Checkout" at bounding box center [857, 445] width 321 height 20
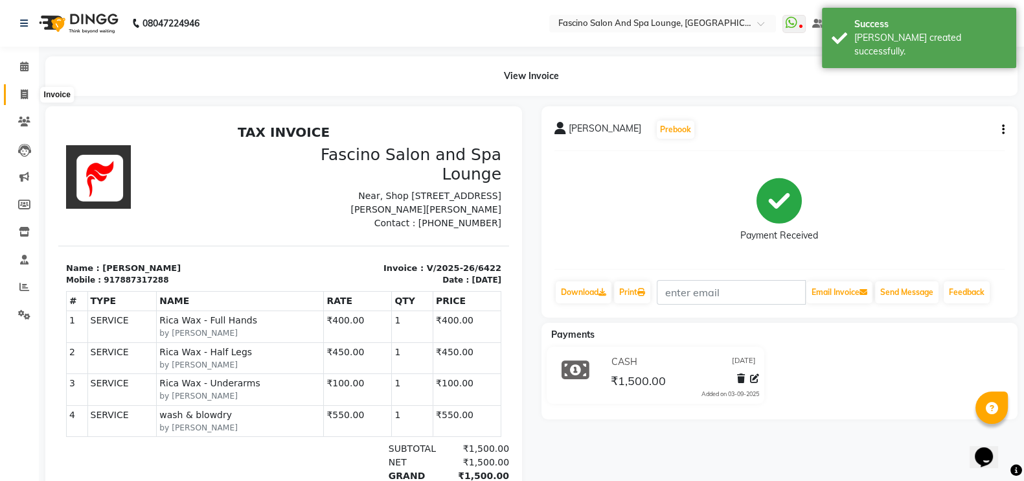
click at [17, 91] on span at bounding box center [24, 94] width 23 height 15
select select "129"
select select "service"
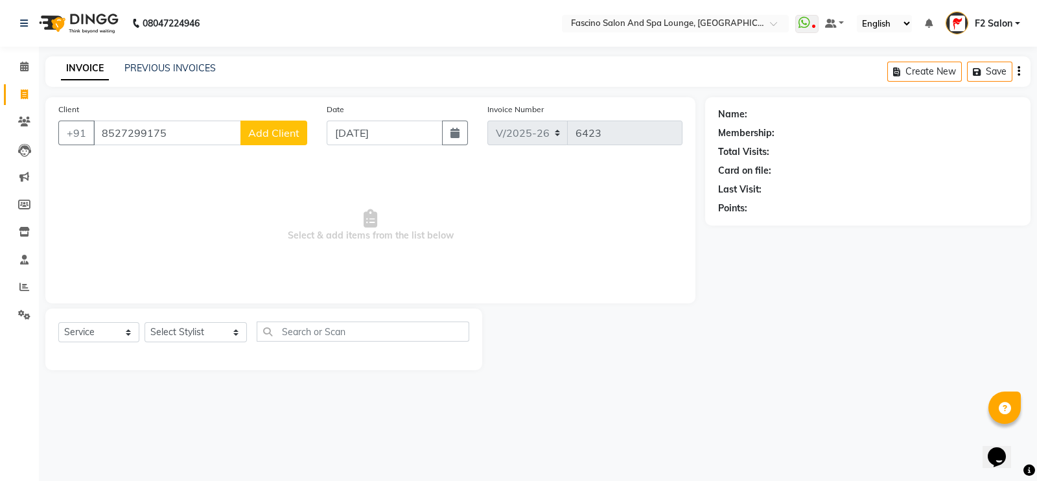
type input "8527299175"
click at [285, 132] on span "Add Client" at bounding box center [273, 132] width 51 height 13
select select "22"
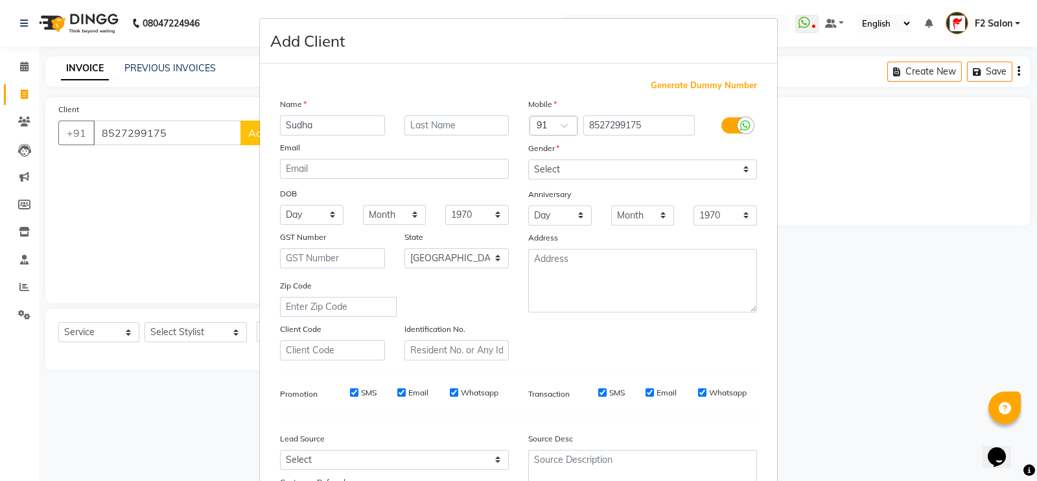
type input "Sudha"
click at [548, 170] on select "Select [DEMOGRAPHIC_DATA] [DEMOGRAPHIC_DATA] Other Prefer Not To Say" at bounding box center [642, 169] width 229 height 20
select select "[DEMOGRAPHIC_DATA]"
click at [528, 160] on select "Select [DEMOGRAPHIC_DATA] [DEMOGRAPHIC_DATA] Other Prefer Not To Say" at bounding box center [642, 169] width 229 height 20
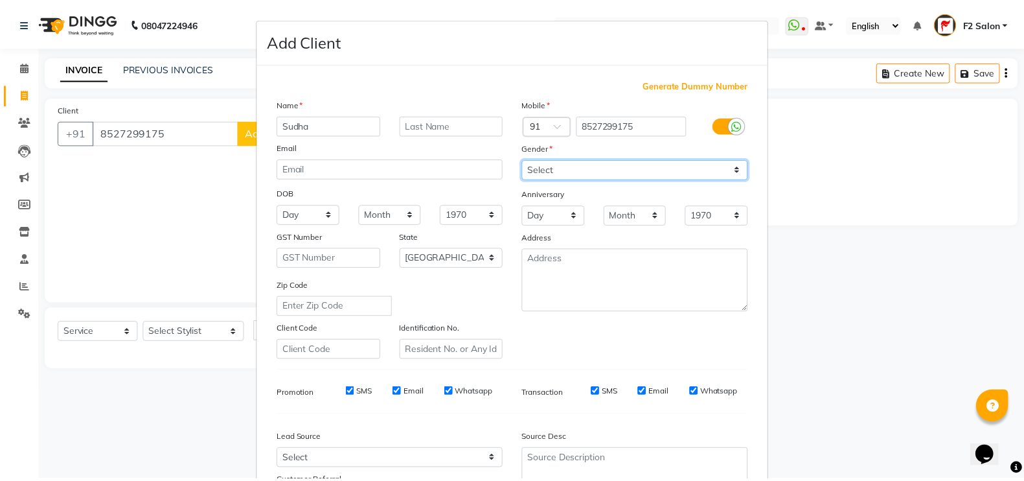
scroll to position [124, 0]
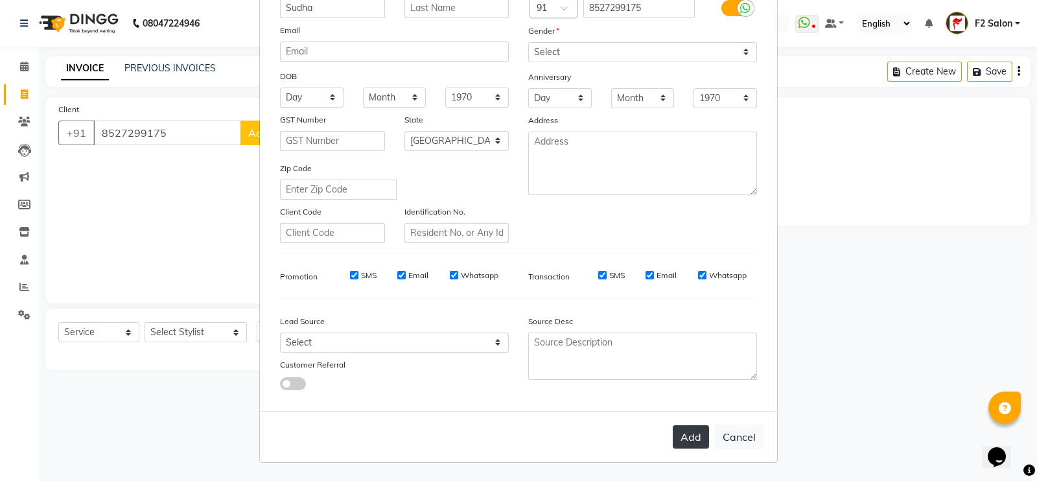
click at [679, 435] on button "Add" at bounding box center [691, 436] width 36 height 23
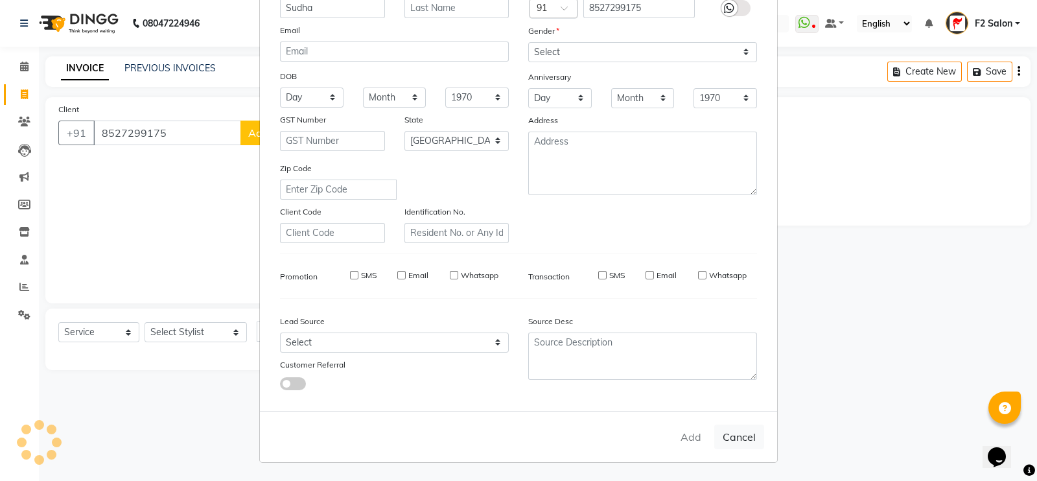
select select
select select "null"
select select
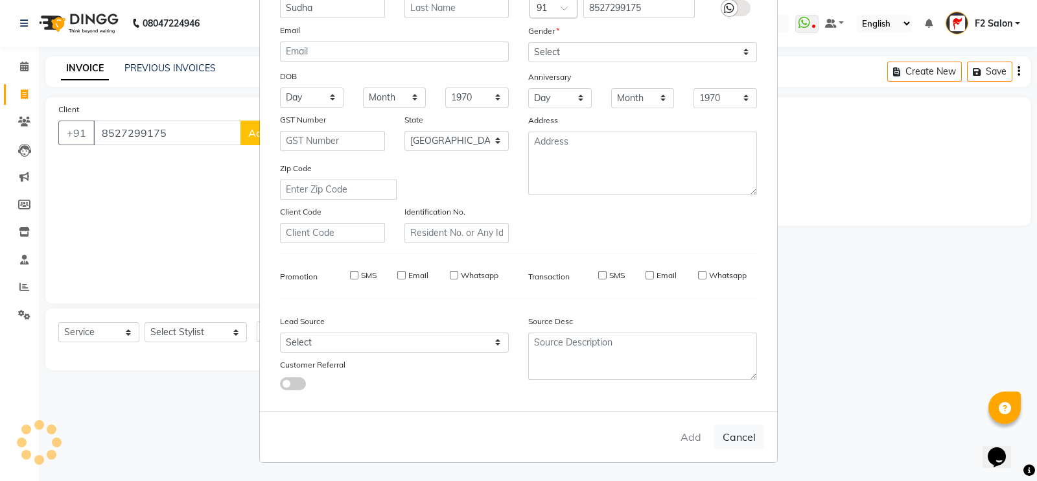
select select
checkbox input "false"
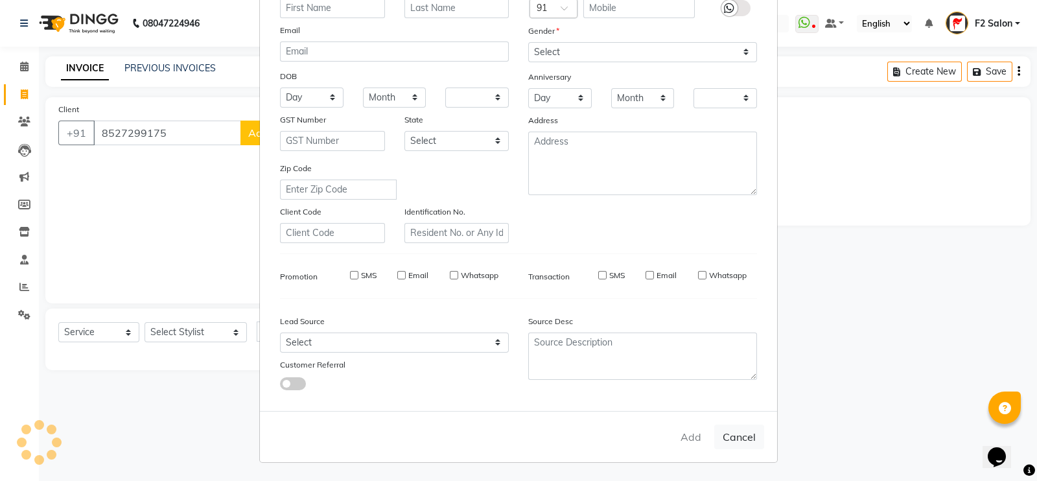
checkbox input "false"
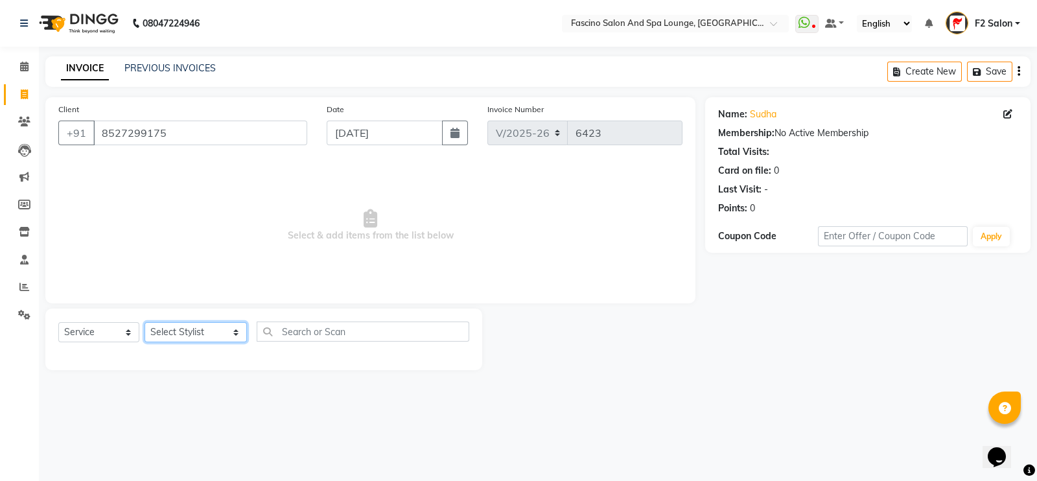
click at [180, 341] on select "Select Stylist akash F3 [PERSON_NAME] [PERSON_NAME] Bhushan [PERSON_NAME] Mam […" at bounding box center [195, 332] width 102 height 20
select select "72667"
click at [144, 323] on select "Select Stylist akash F3 [PERSON_NAME] [PERSON_NAME] Bhushan [PERSON_NAME] Mam […" at bounding box center [195, 332] width 102 height 20
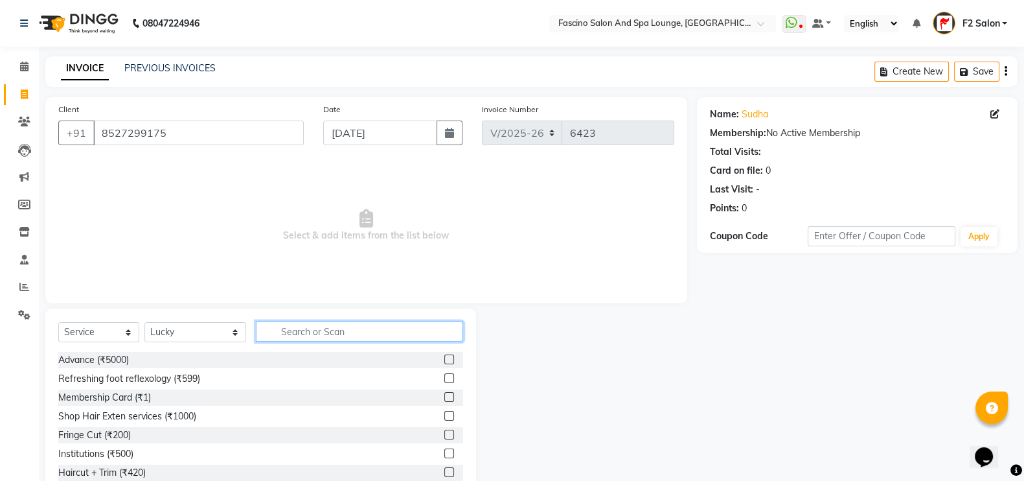
click at [304, 324] on input "text" at bounding box center [360, 331] width 208 height 20
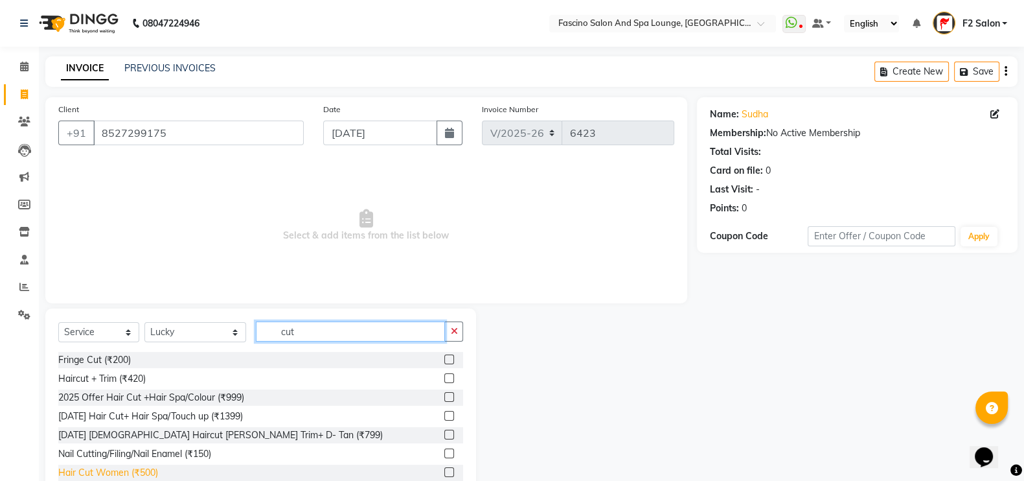
type input "cut"
click at [132, 464] on div "Hair Cut Women (₹500)" at bounding box center [108, 473] width 100 height 14
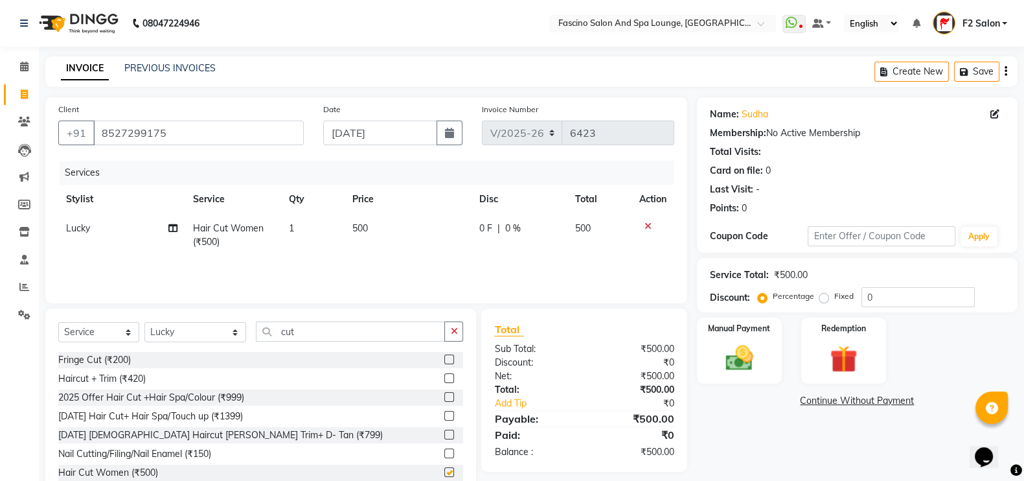
checkbox input "false"
click at [732, 347] on img at bounding box center [740, 357] width 46 height 32
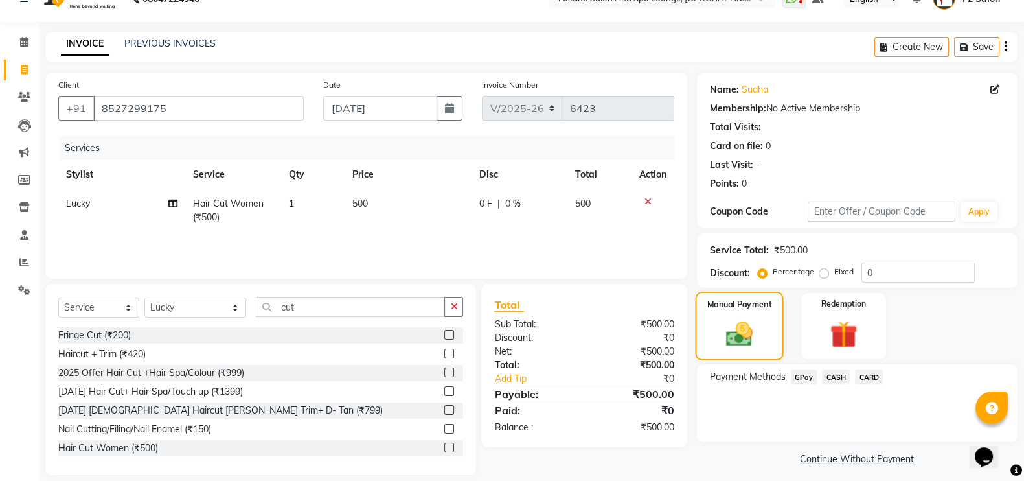
scroll to position [38, 0]
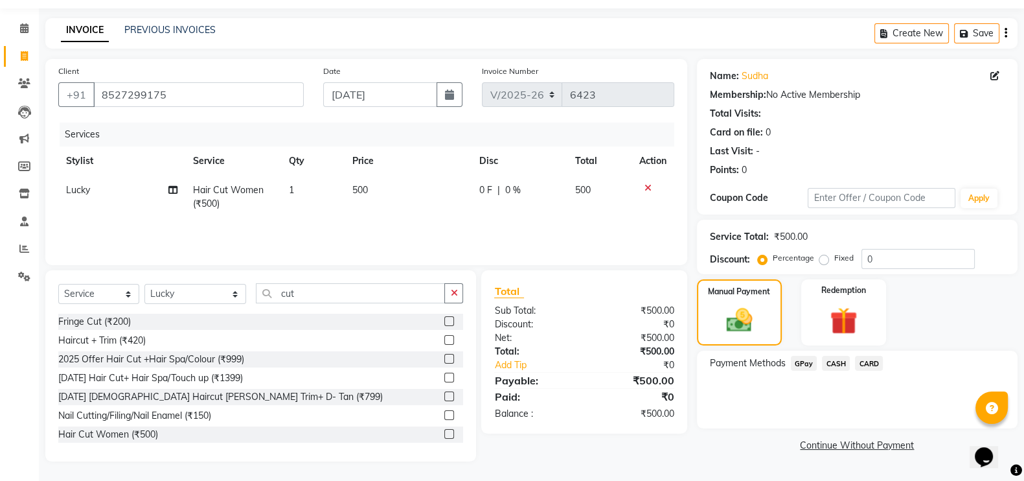
click at [810, 366] on span "GPay" at bounding box center [804, 363] width 27 height 15
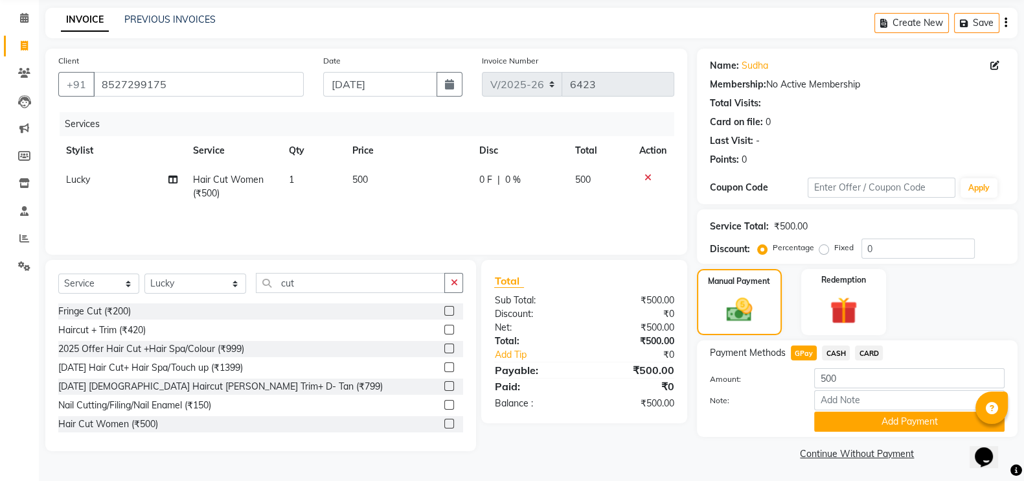
scroll to position [52, 0]
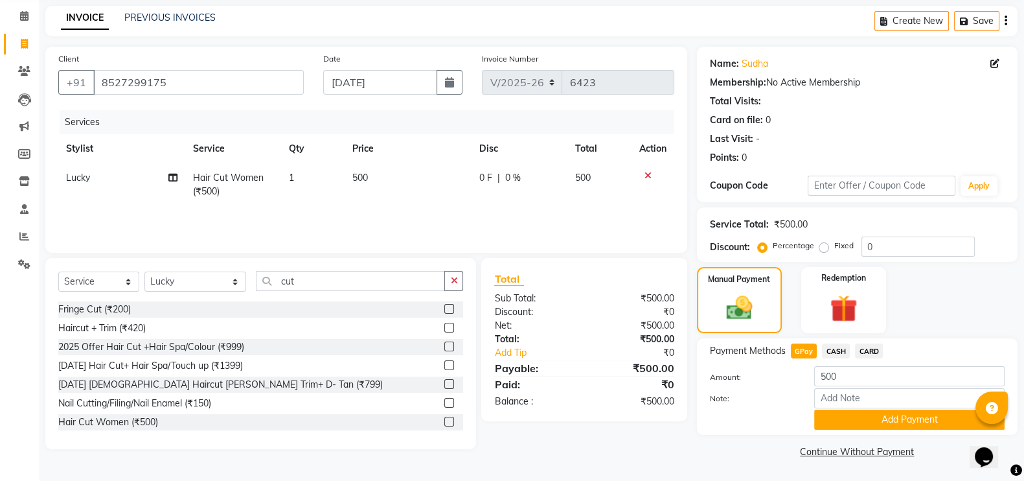
click at [836, 349] on span "CASH" at bounding box center [836, 350] width 28 height 15
click at [851, 415] on button "Add Payment" at bounding box center [909, 420] width 190 height 20
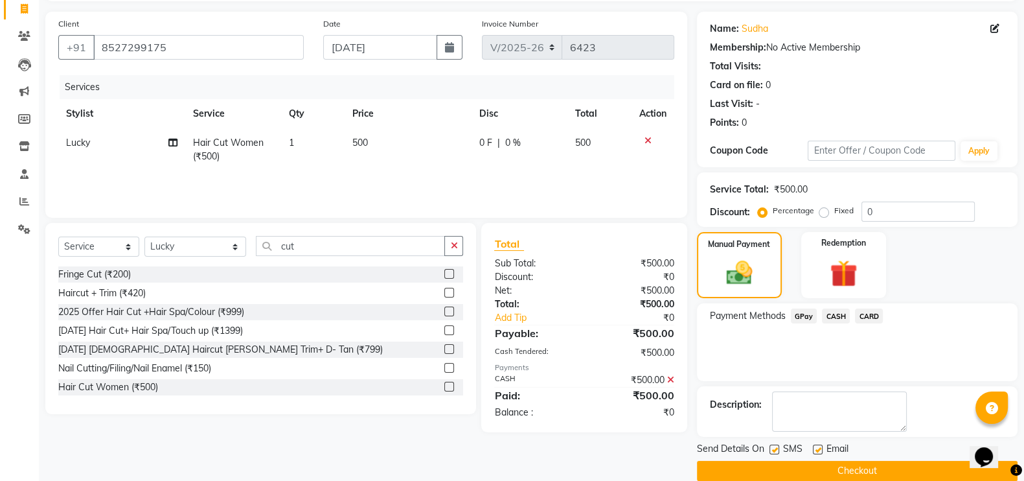
scroll to position [104, 0]
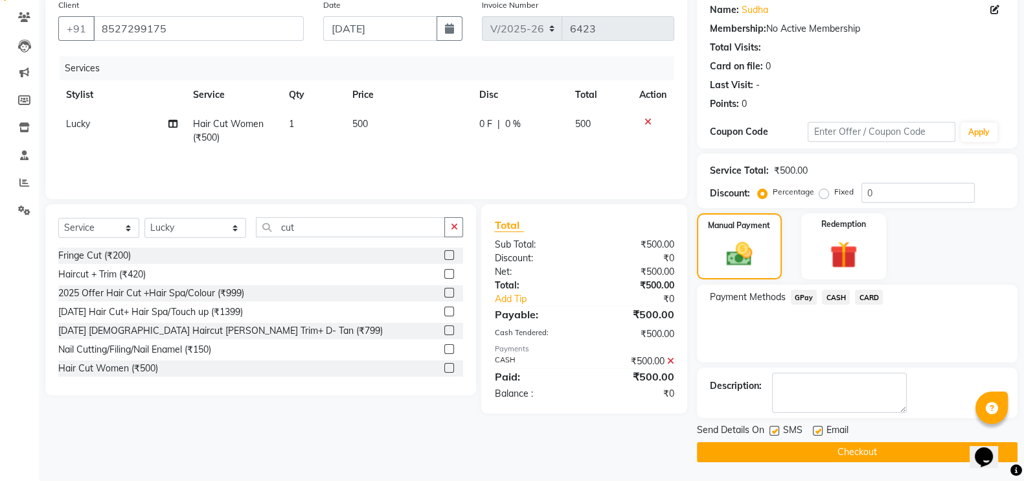
click at [844, 452] on button "Checkout" at bounding box center [857, 452] width 321 height 20
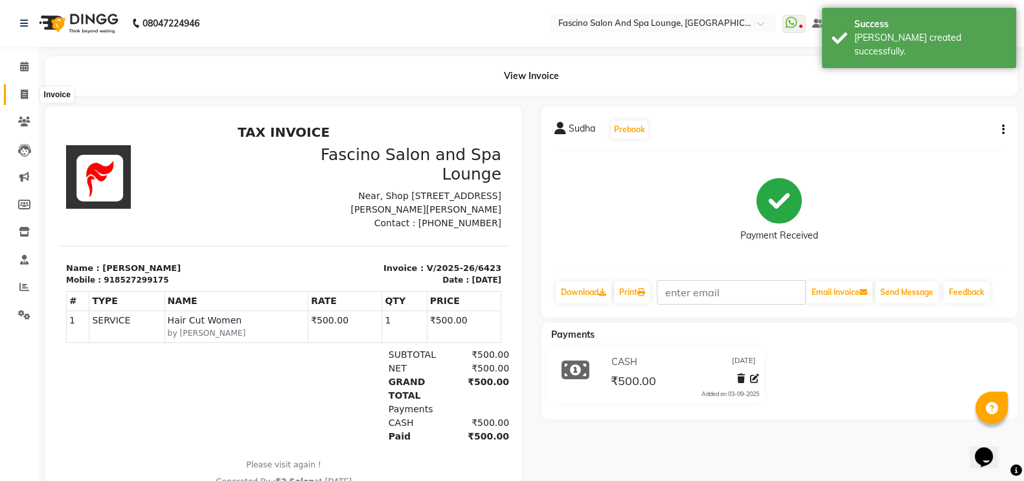
click at [26, 89] on icon at bounding box center [24, 94] width 7 height 10
select select "service"
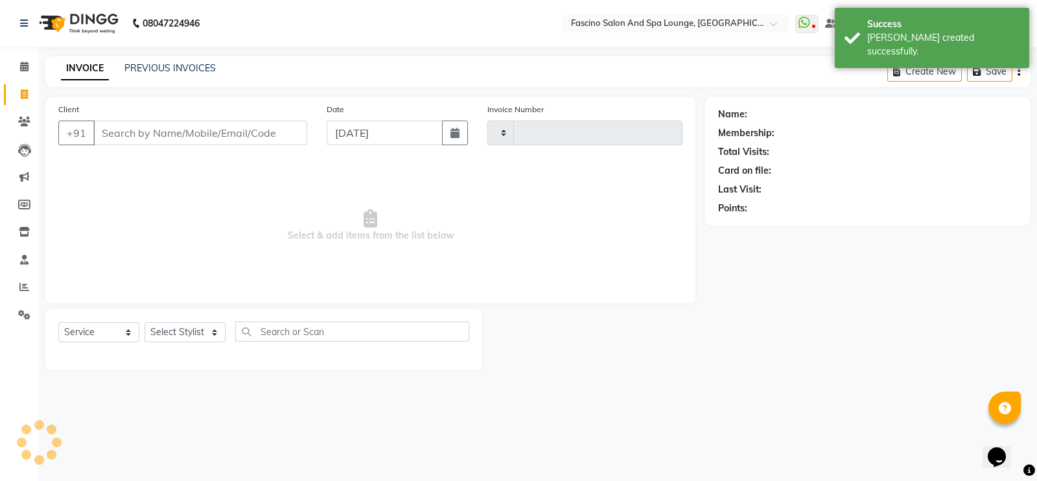
type input "6424"
select select "129"
click at [165, 69] on link "PREVIOUS INVOICES" at bounding box center [169, 68] width 91 height 12
